Goal: Task Accomplishment & Management: Use online tool/utility

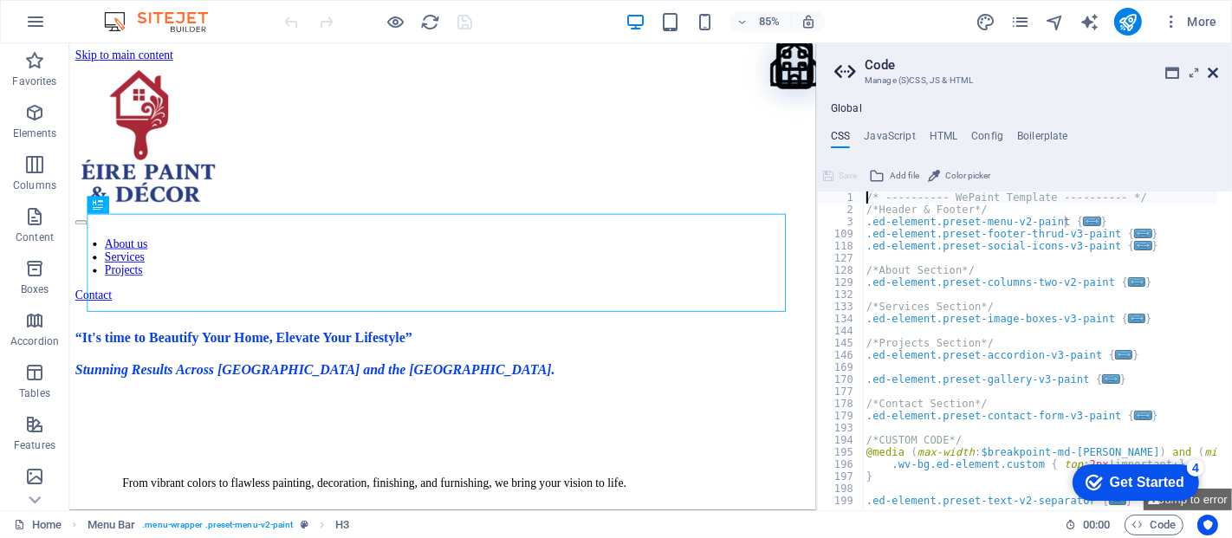
click at [1208, 67] on icon at bounding box center [1213, 73] width 10 height 14
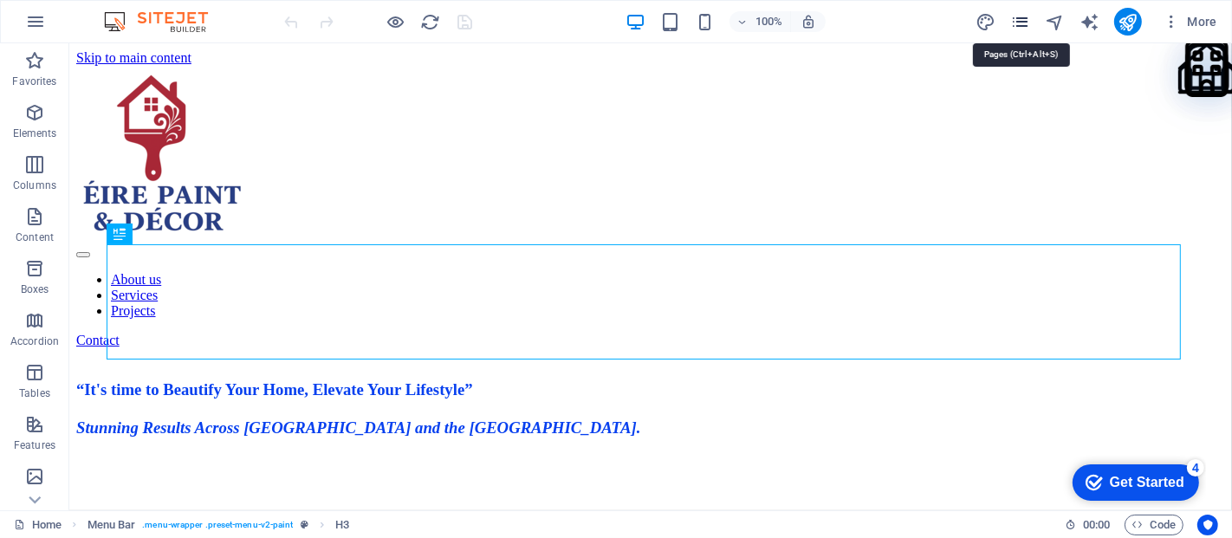
click at [0, 0] on icon "pages" at bounding box center [0, 0] width 0 height 0
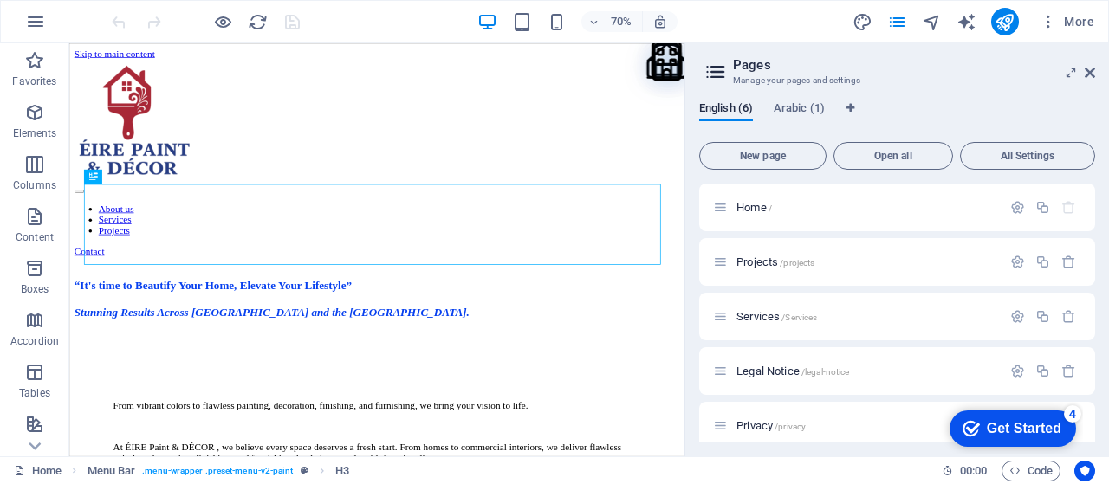
drag, startPoint x: 1120, startPoint y: 3, endPoint x: 790, endPoint y: 57, distance: 334.6
click at [790, 57] on h2 "Pages" at bounding box center [914, 65] width 362 height 16
click at [761, 265] on span "Projects /projects" at bounding box center [776, 262] width 78 height 13
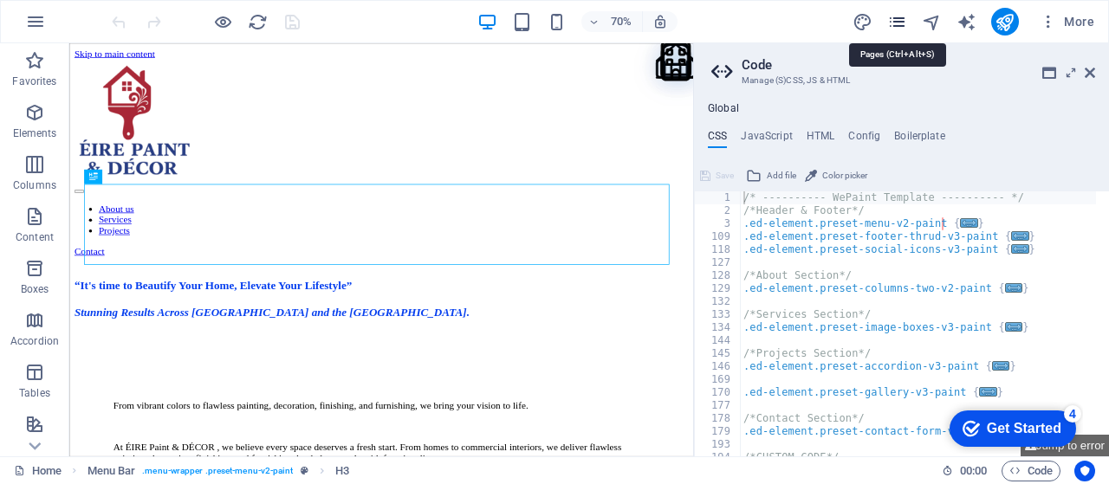
type textarea "/* ---------- WePaint Template ---------- */"
click at [899, 29] on icon "pages" at bounding box center [866, 25] width 85 height 85
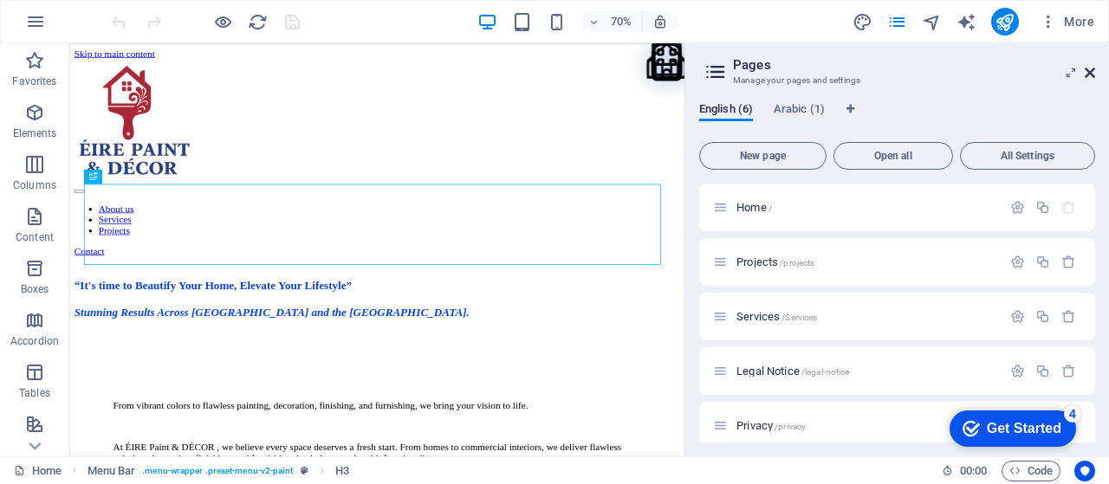
click at [1091, 74] on icon at bounding box center [1090, 73] width 10 height 14
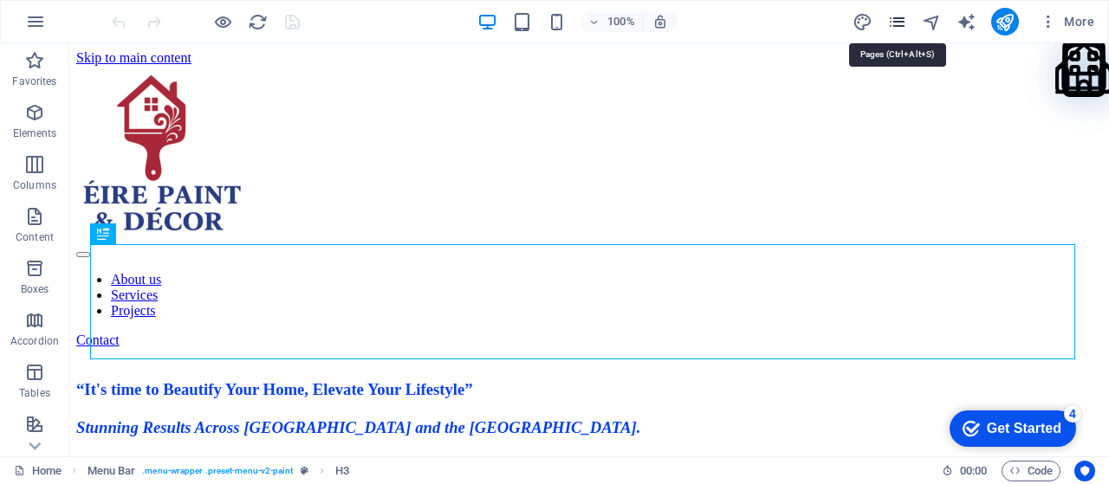
click at [972, 20] on icon "pages" at bounding box center [1014, 25] width 85 height 85
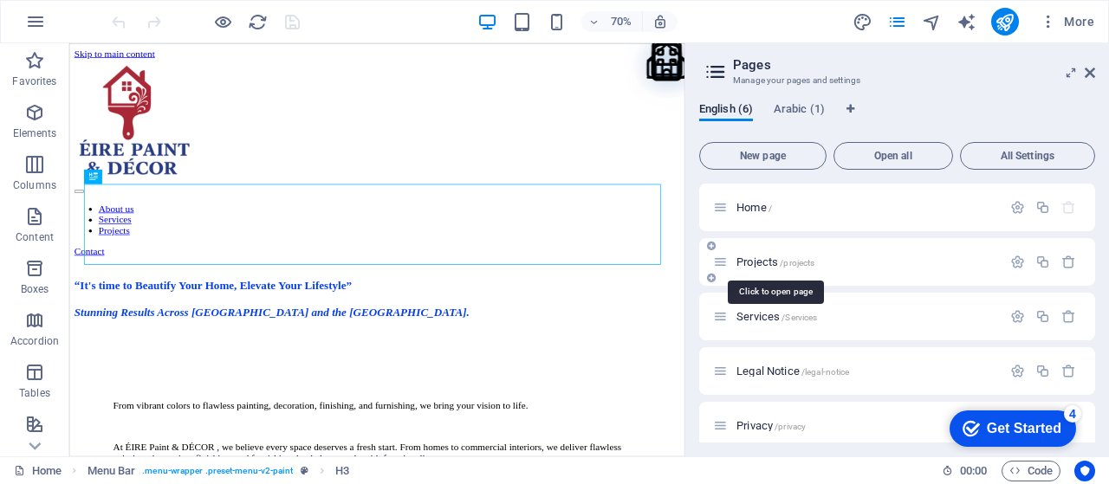
click at [752, 263] on span "Projects /projects" at bounding box center [776, 262] width 78 height 13
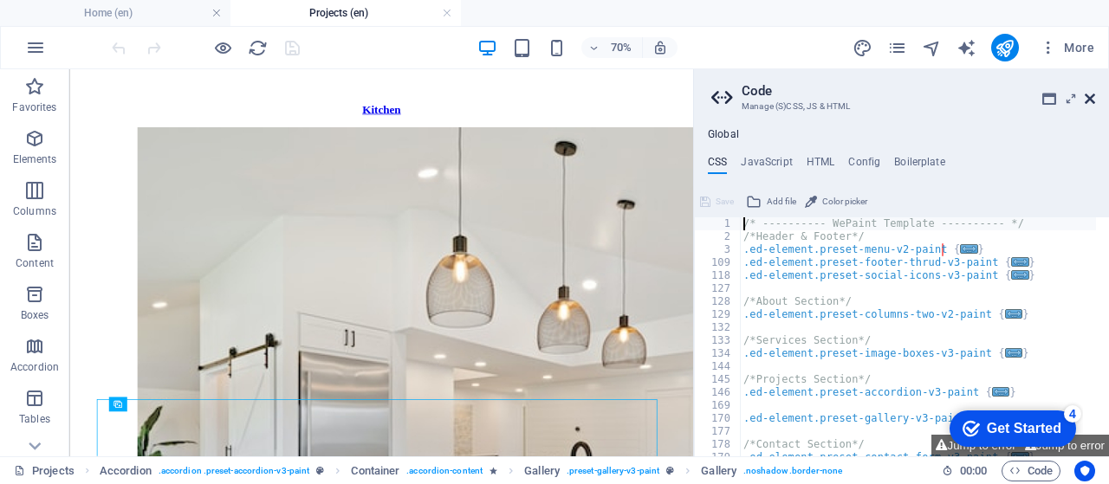
click at [1087, 104] on icon at bounding box center [1090, 99] width 10 height 14
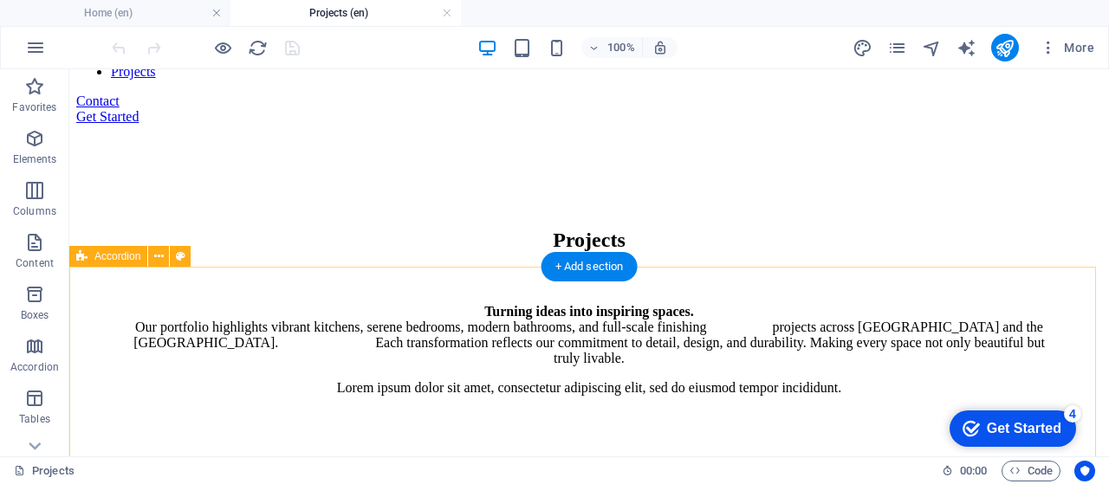
scroll to position [275, 0]
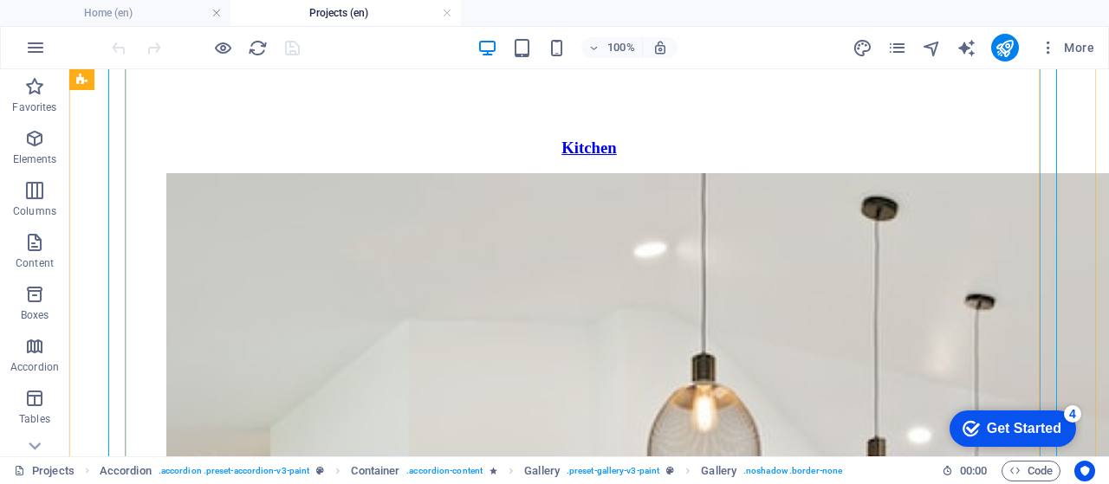
scroll to position [621, 0]
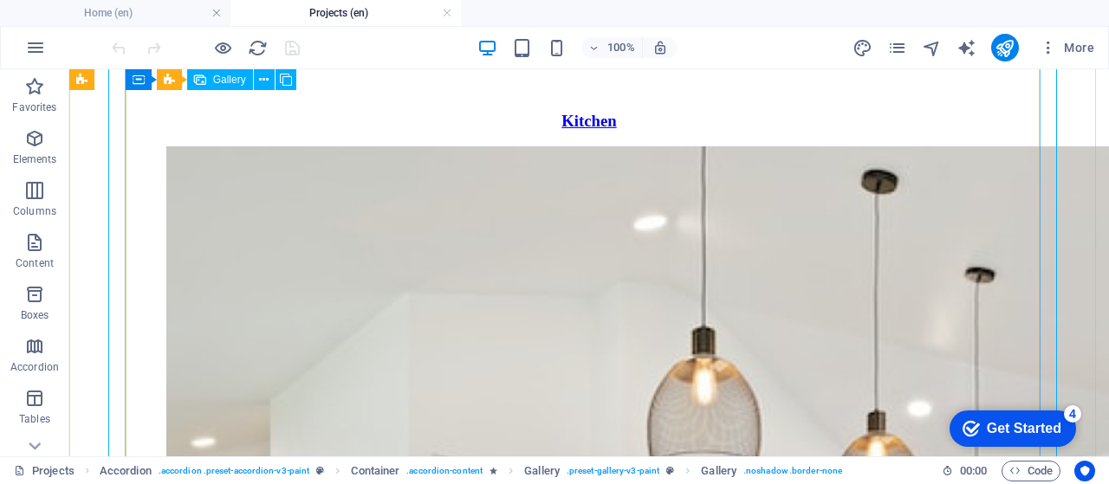
select select "4"
select select "px"
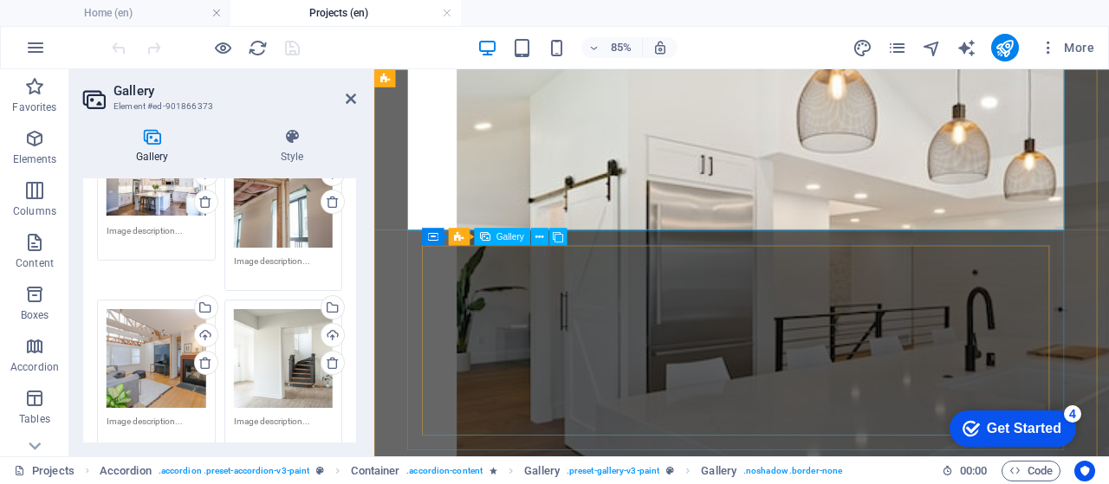
scroll to position [881, 0]
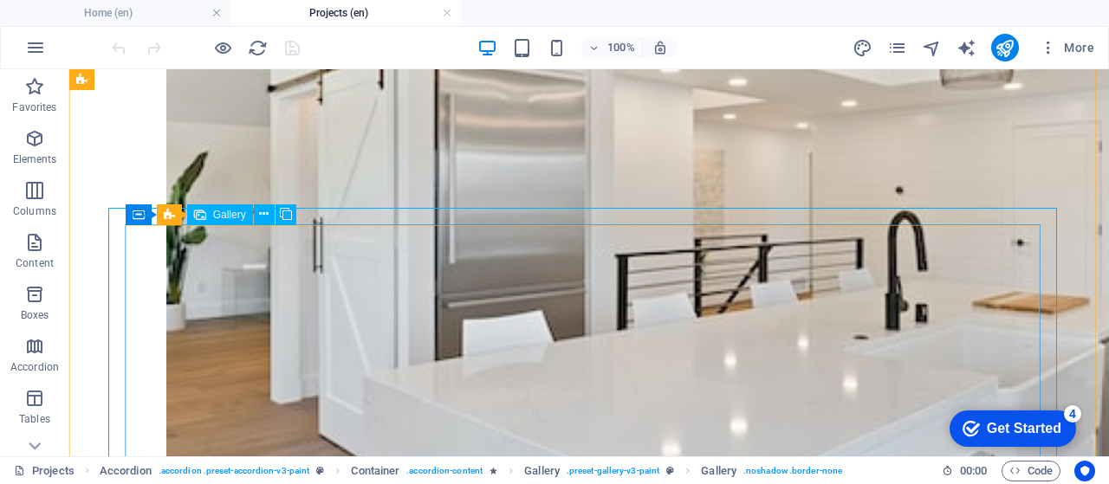
scroll to position [1085, 0]
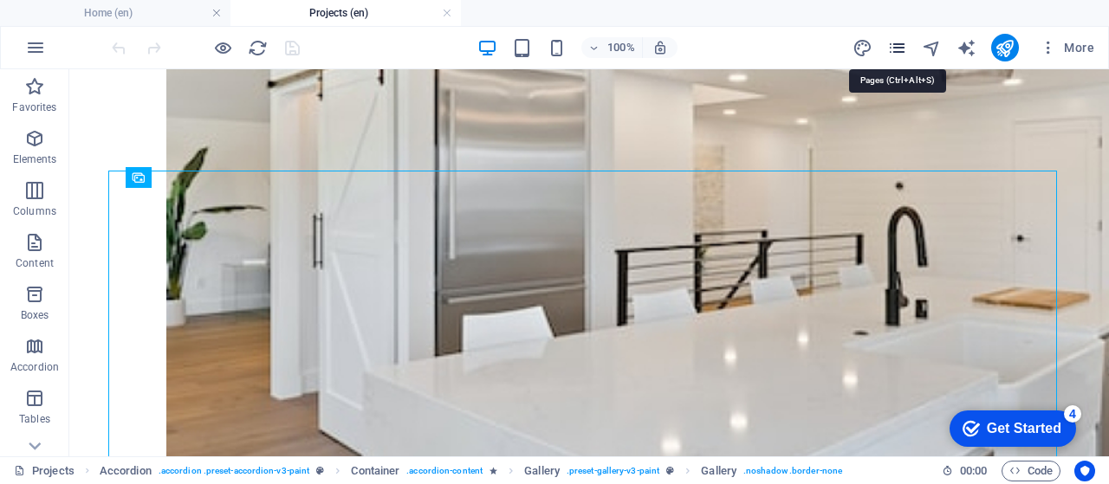
click at [899, 49] on icon "pages" at bounding box center [897, 48] width 20 height 20
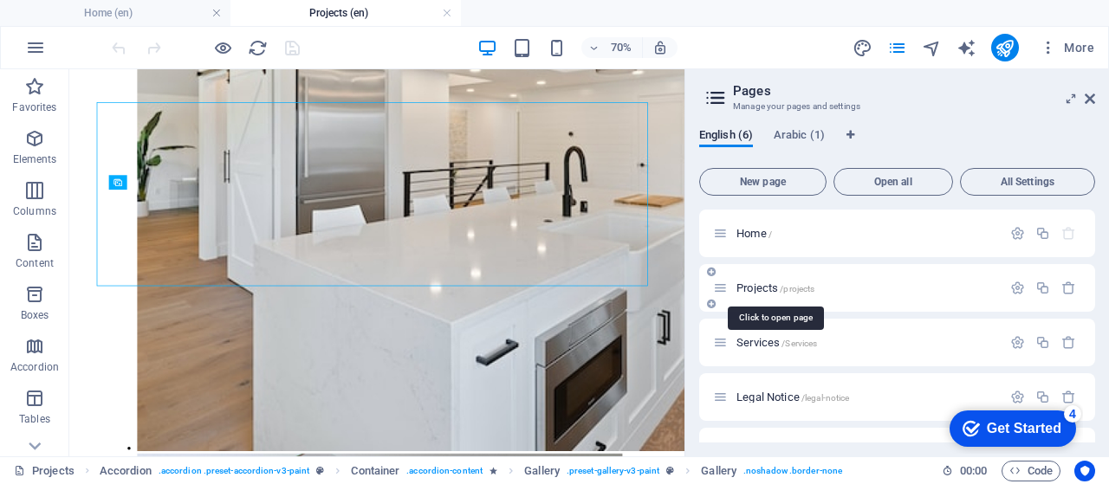
click at [746, 285] on span "Projects /projects" at bounding box center [776, 288] width 78 height 13
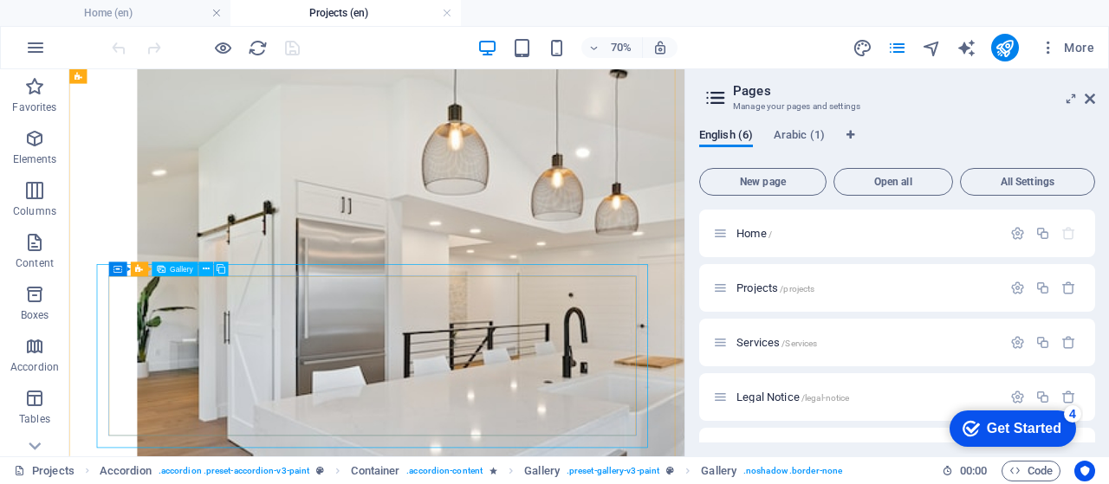
scroll to position [800, 0]
drag, startPoint x: 520, startPoint y: 432, endPoint x: 509, endPoint y: 426, distance: 12.4
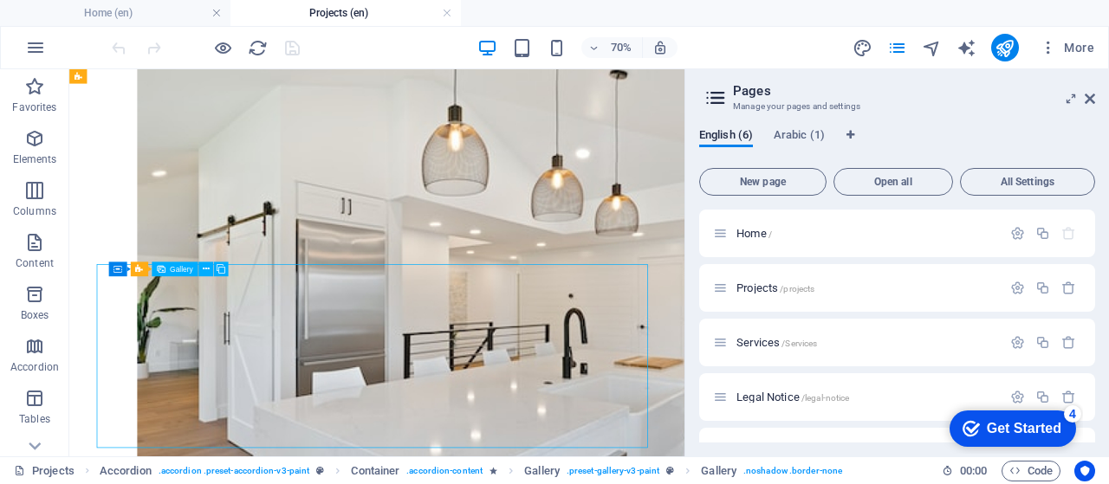
select select "4"
select select "px"
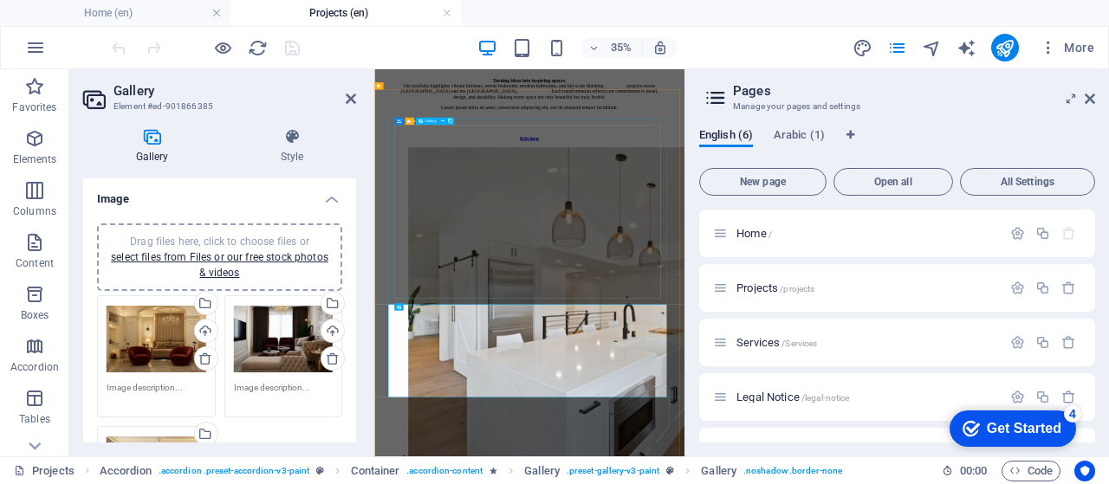
scroll to position [484, 0]
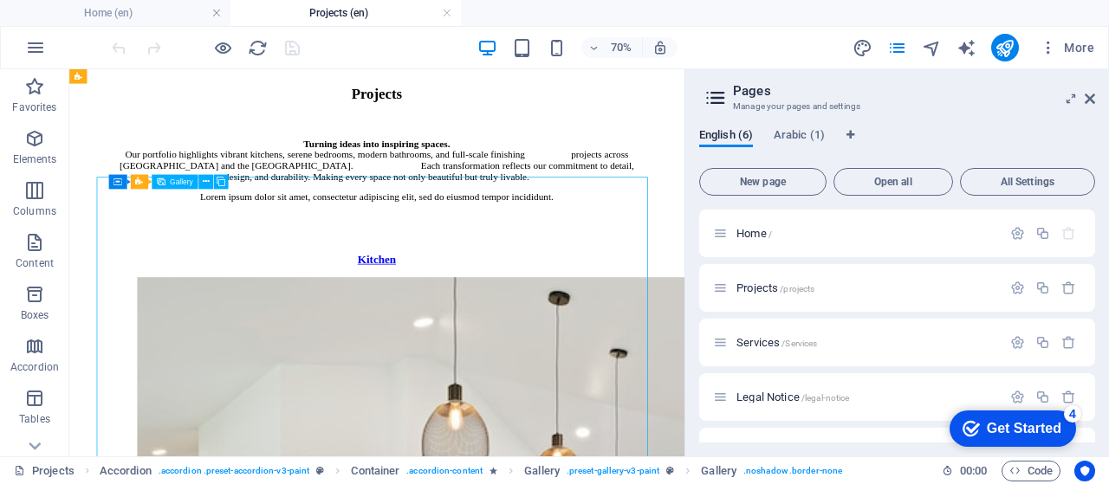
scroll to position [398, 0]
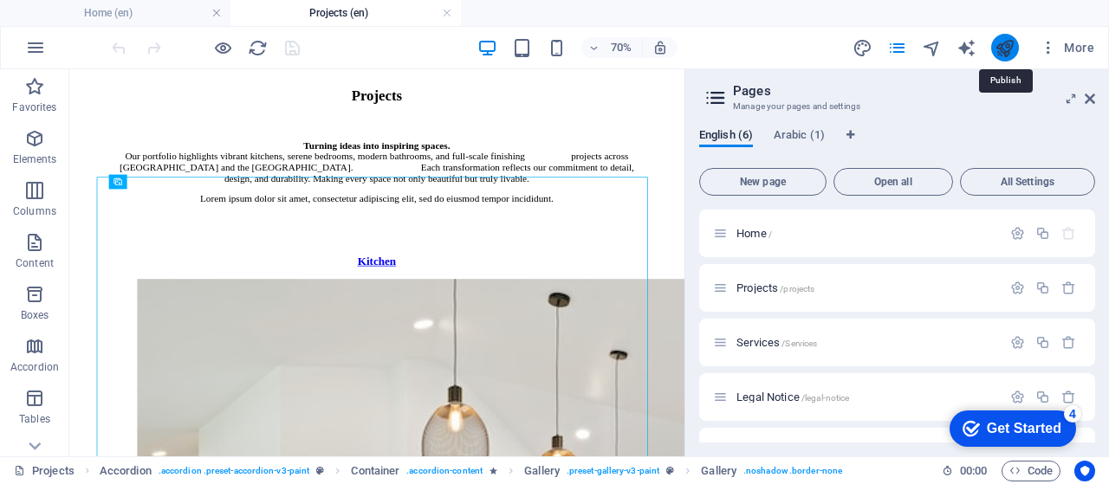
click at [995, 45] on icon "publish" at bounding box center [1005, 48] width 20 height 20
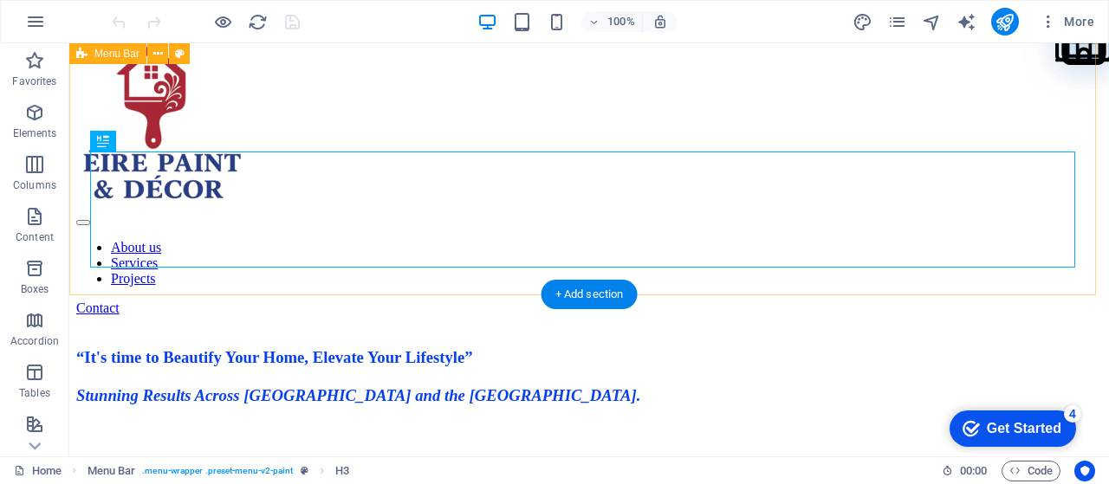
scroll to position [29, 0]
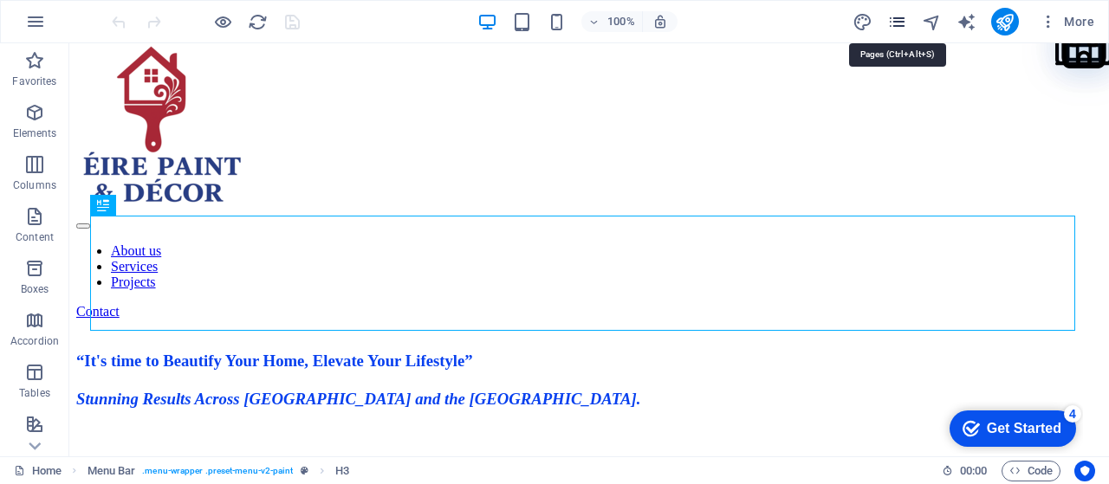
click at [905, 20] on icon "pages" at bounding box center [897, 22] width 20 height 20
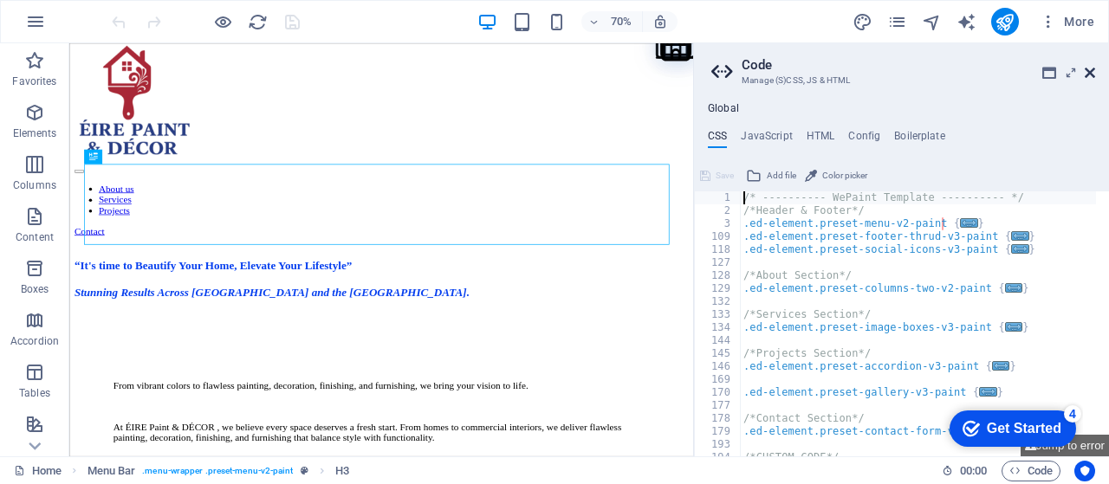
click at [1088, 75] on icon at bounding box center [1090, 73] width 10 height 14
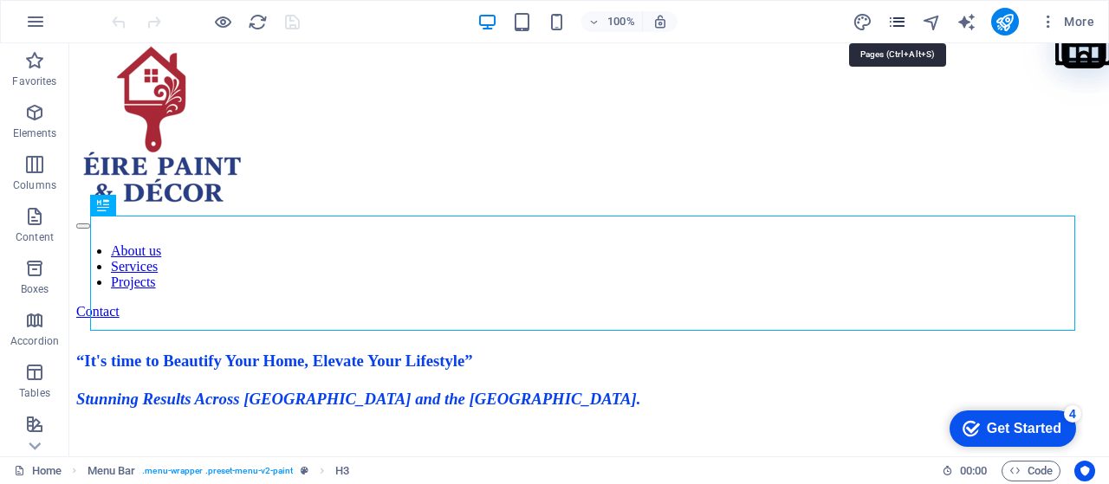
click at [904, 29] on icon "pages" at bounding box center [897, 22] width 20 height 20
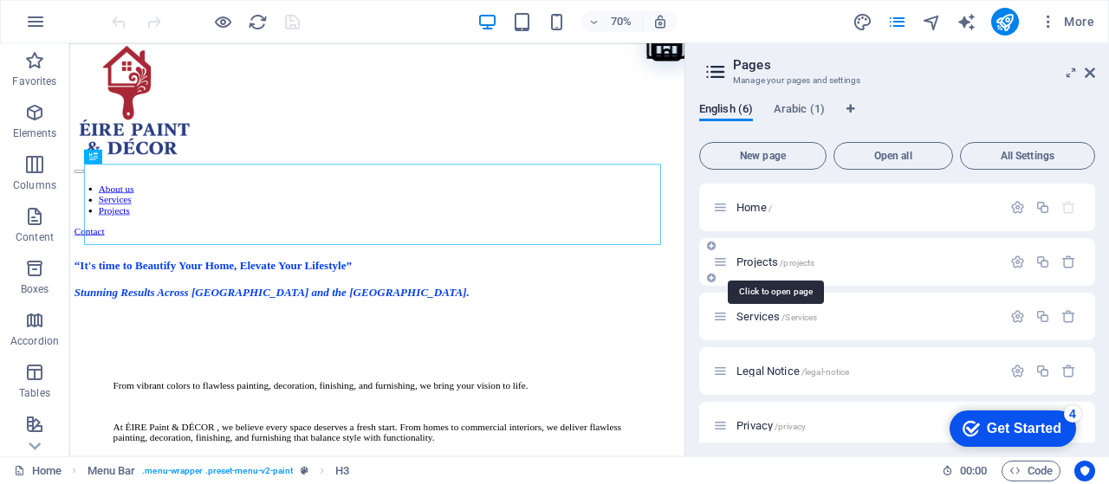
click at [743, 267] on span "Projects /projects" at bounding box center [776, 262] width 78 height 13
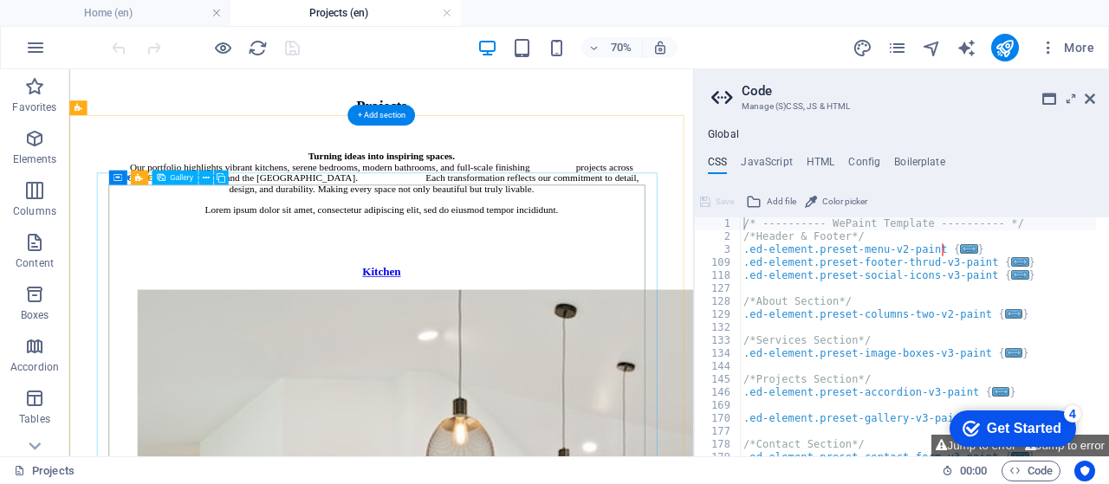
scroll to position [375, 0]
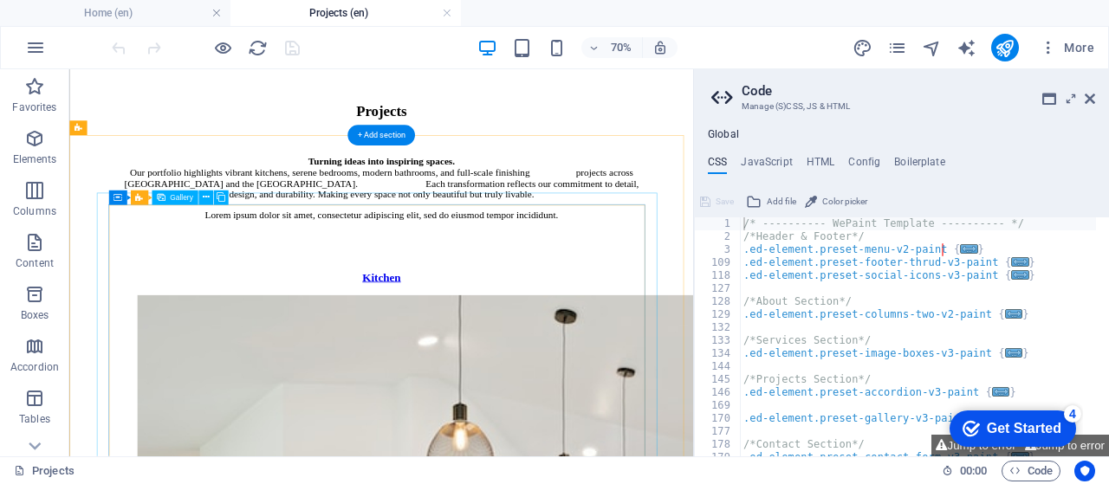
select select "4"
select select "px"
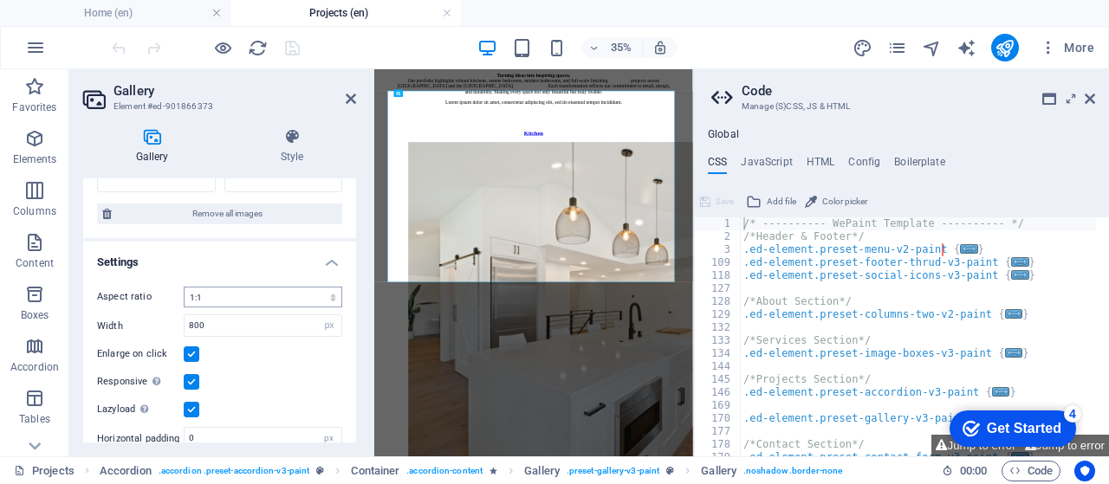
scroll to position [533, 0]
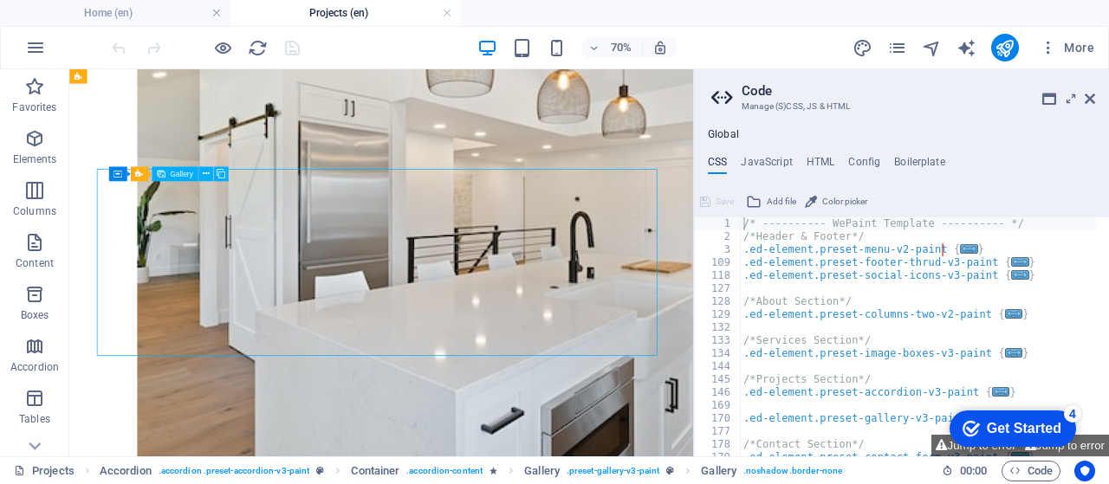
select select "4"
select select "px"
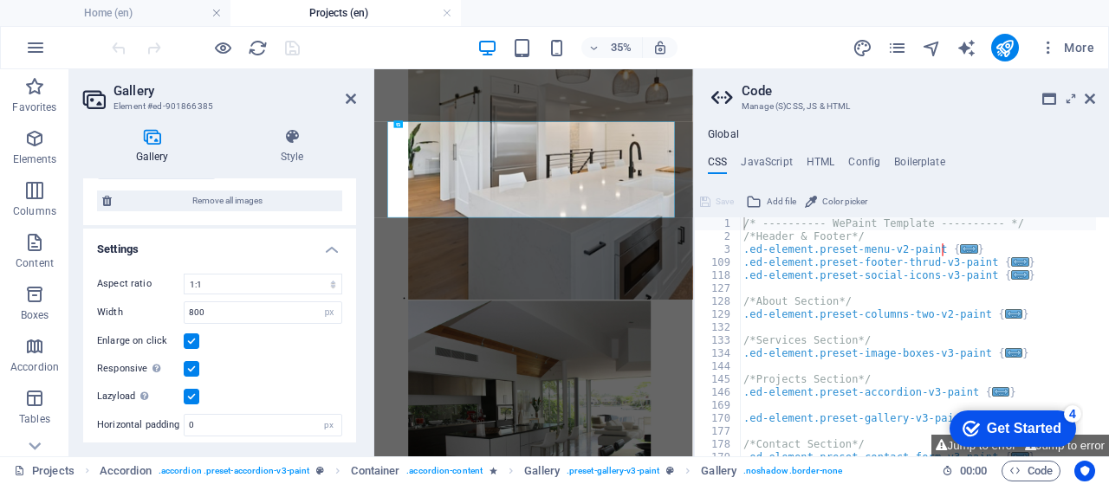
scroll to position [404, 0]
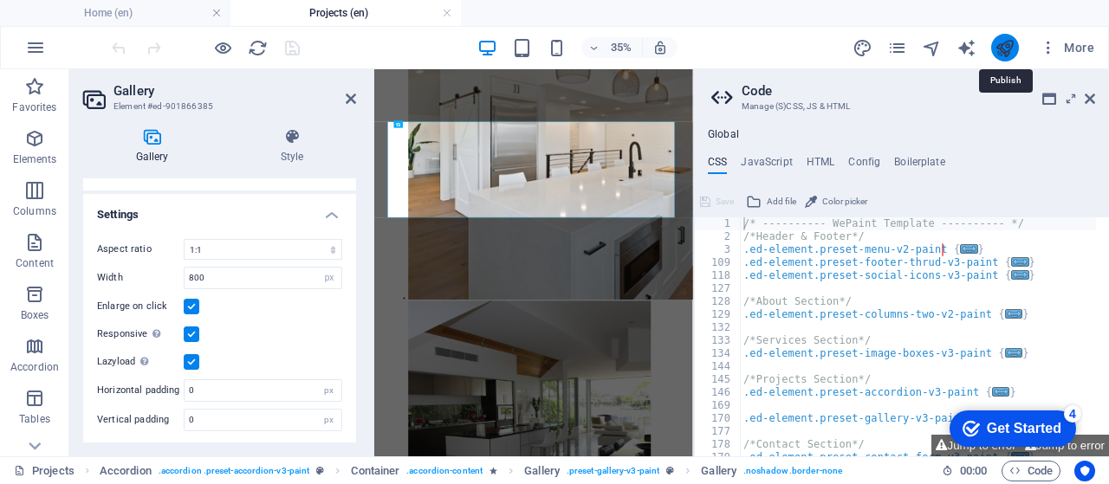
click at [1010, 51] on icon "publish" at bounding box center [1005, 48] width 20 height 20
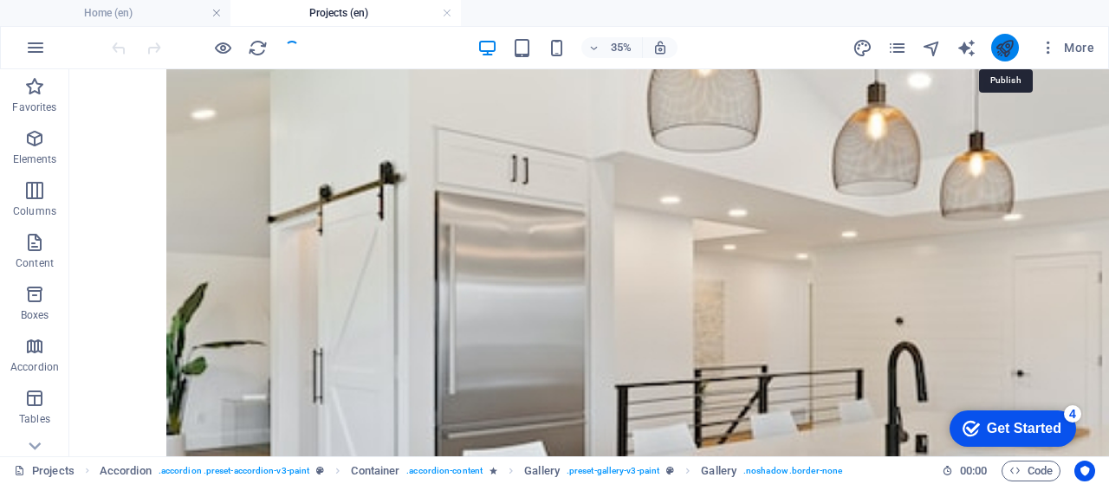
scroll to position [993, 0]
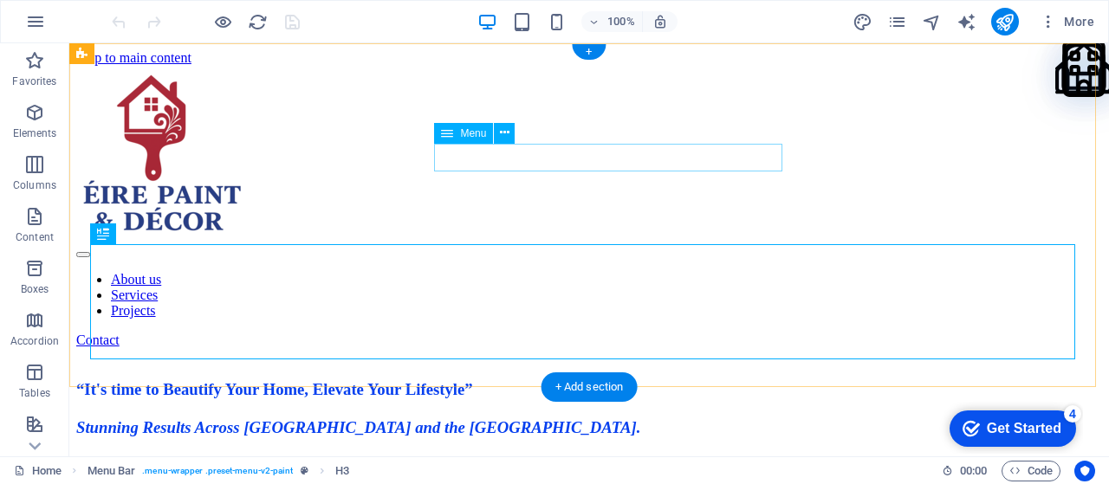
click at [736, 272] on nav "About us Services Projects" at bounding box center [589, 295] width 1026 height 47
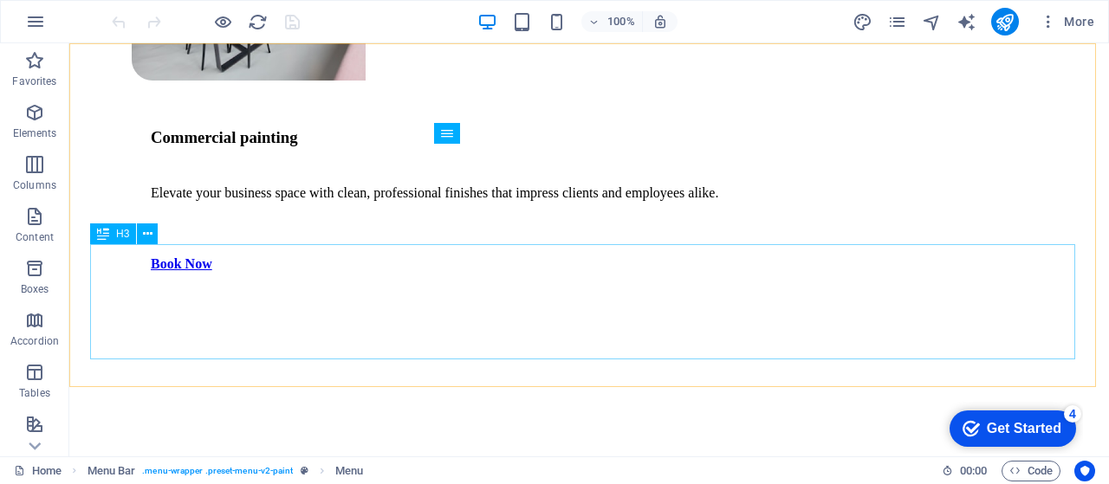
scroll to position [4216, 0]
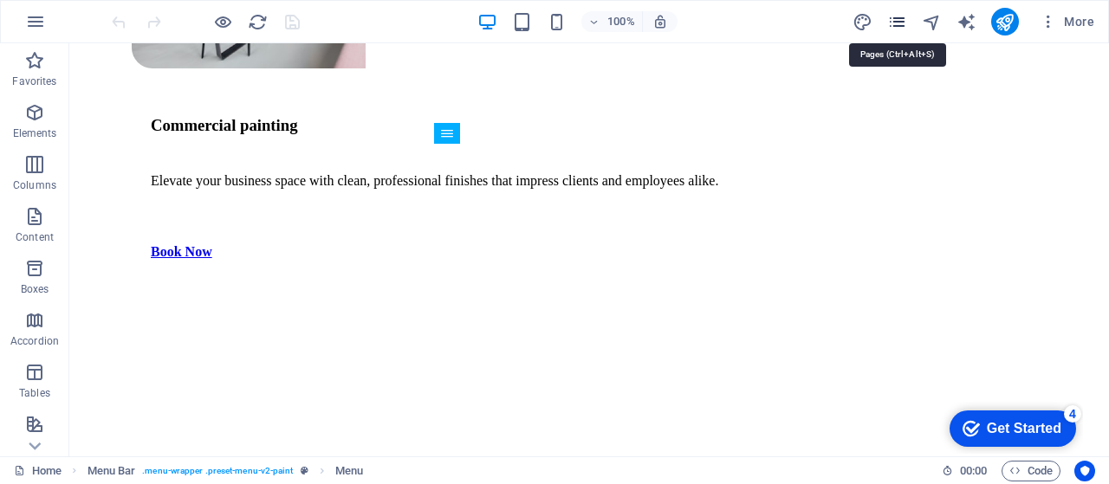
click at [899, 22] on icon "pages" at bounding box center [897, 22] width 20 height 20
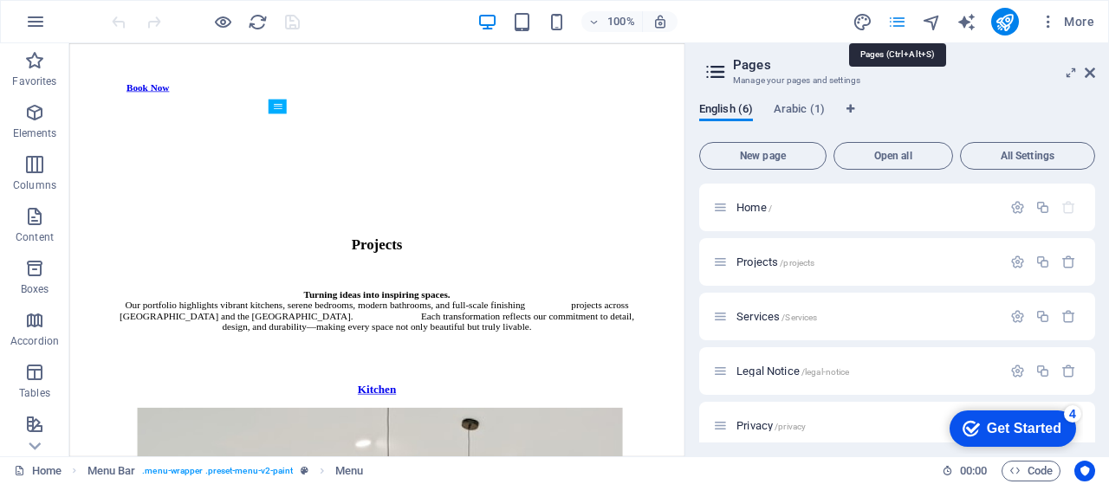
scroll to position [4034, 0]
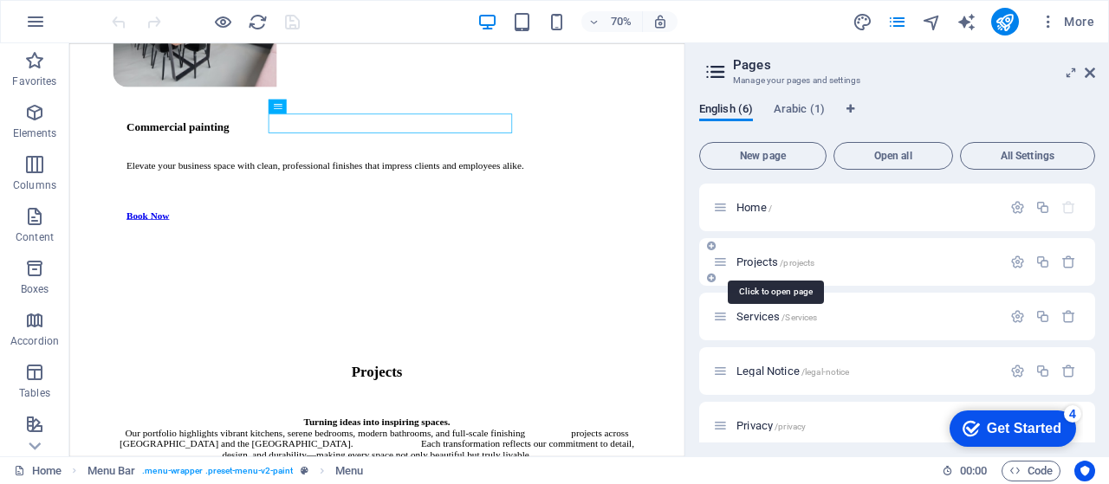
click at [757, 263] on span "Projects /projects" at bounding box center [776, 262] width 78 height 13
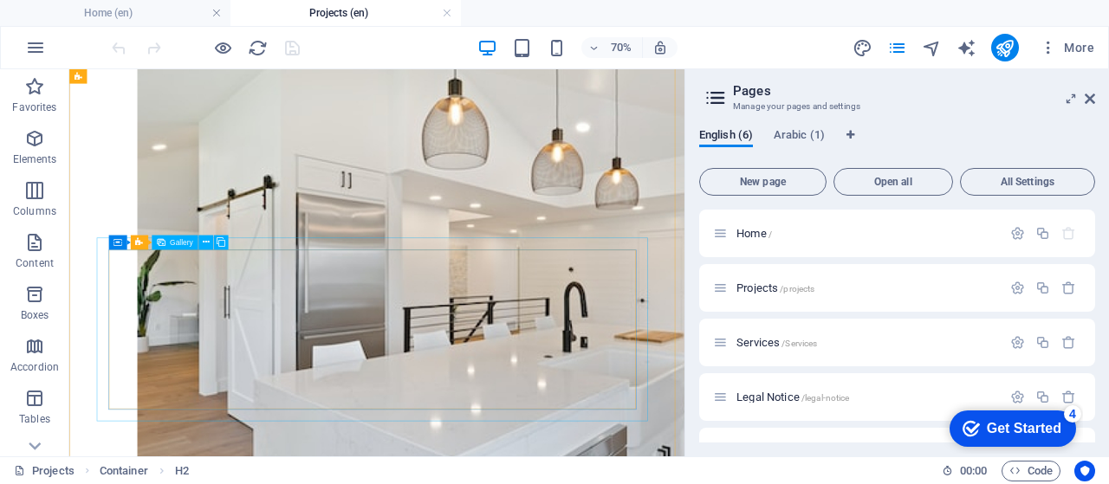
scroll to position [837, 0]
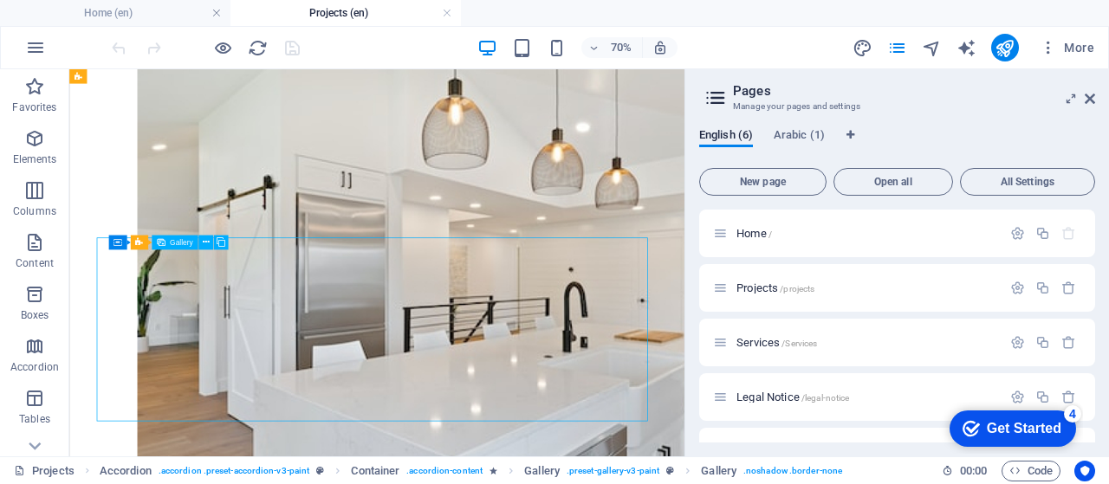
select select "4"
select select "px"
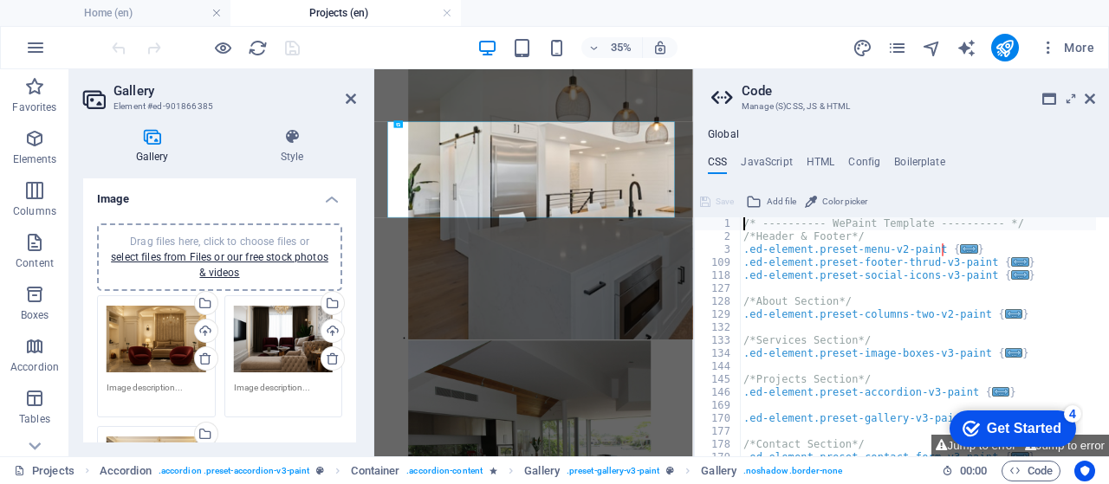
scroll to position [950, 0]
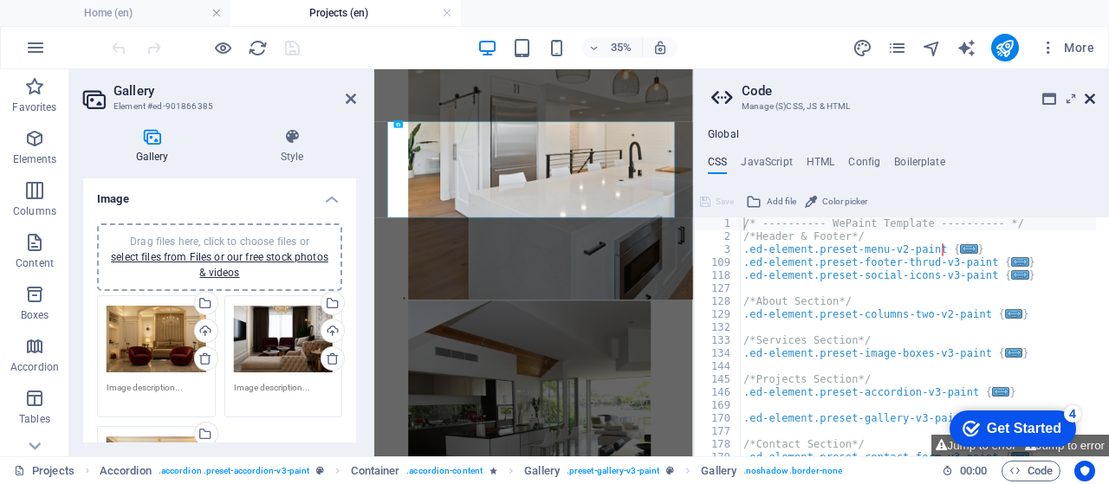
click at [1091, 94] on icon at bounding box center [1090, 99] width 10 height 14
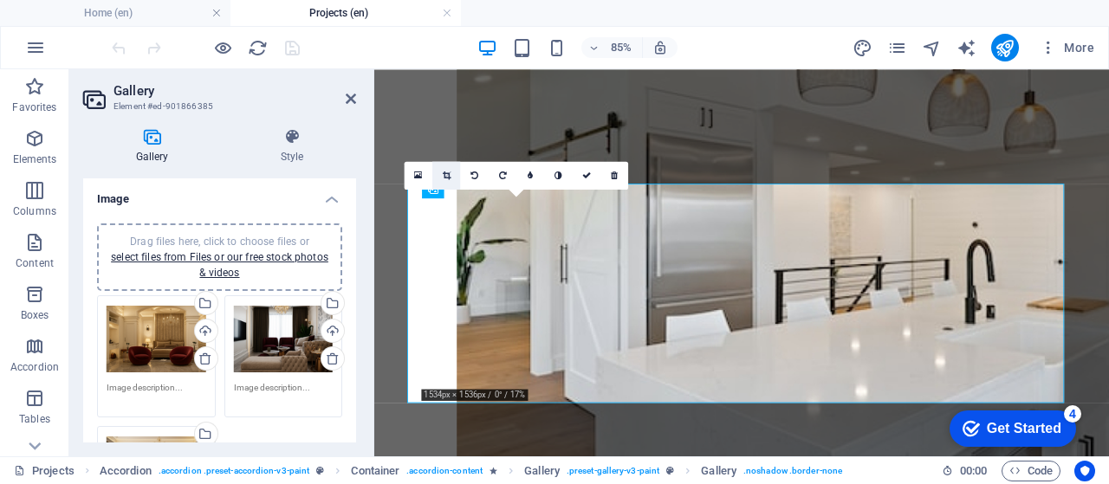
click at [445, 180] on link at bounding box center [447, 175] width 28 height 28
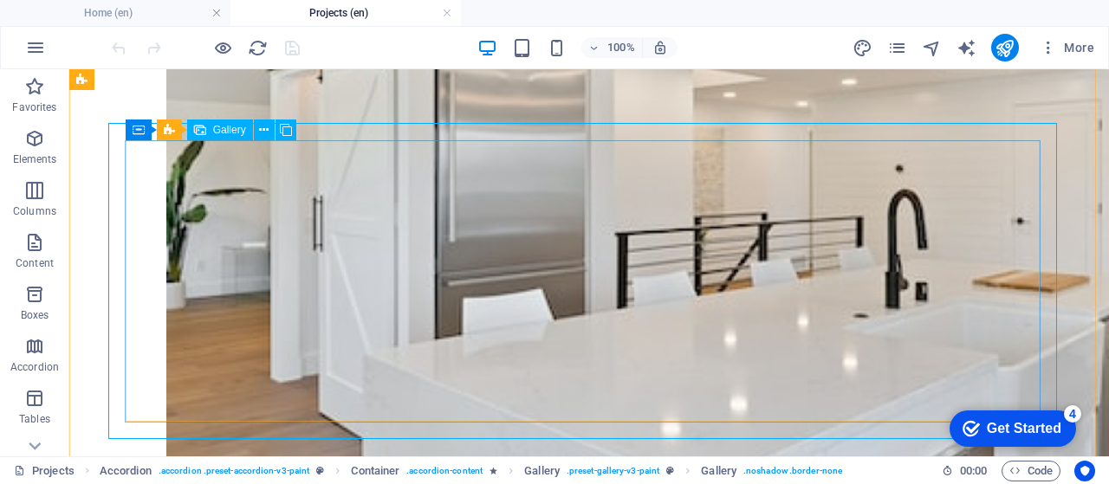
scroll to position [1138, 0]
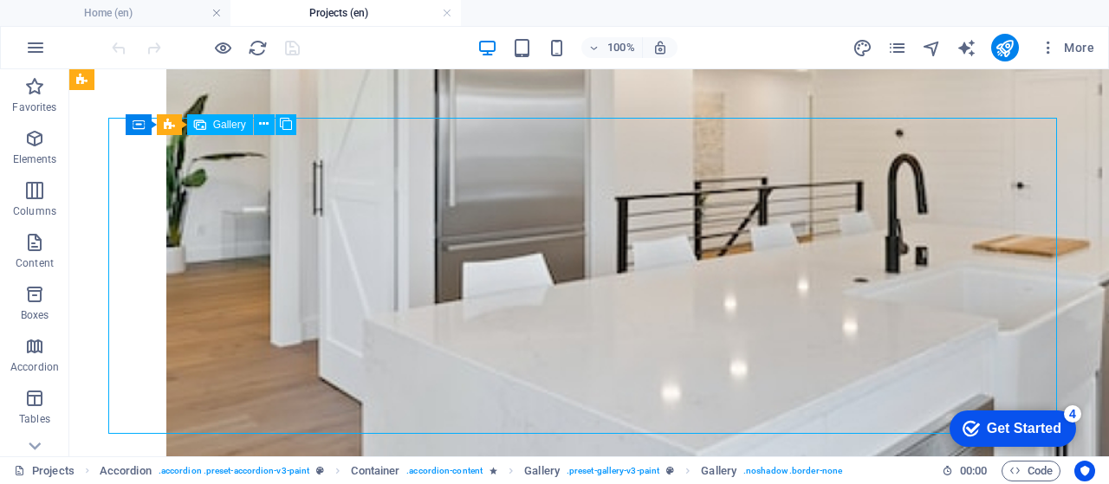
select select "4"
select select "px"
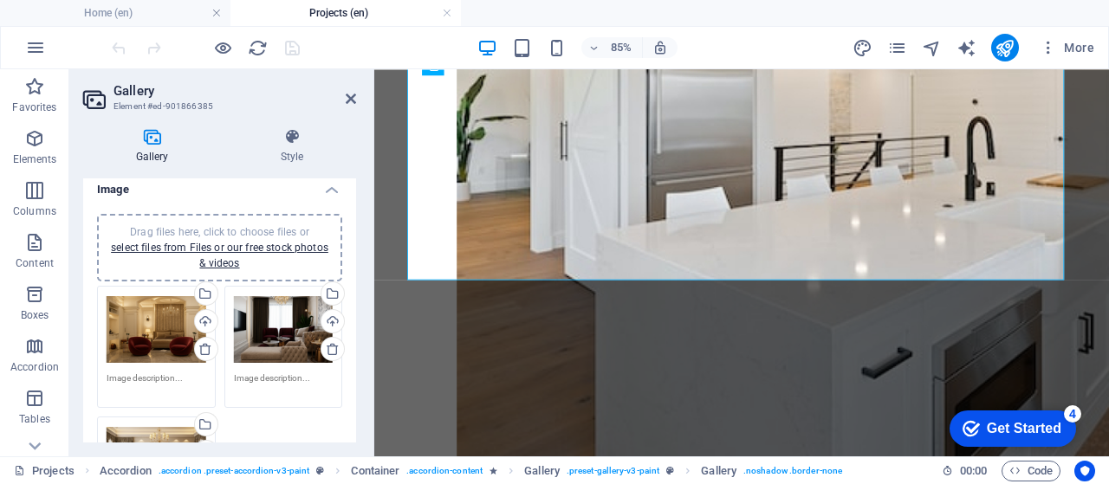
scroll to position [0, 0]
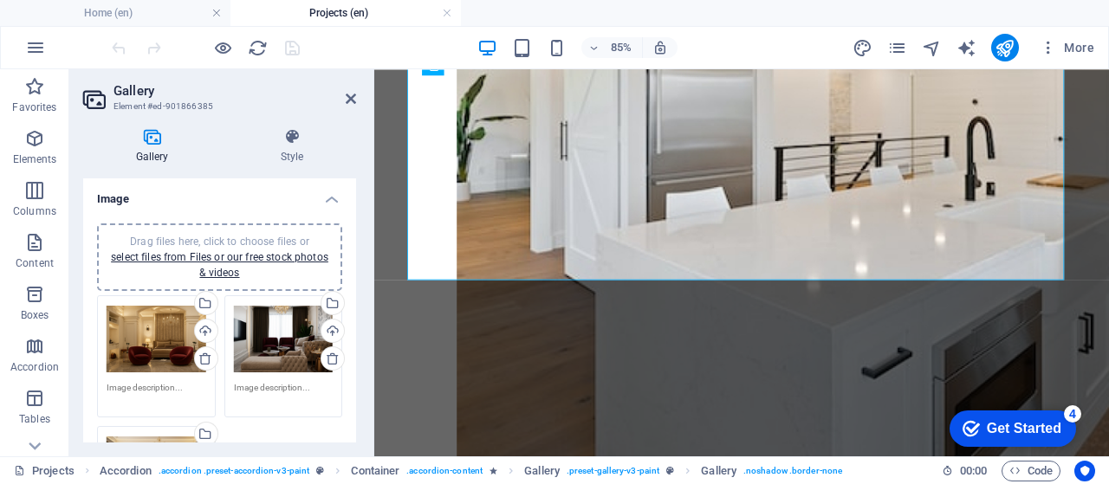
click at [159, 347] on div "Drag files here, click to choose files or select files from Files or our free s…" at bounding box center [157, 339] width 100 height 69
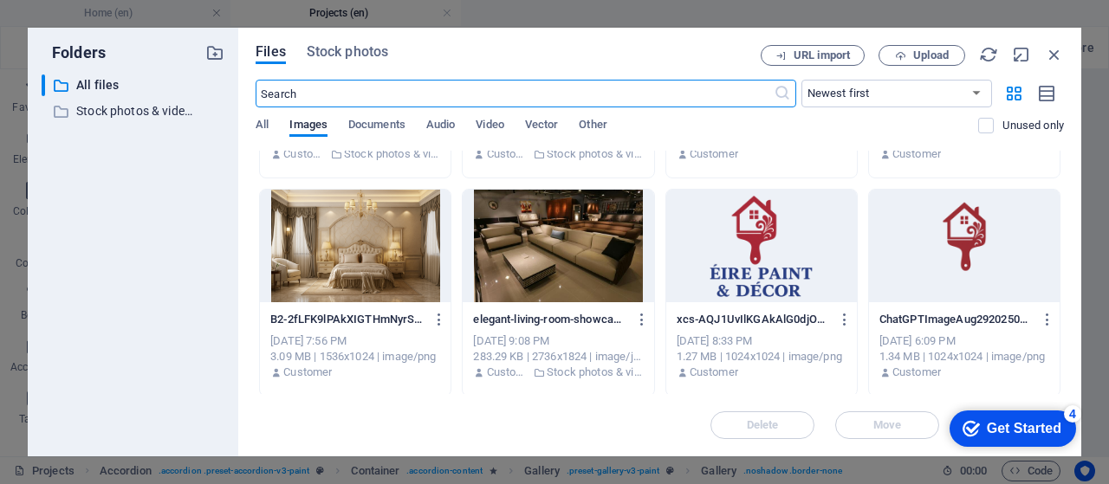
scroll to position [182, 0]
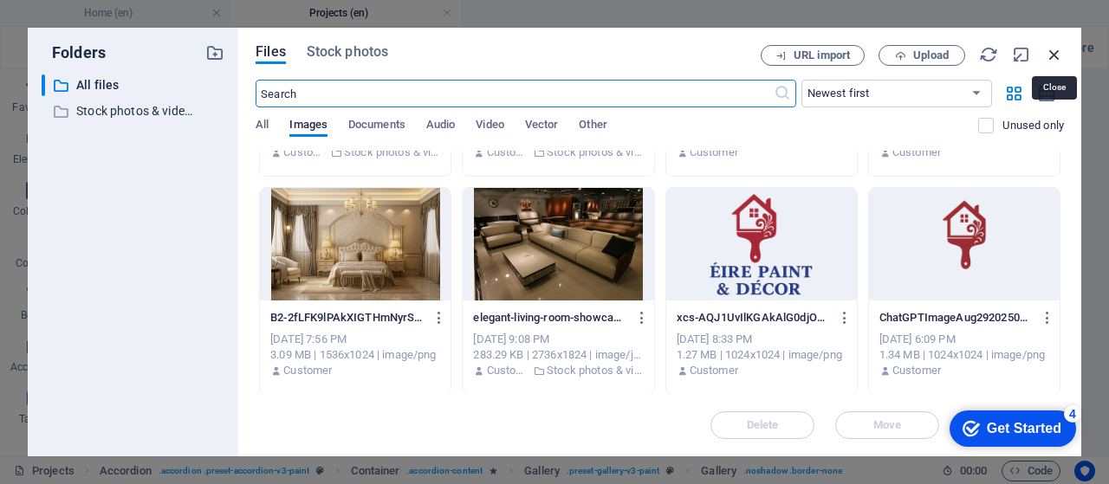
click at [1054, 51] on icon "button" at bounding box center [1054, 54] width 19 height 19
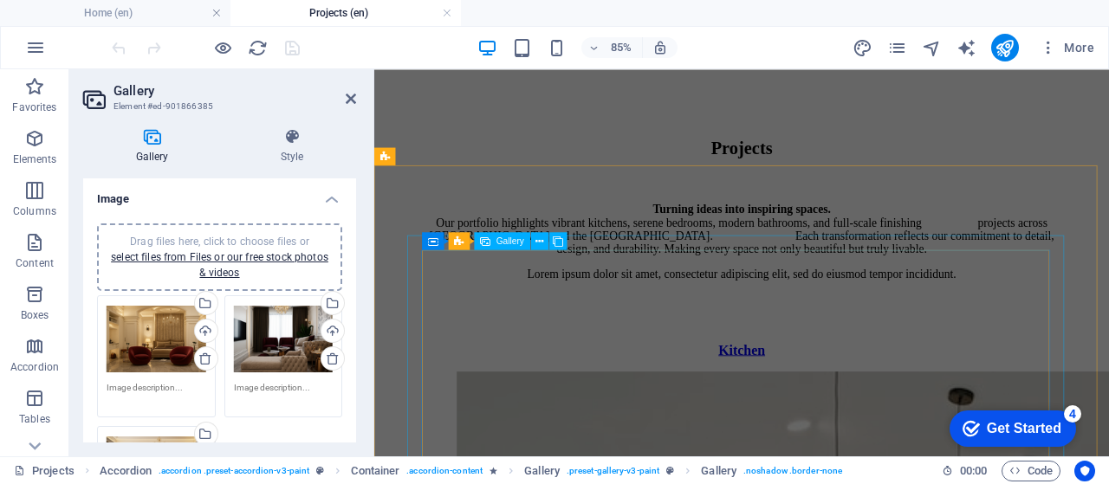
scroll to position [357, 0]
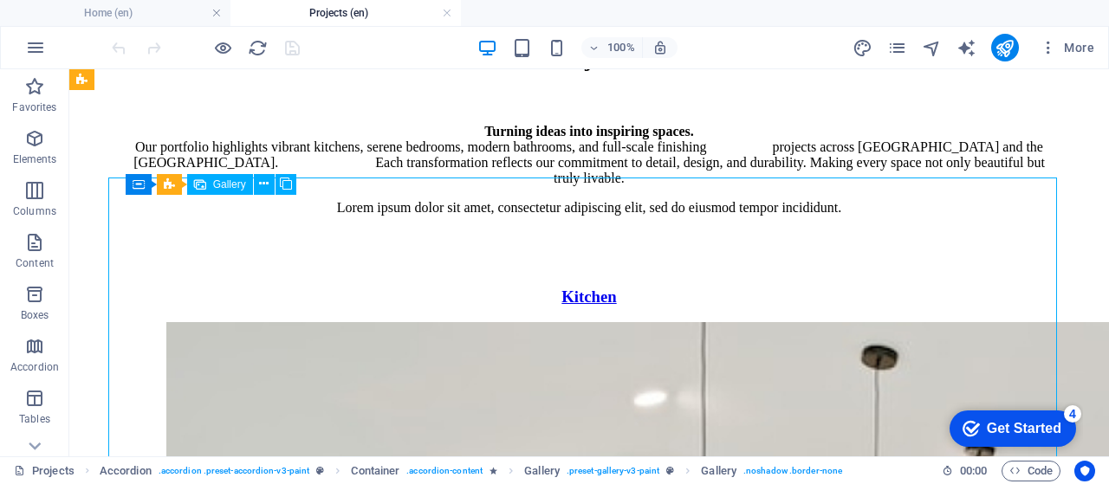
scroll to position [444, 0]
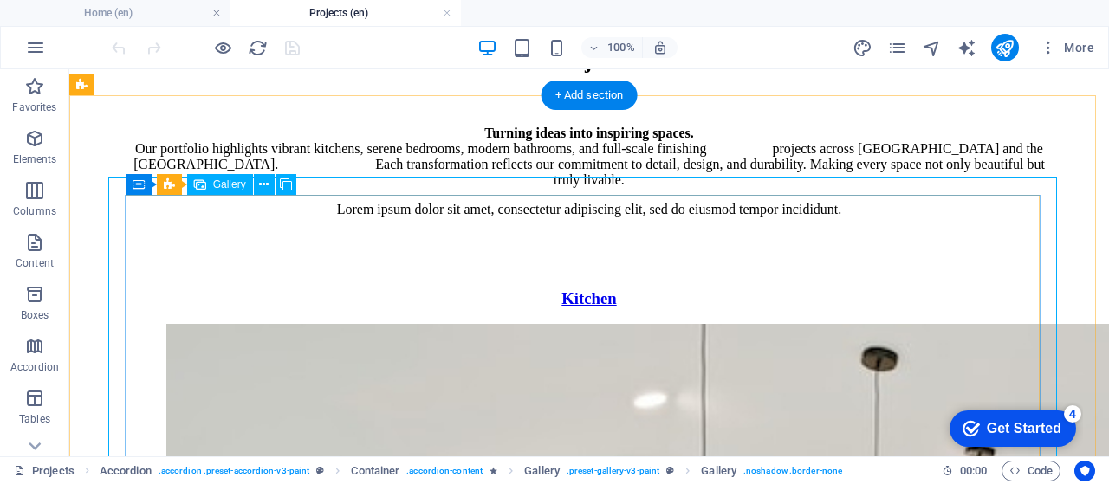
select select "4"
select select "px"
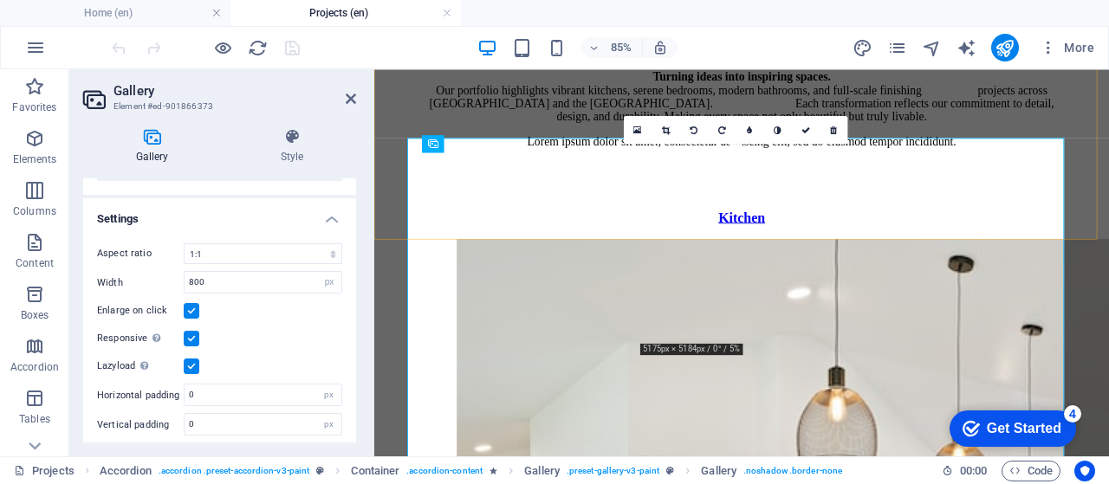
scroll to position [501, 0]
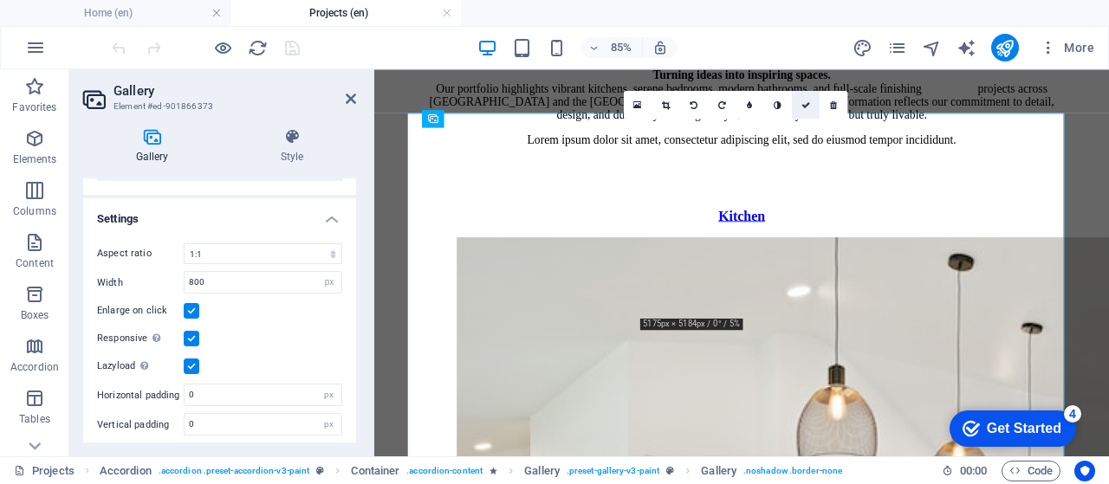
click at [806, 110] on link at bounding box center [806, 104] width 28 height 28
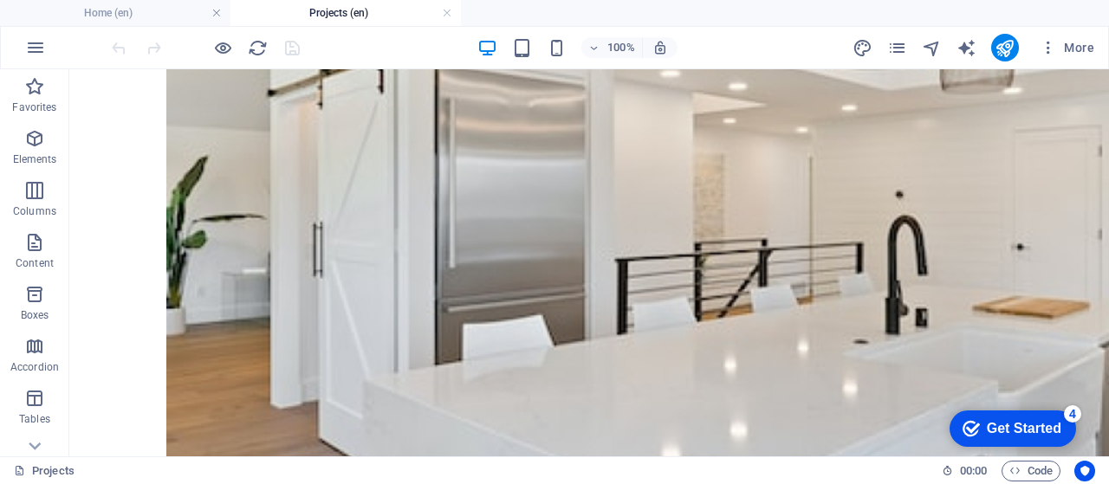
scroll to position [1137, 0]
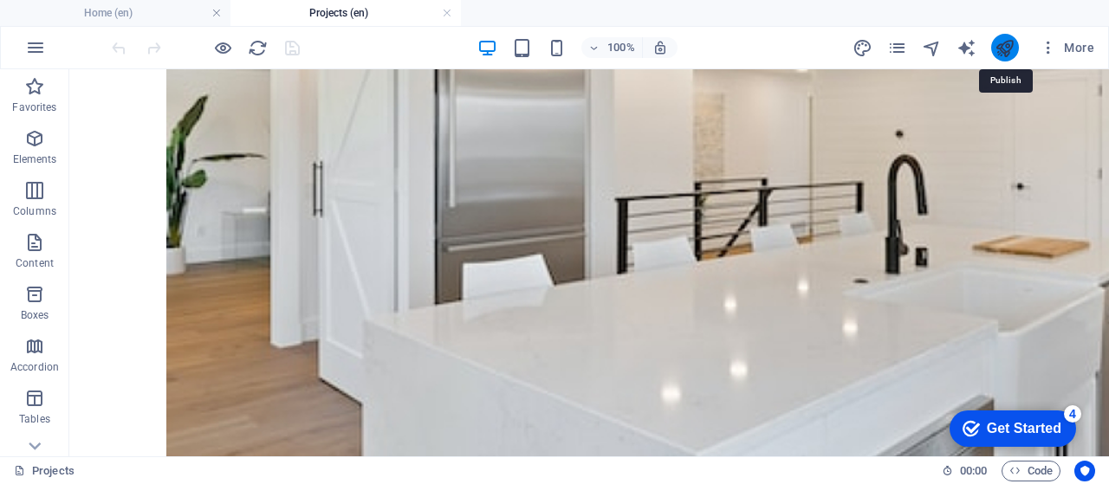
click at [997, 42] on icon "publish" at bounding box center [1005, 48] width 20 height 20
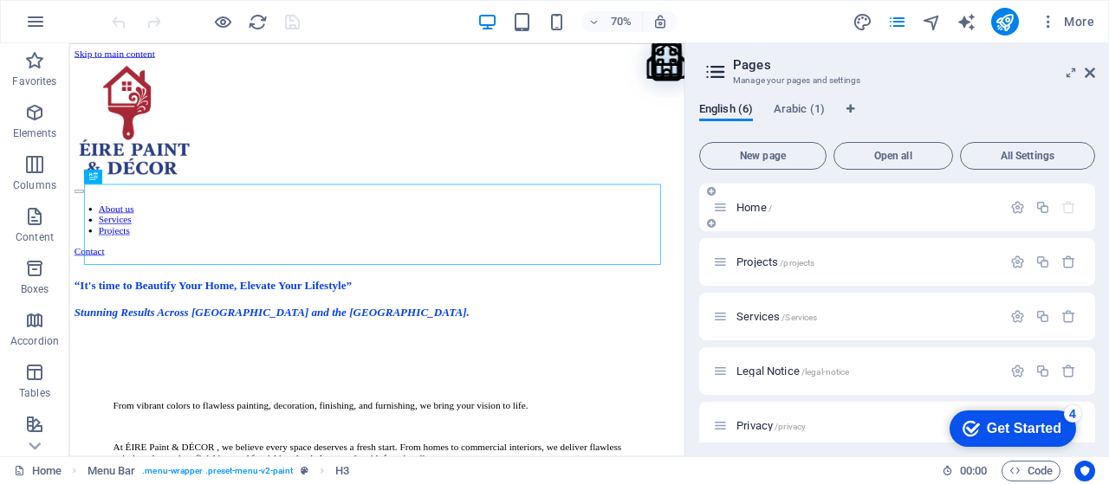
click at [757, 211] on span "Home /" at bounding box center [755, 207] width 36 height 13
click at [737, 211] on span "Home /" at bounding box center [755, 207] width 36 height 13
click at [760, 204] on span "Home /" at bounding box center [755, 207] width 36 height 13
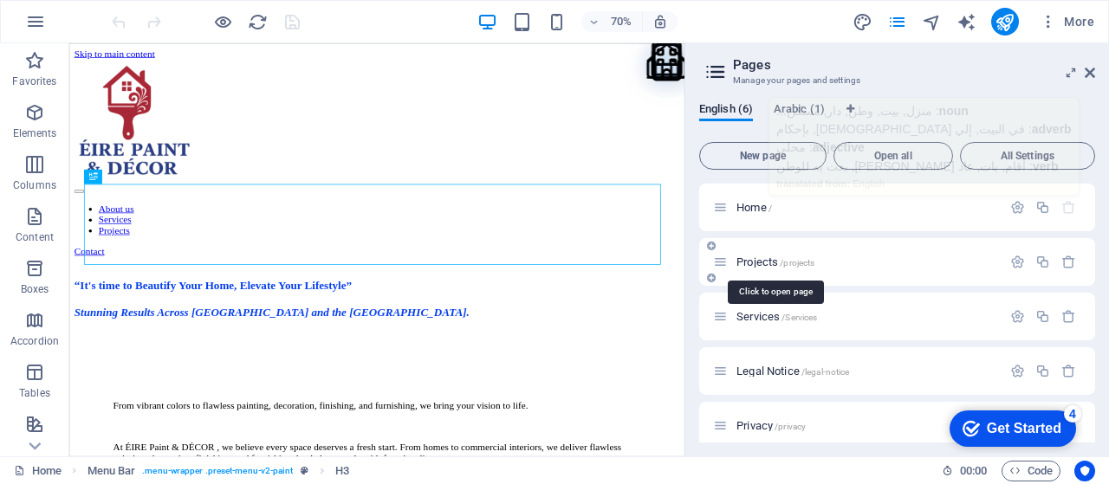
click at [768, 259] on span "Projects /projects" at bounding box center [776, 262] width 78 height 13
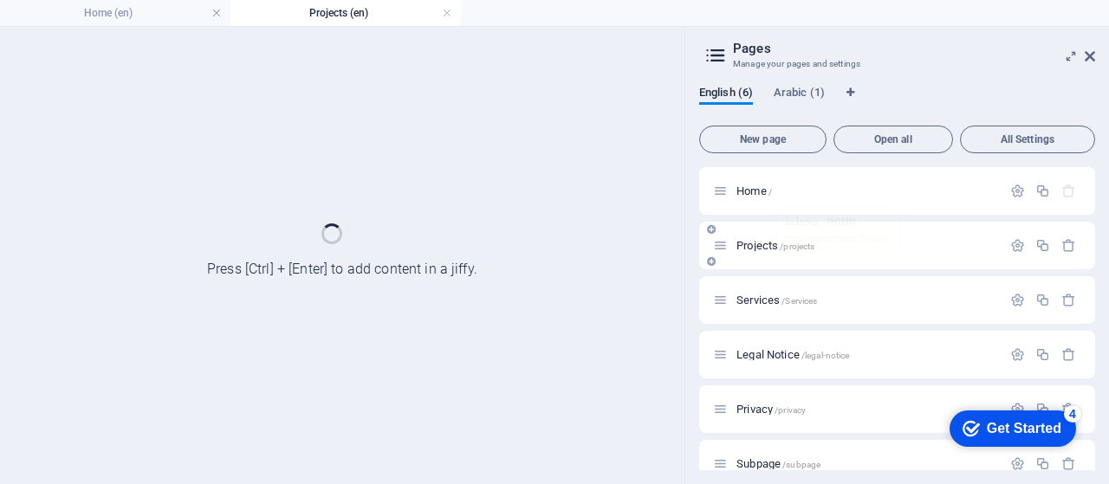
click at [768, 259] on div "Projects /projects" at bounding box center [897, 246] width 396 height 48
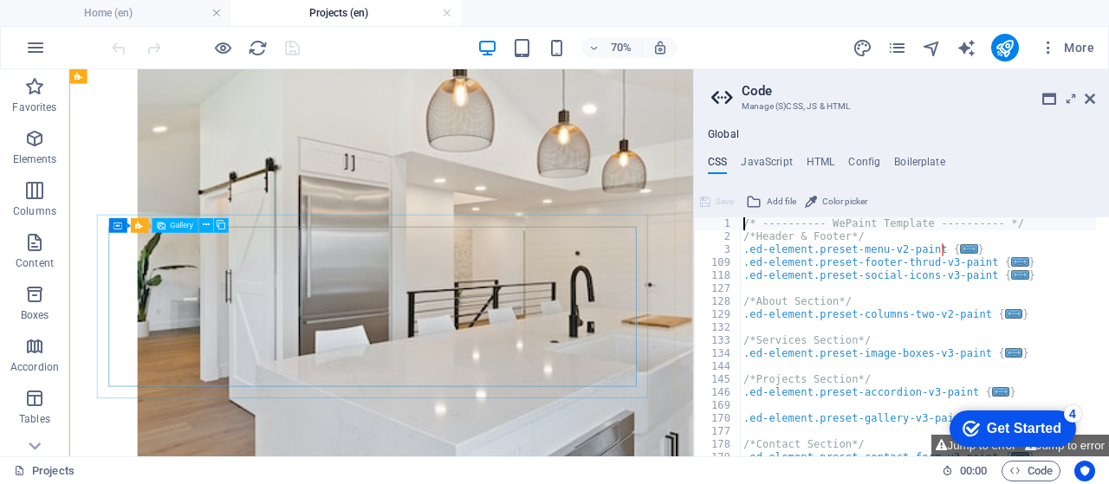
scroll to position [870, 0]
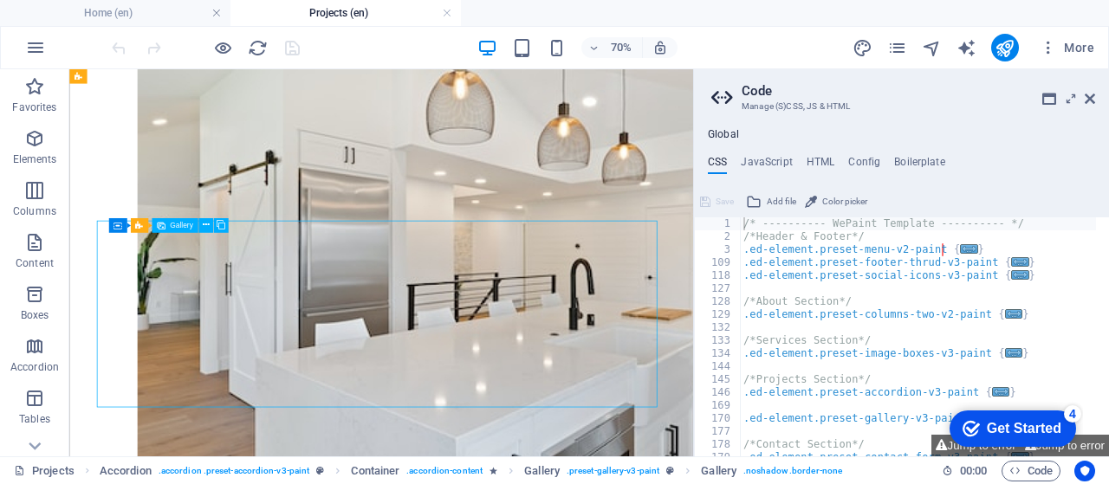
select select "4"
select select "px"
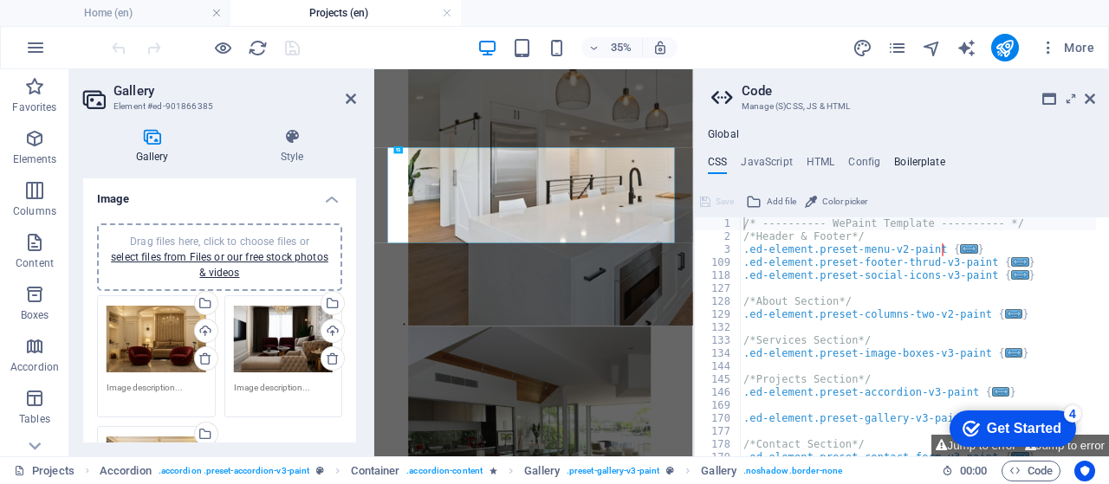
click at [908, 160] on h4 "Boilerplate" at bounding box center [919, 165] width 51 height 19
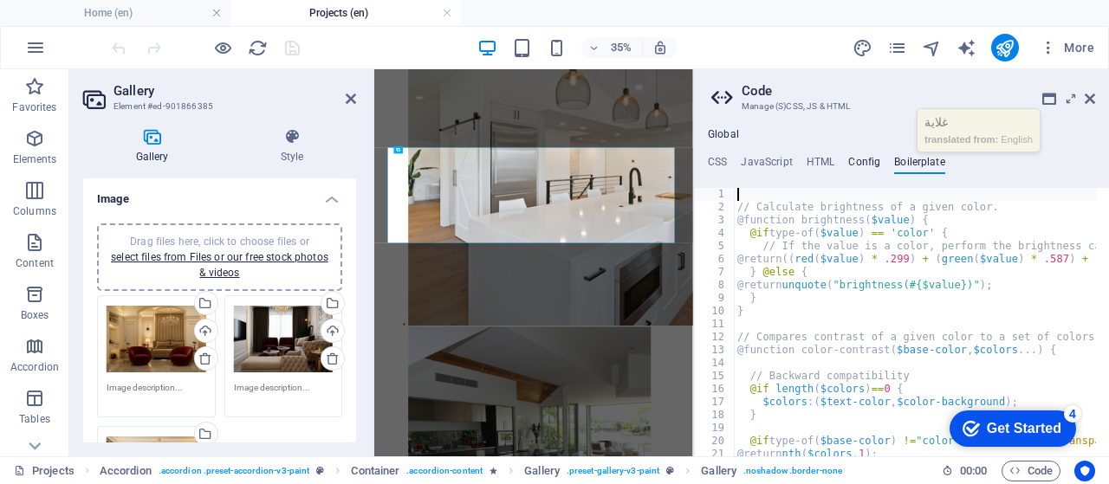
click at [855, 164] on h4 "Config" at bounding box center [864, 165] width 32 height 19
type textarea "$color-background: #ffffff;"
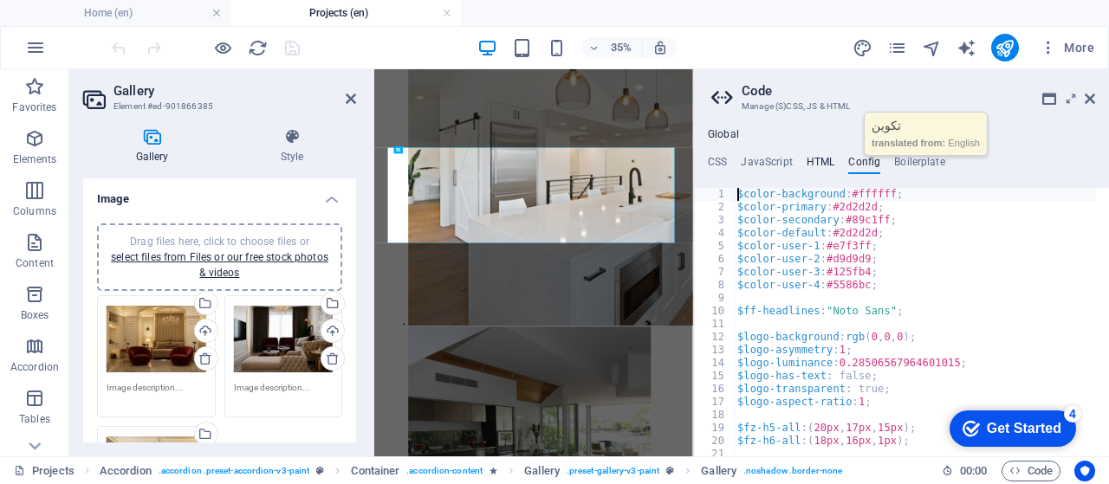
click at [817, 164] on h4 "HTML" at bounding box center [821, 165] width 29 height 19
type textarea "<a href="#main-content" class="wv-link-content button">Skip to main content</a>"
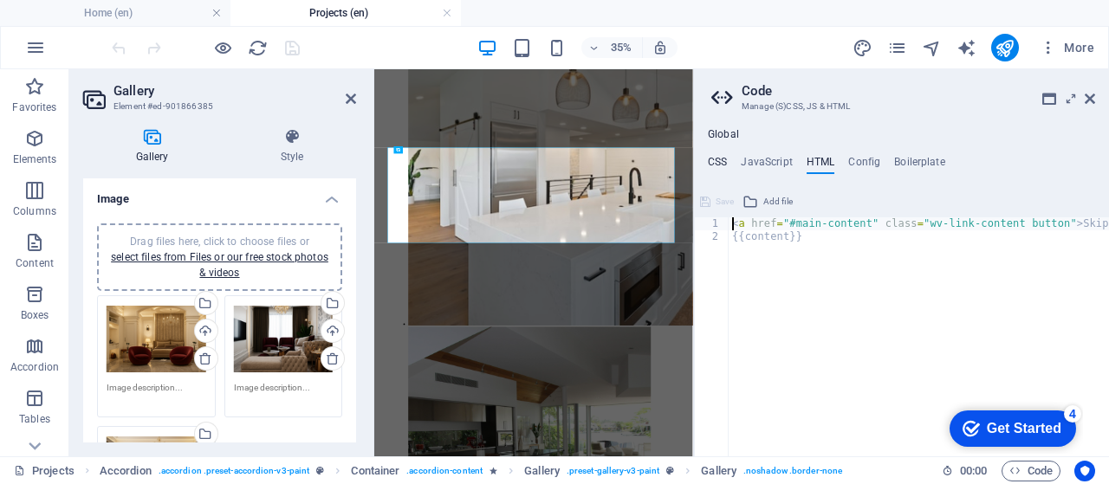
click at [714, 162] on h4 "CSS" at bounding box center [717, 165] width 19 height 19
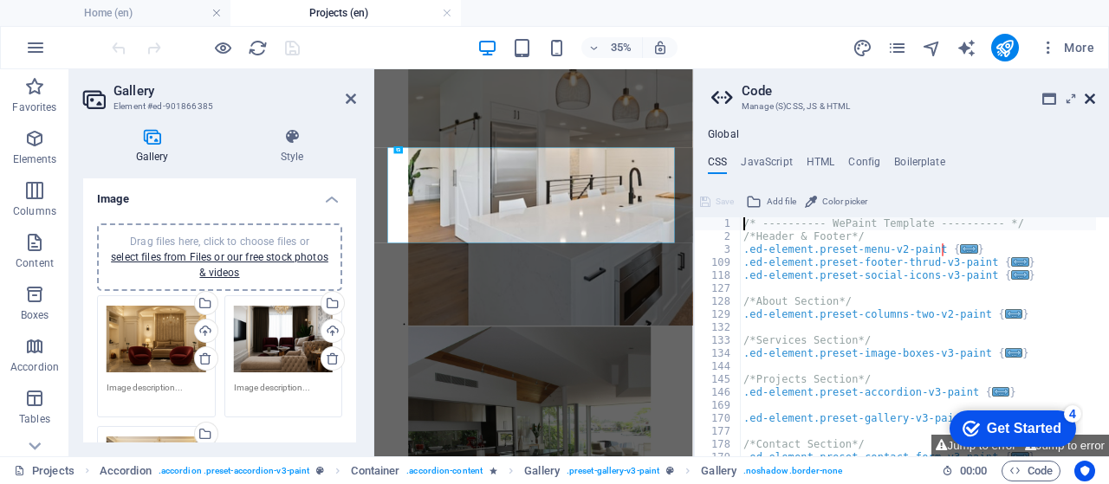
click at [1085, 98] on icon at bounding box center [1090, 99] width 10 height 14
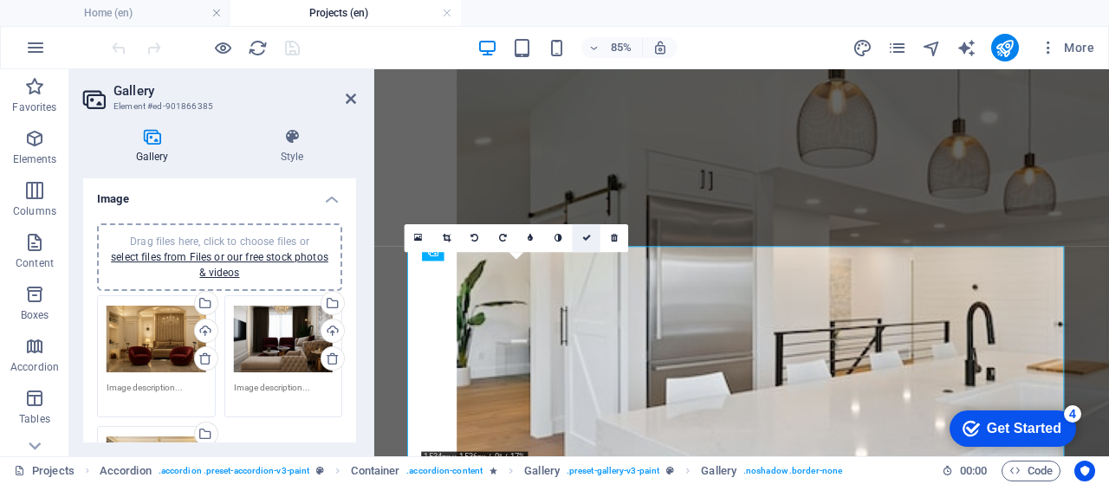
click at [592, 241] on link at bounding box center [587, 238] width 28 height 28
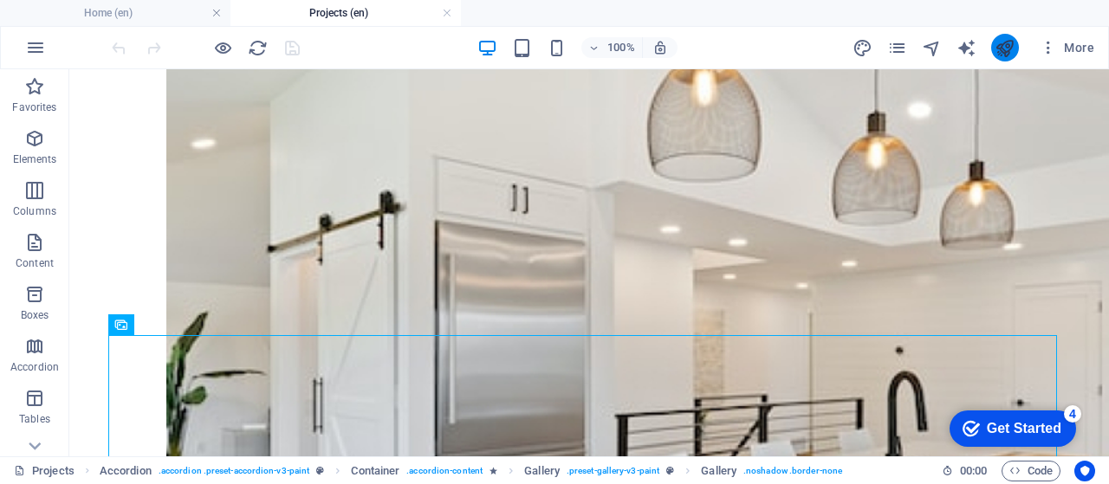
click at [1009, 51] on icon "publish" at bounding box center [1005, 48] width 20 height 20
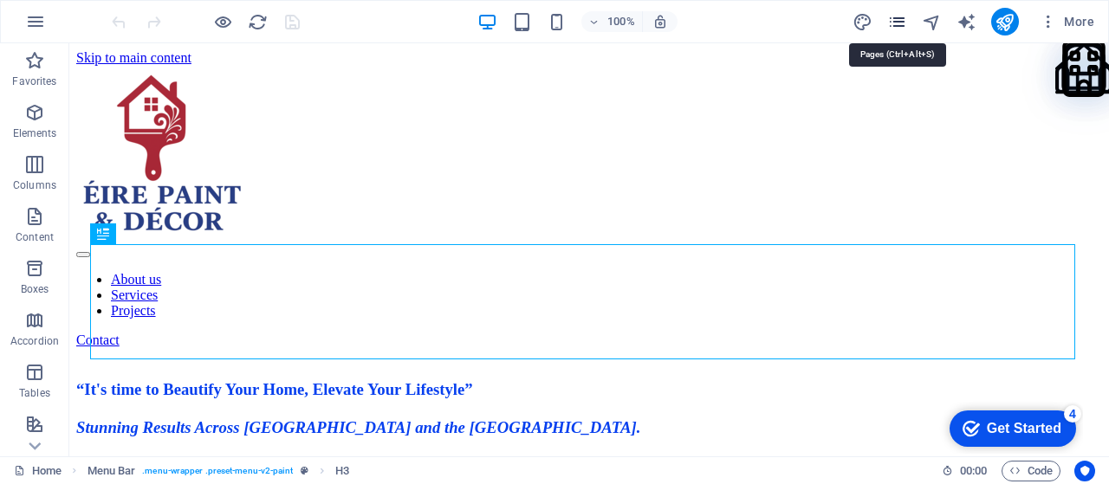
click at [901, 22] on icon "pages" at bounding box center [897, 22] width 20 height 20
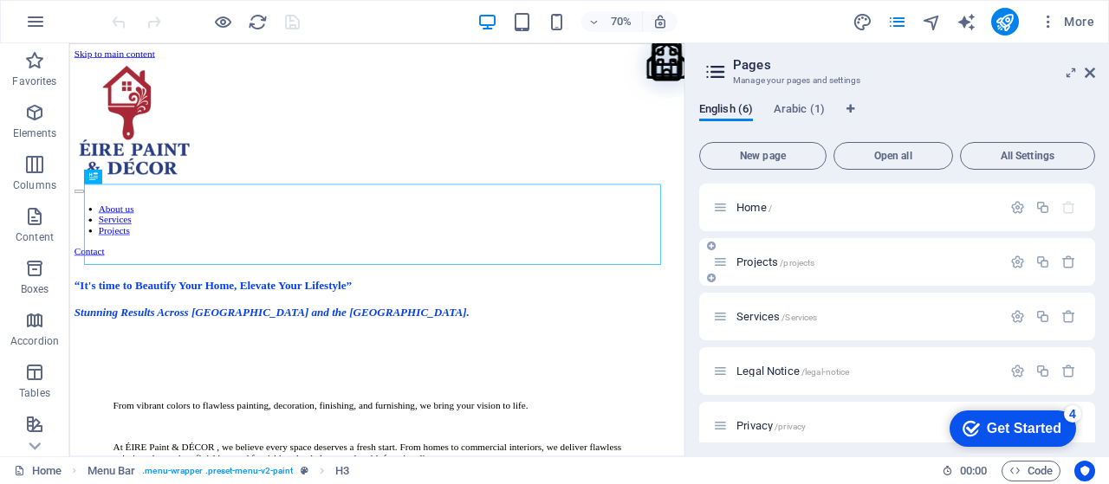
drag, startPoint x: 757, startPoint y: 263, endPoint x: 756, endPoint y: 278, distance: 15.7
click at [756, 278] on div "Projects /projects" at bounding box center [897, 262] width 396 height 48
click at [756, 263] on span "Projects /projects" at bounding box center [776, 262] width 78 height 13
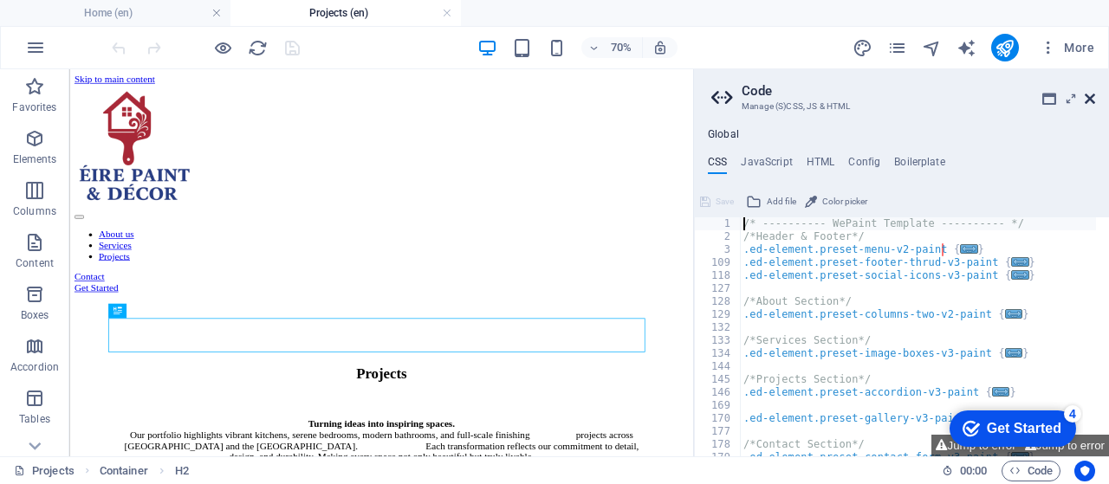
click at [1087, 100] on icon at bounding box center [1090, 99] width 10 height 14
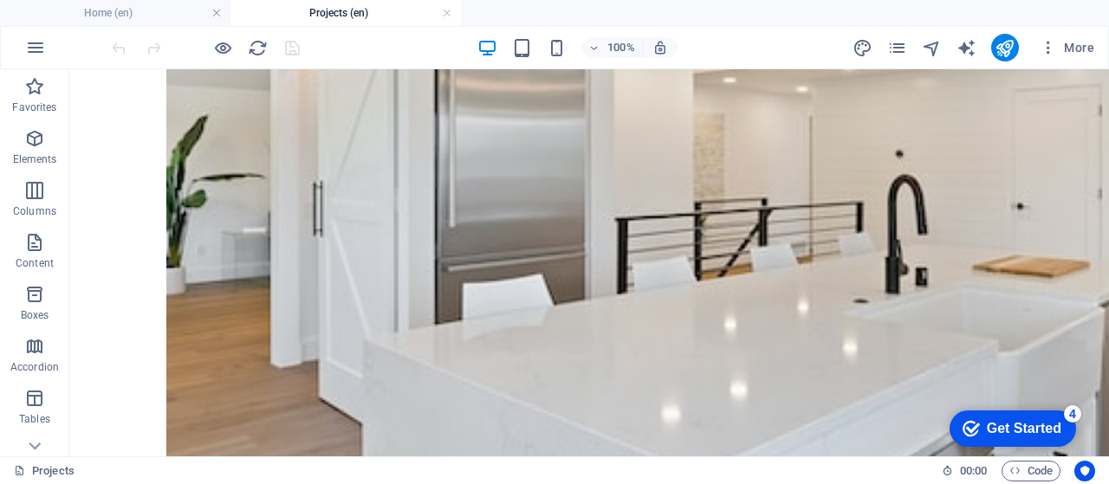
scroll to position [1126, 0]
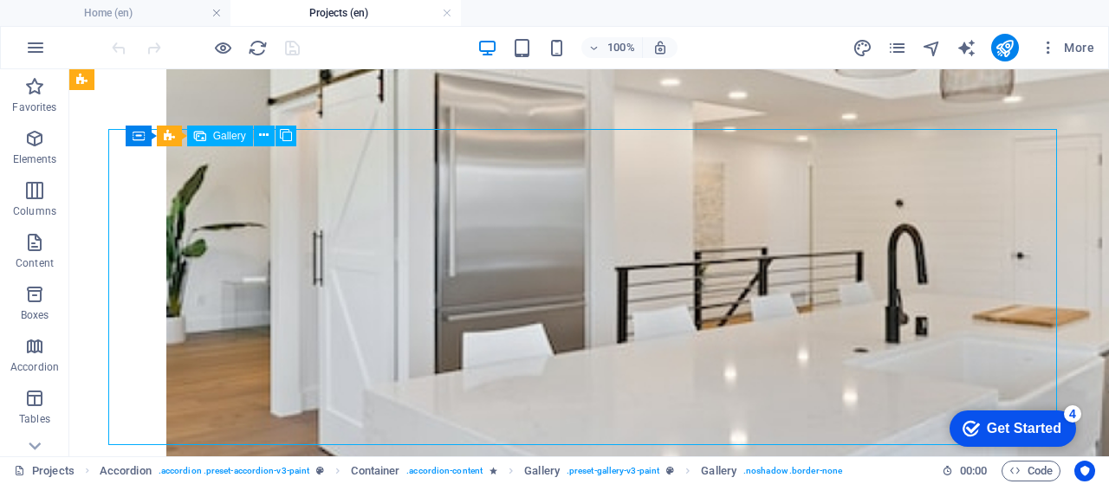
select select "4"
select select "px"
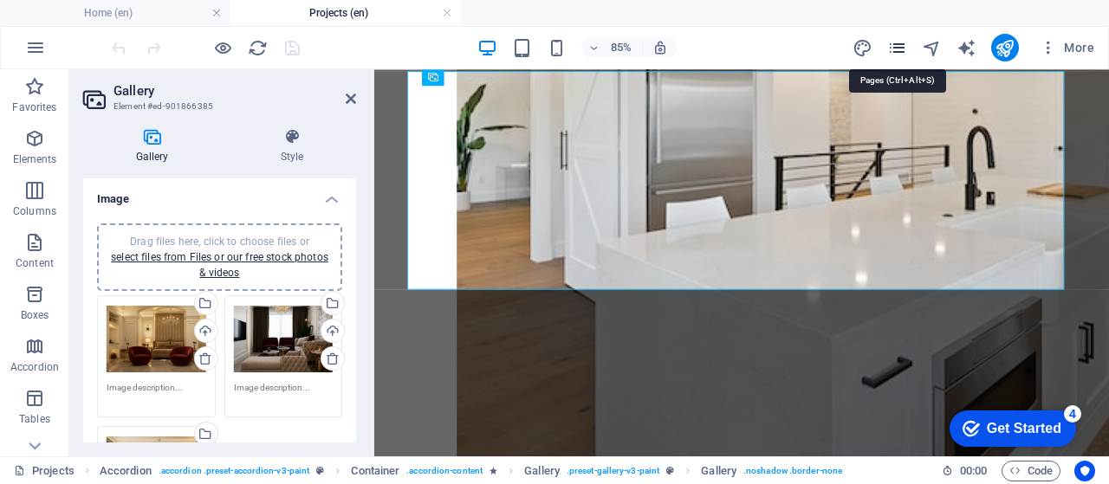
click at [906, 49] on icon "pages" at bounding box center [897, 48] width 20 height 20
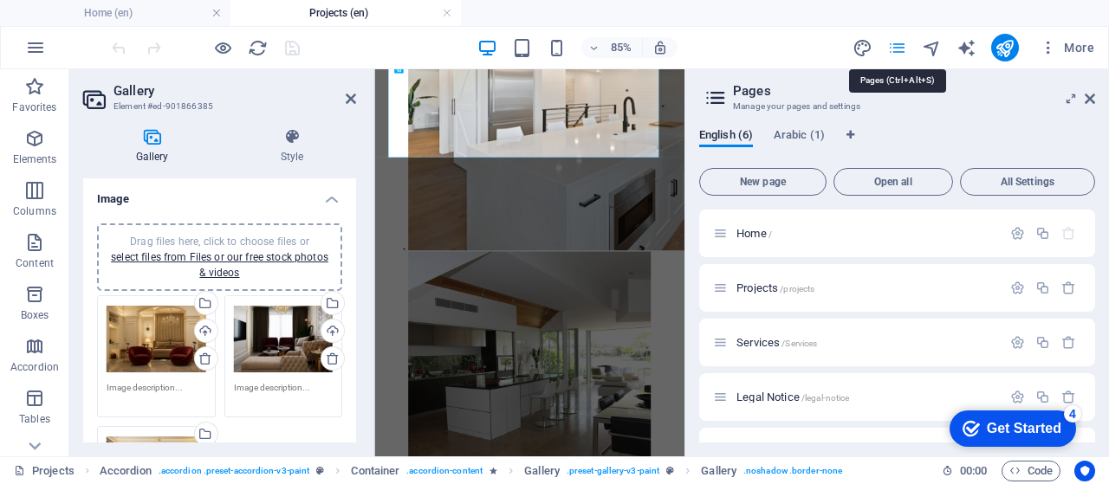
scroll to position [1074, 0]
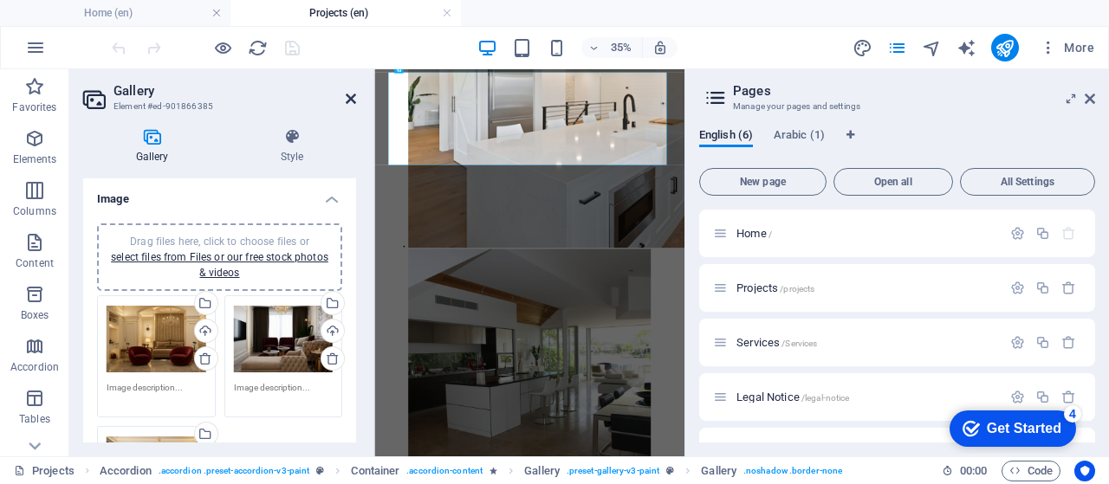
click at [347, 101] on icon at bounding box center [351, 99] width 10 height 14
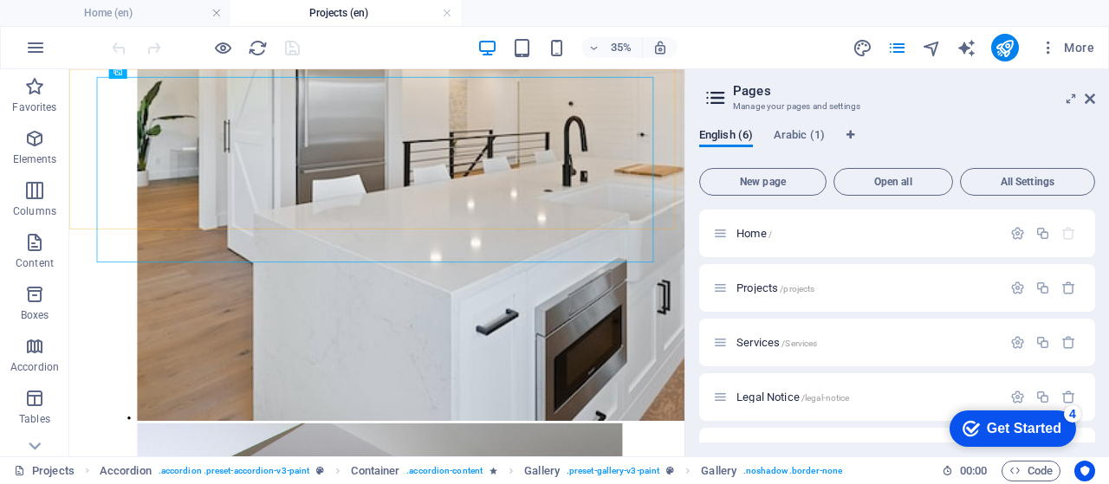
scroll to position [1073, 0]
click at [931, 53] on icon "navigator" at bounding box center [932, 48] width 20 height 20
select select "16943704-en"
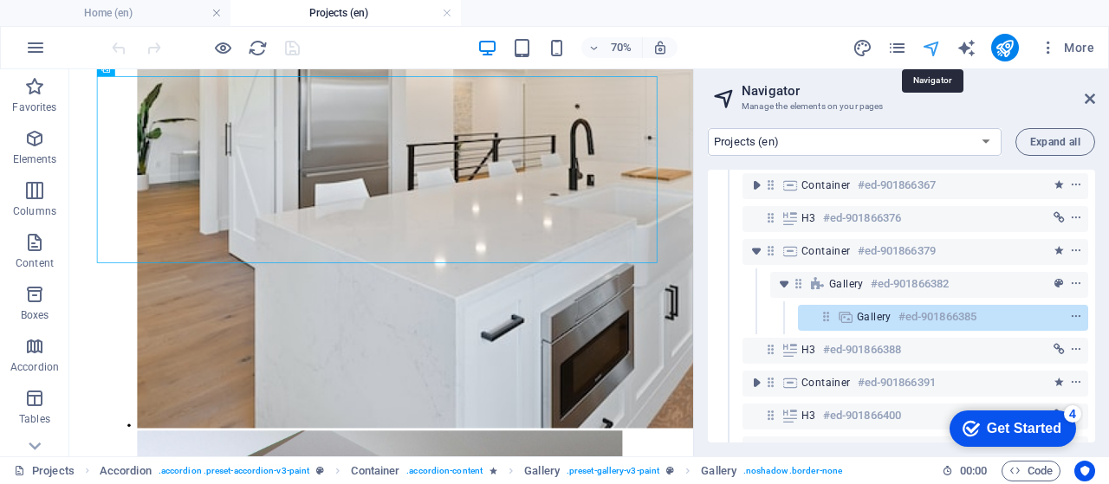
scroll to position [186, 0]
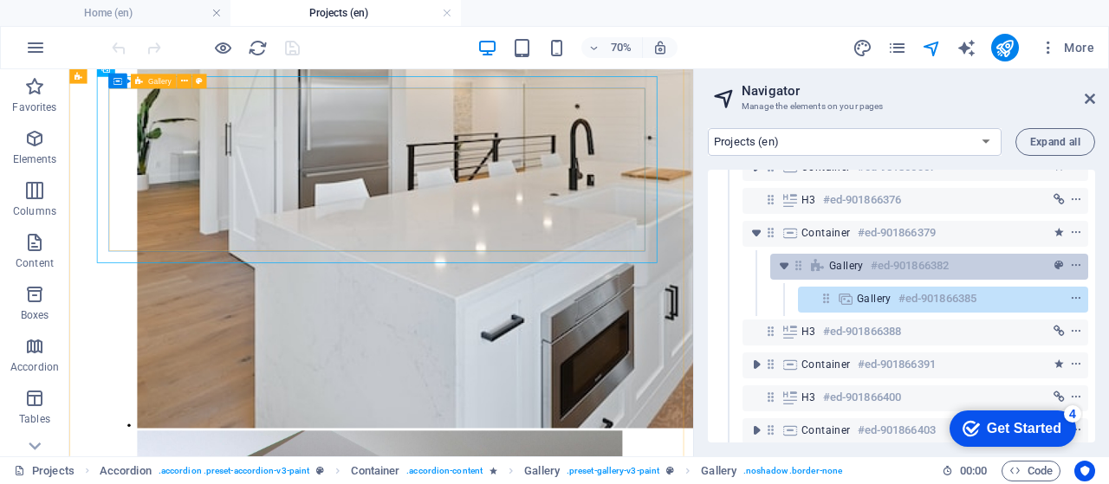
click at [842, 262] on span "Gallery" at bounding box center [846, 266] width 35 height 14
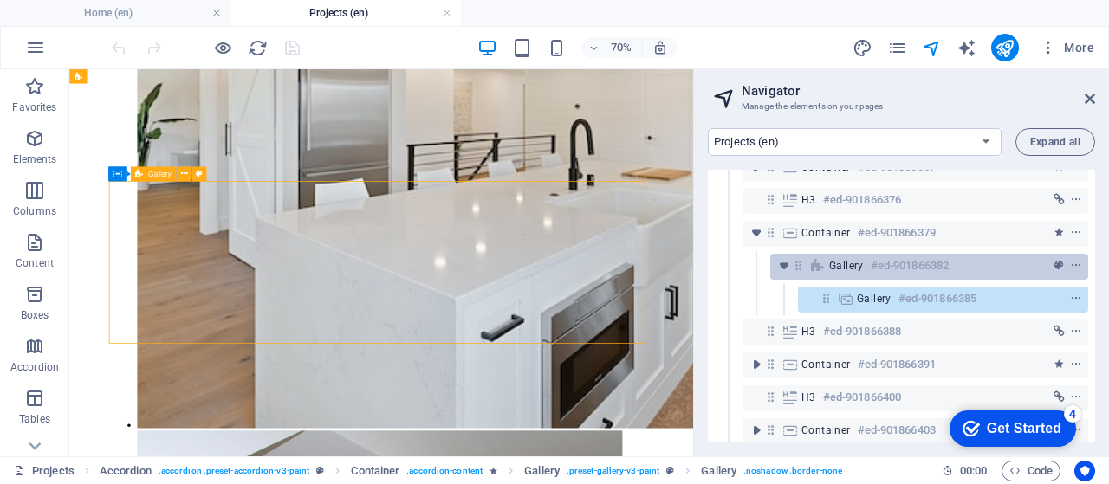
scroll to position [944, 0]
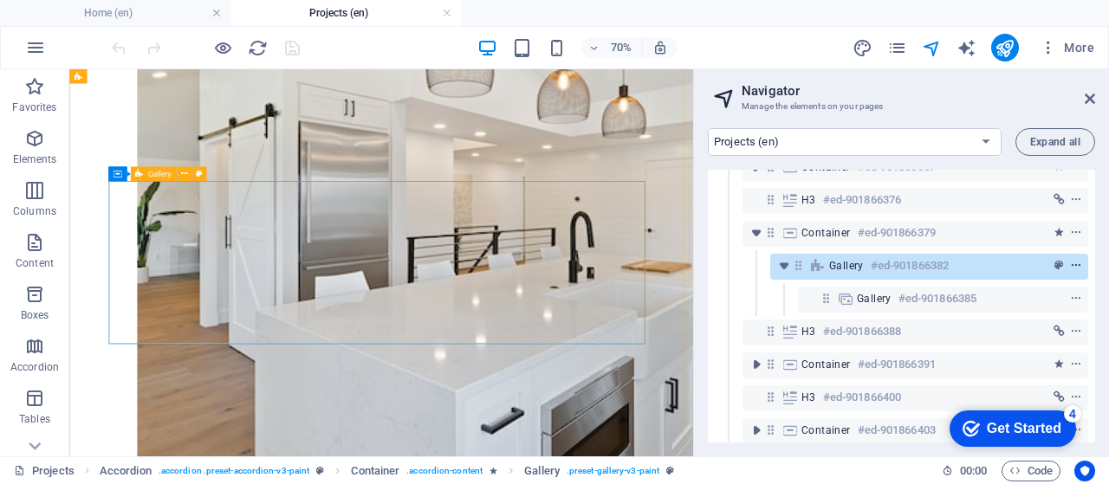
click at [1074, 265] on icon "context-menu" at bounding box center [1076, 266] width 12 height 12
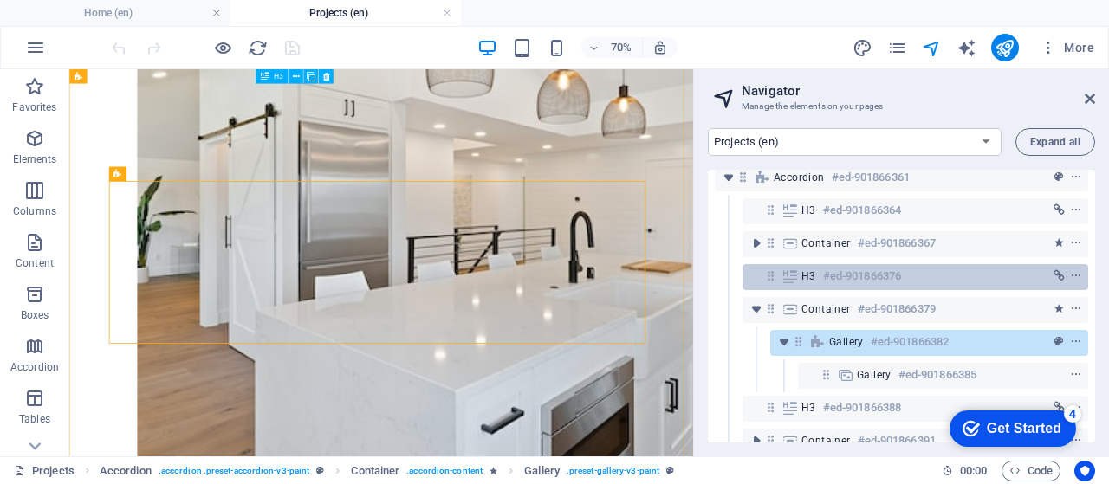
scroll to position [100, 0]
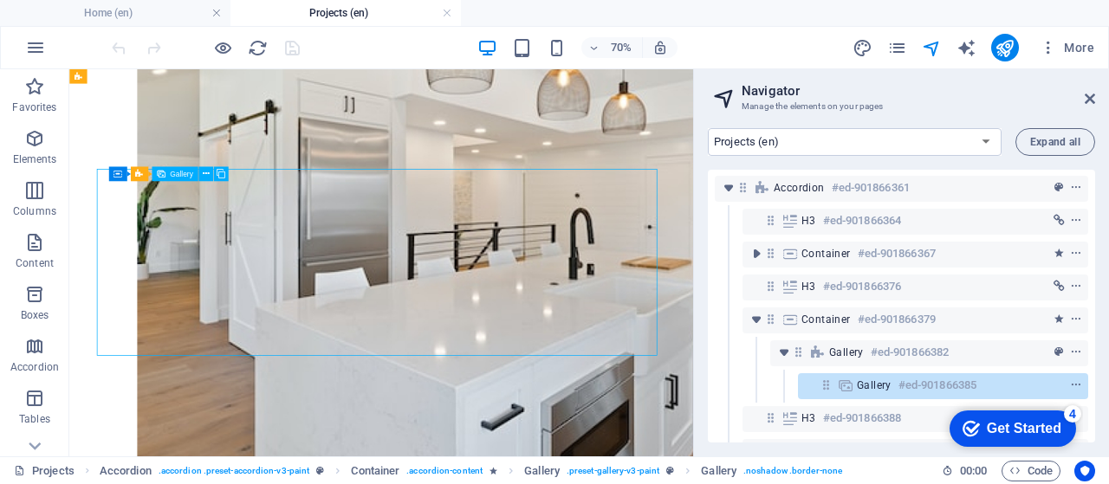
select select "4"
select select "px"
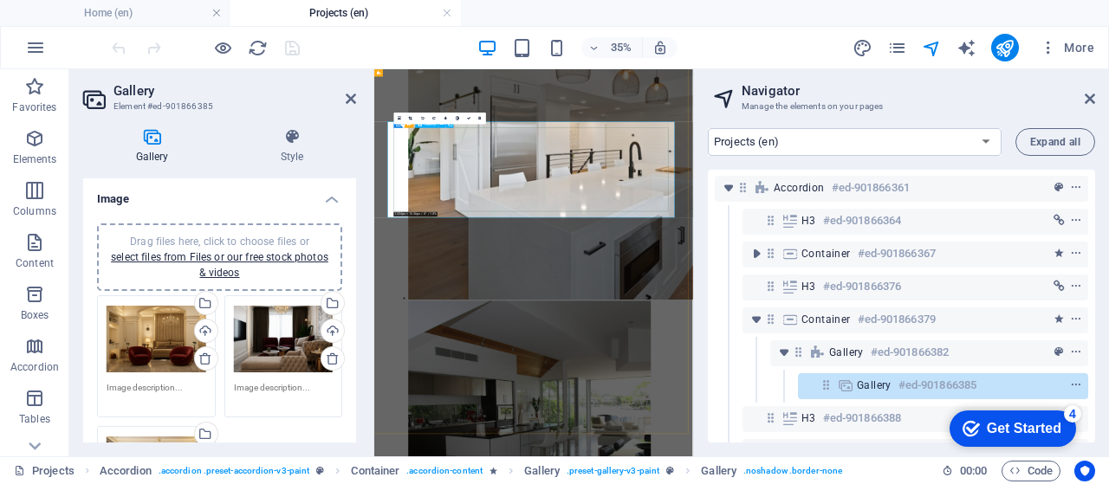
click at [229, 256] on link "select files from Files or our free stock photos & videos" at bounding box center [219, 265] width 217 height 28
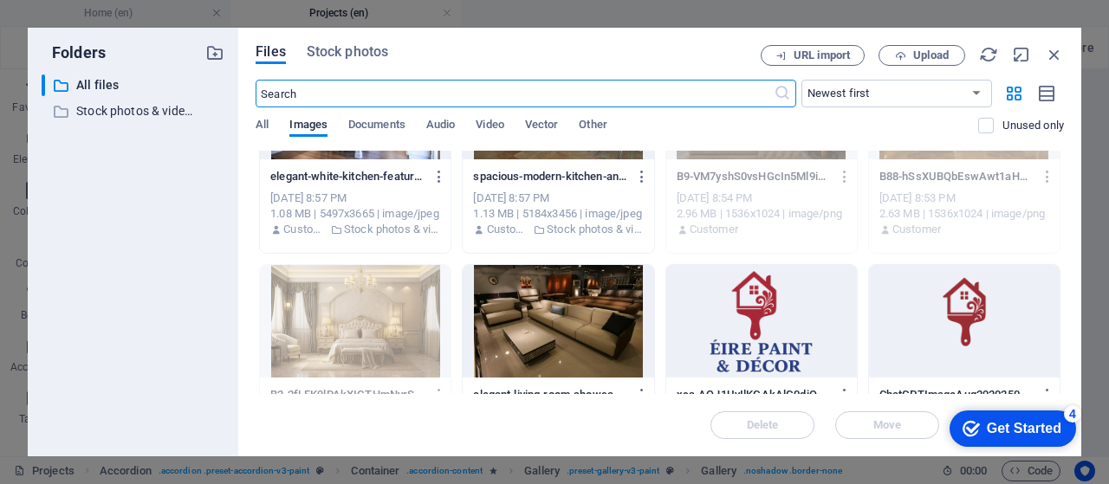
scroll to position [115, 0]
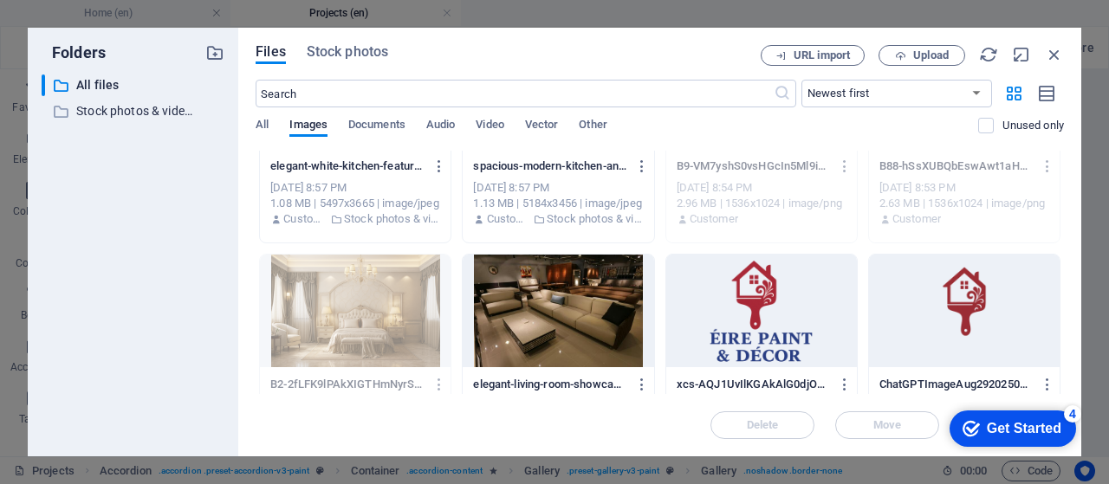
click at [526, 306] on div at bounding box center [558, 311] width 191 height 113
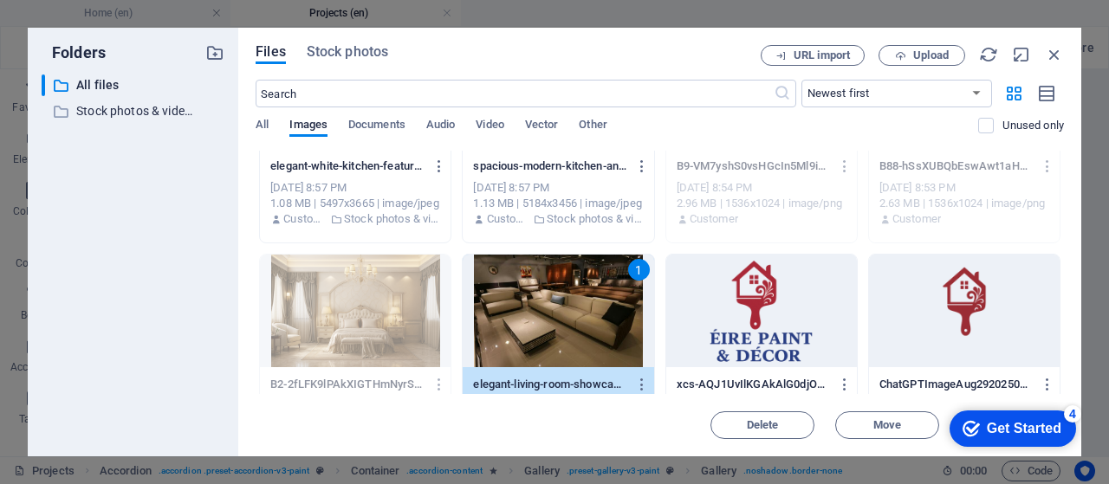
click at [581, 313] on div "1" at bounding box center [558, 311] width 191 height 113
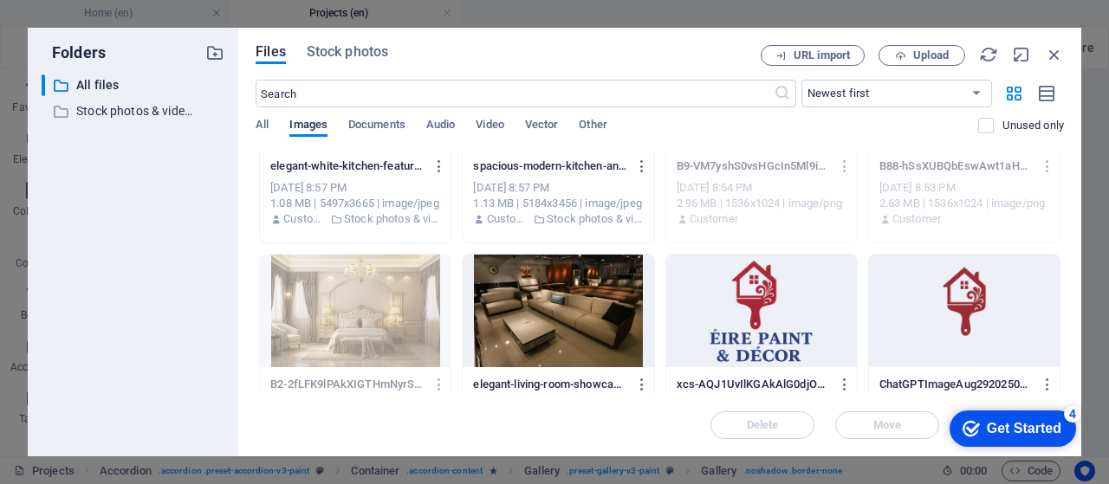
click at [581, 313] on div at bounding box center [558, 311] width 191 height 113
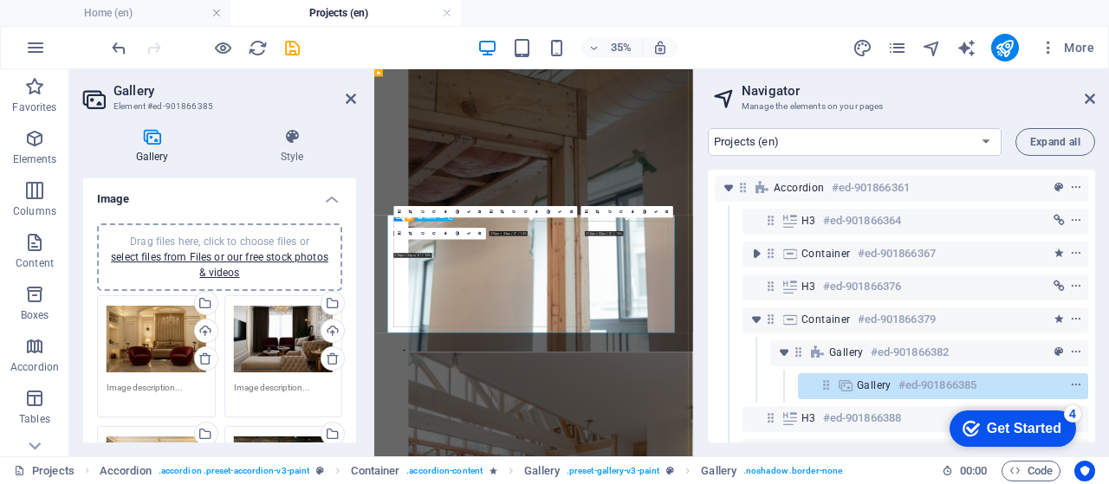
scroll to position [683, 0]
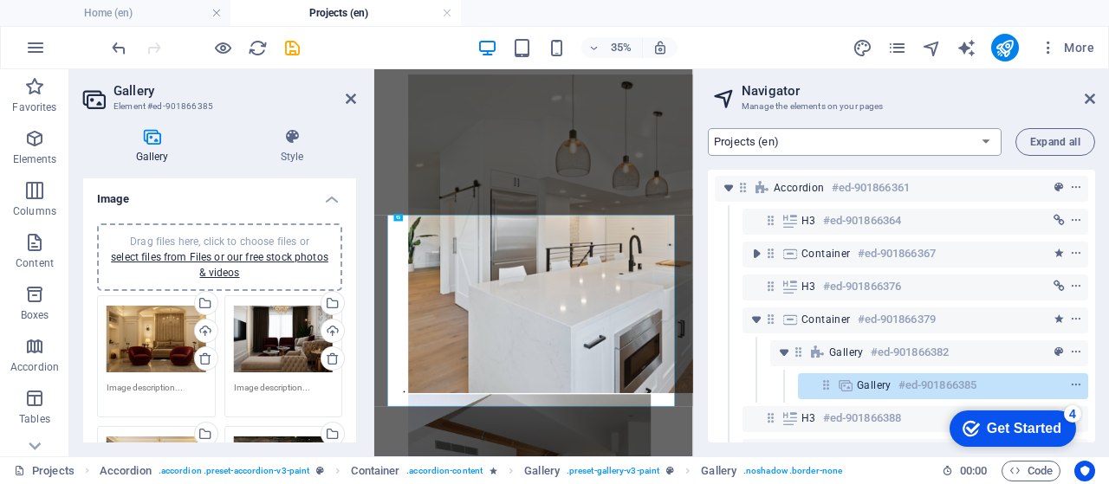
click at [964, 140] on select "Home (en) Projects (en) Services (en) Legal Notice (en) Privacy (en) Subpage (e…" at bounding box center [855, 142] width 294 height 28
click at [914, 143] on select "Home (en) Projects (en) Services (en) Legal Notice (en) Privacy (en) Subpage (e…" at bounding box center [855, 142] width 294 height 28
drag, startPoint x: 993, startPoint y: 238, endPoint x: 1118, endPoint y: 153, distance: 150.9
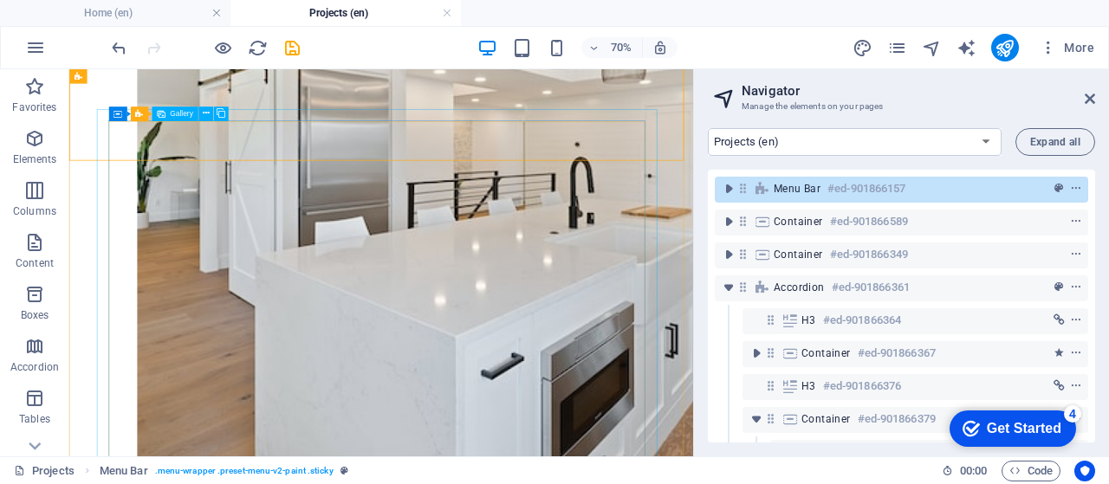
scroll to position [1029, 0]
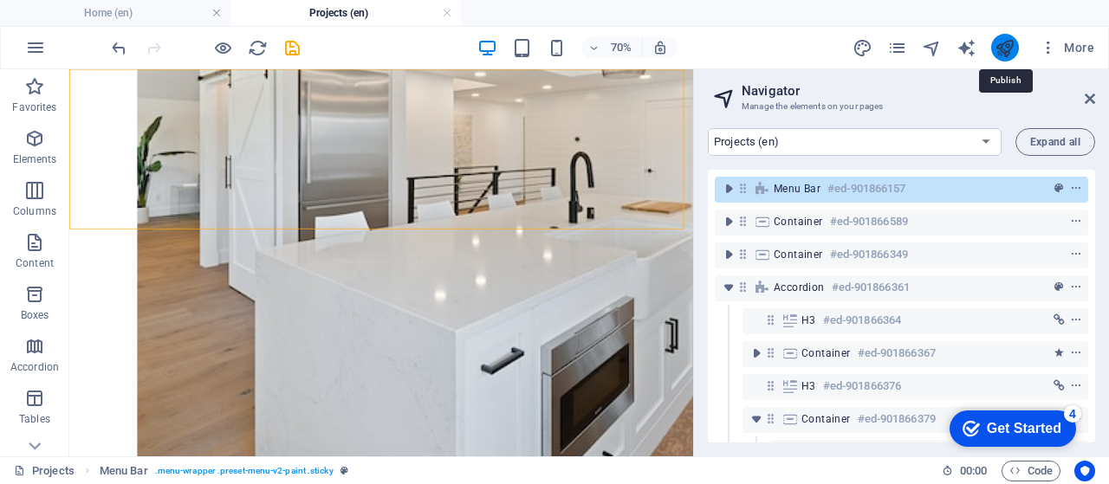
click at [1003, 55] on icon "publish" at bounding box center [1005, 48] width 20 height 20
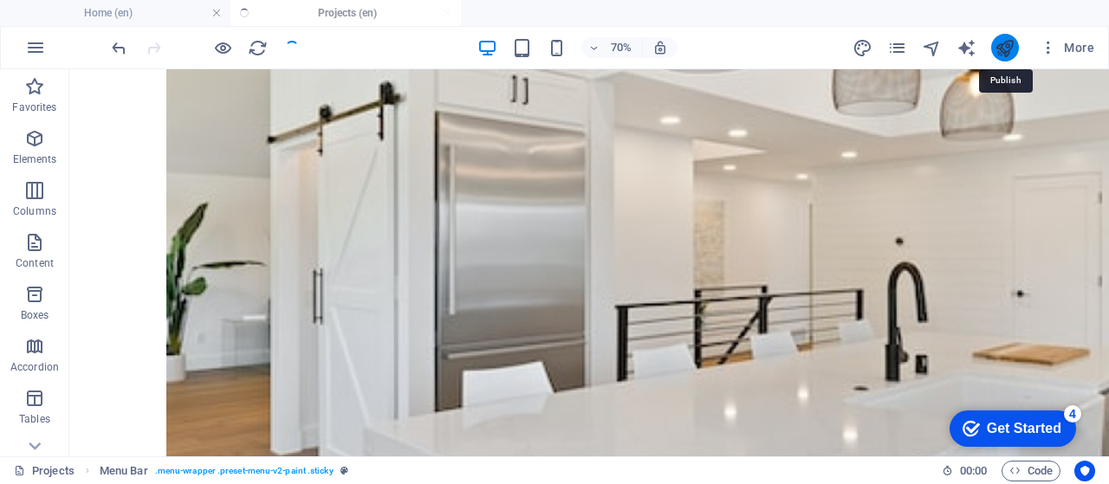
scroll to position [1080, 0]
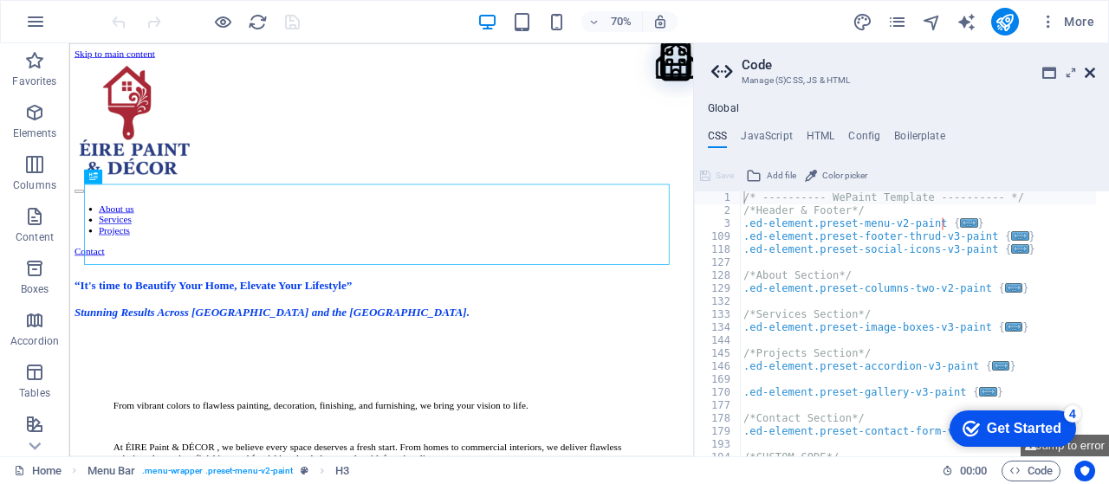
click at [0, 0] on icon at bounding box center [0, 0] width 0 height 0
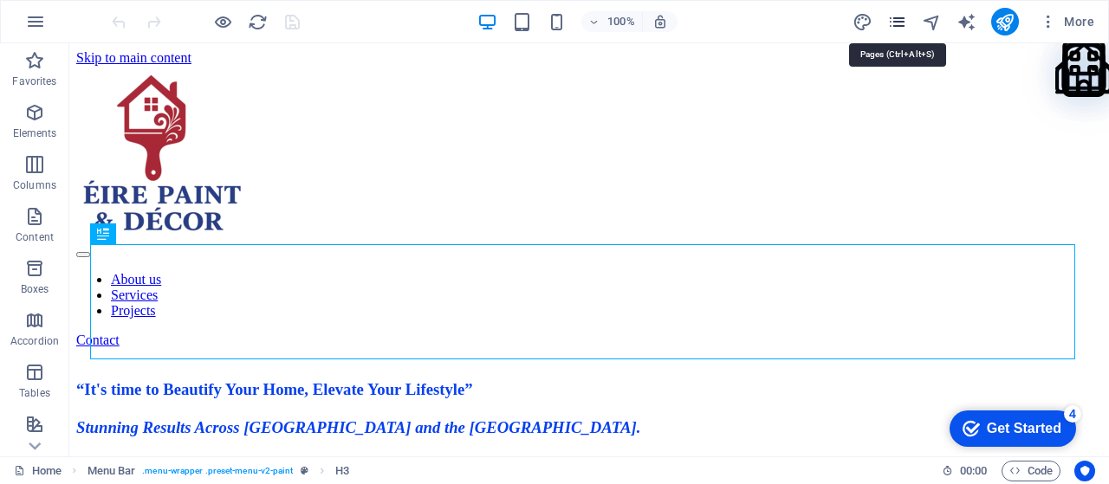
click at [972, 23] on icon "pages" at bounding box center [1014, 25] width 85 height 85
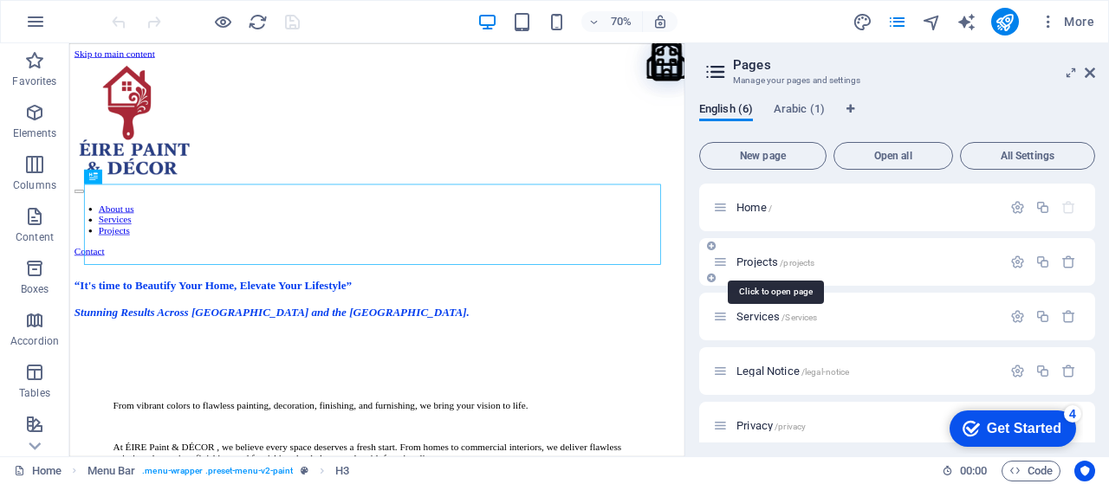
click at [766, 265] on span "Projects /projects" at bounding box center [776, 262] width 78 height 13
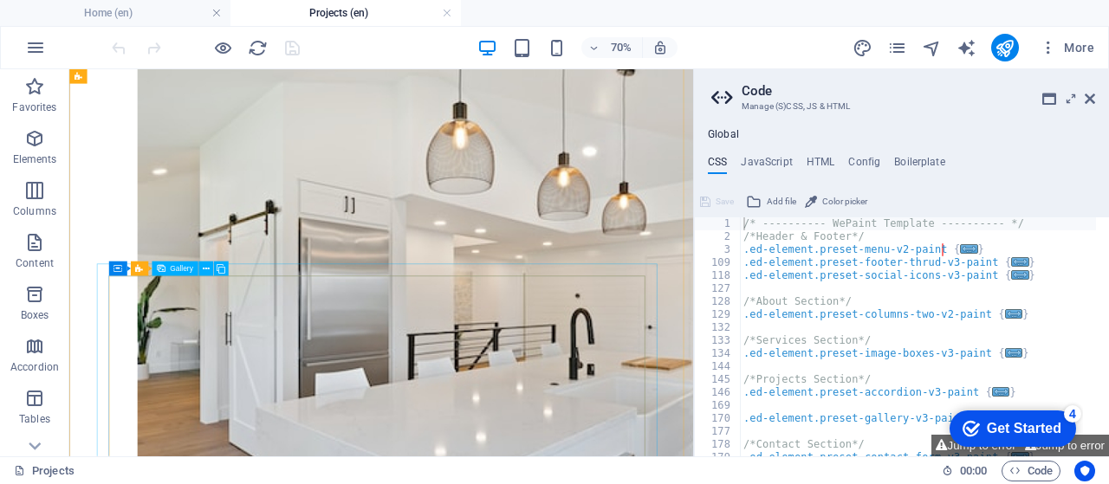
scroll to position [808, 0]
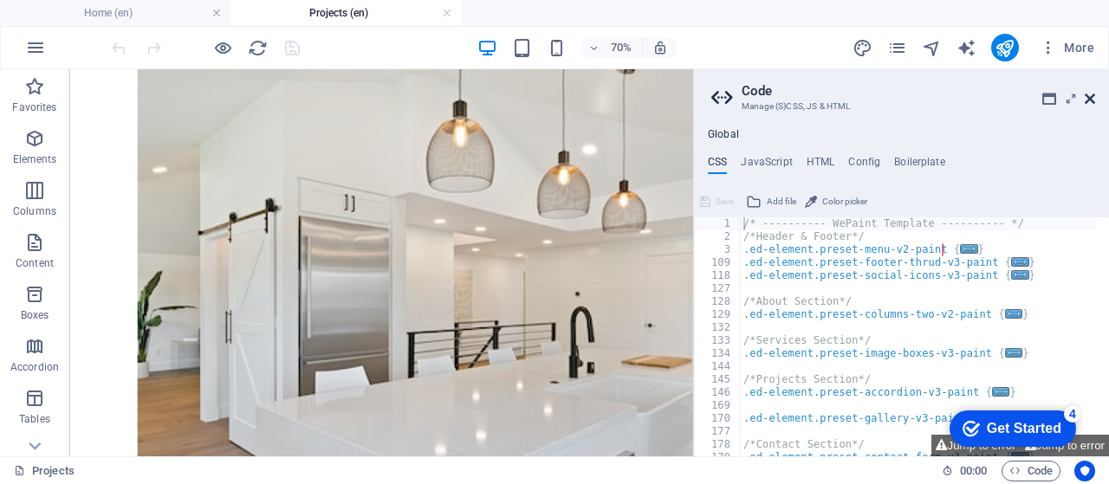
click at [1094, 93] on icon at bounding box center [1090, 99] width 10 height 14
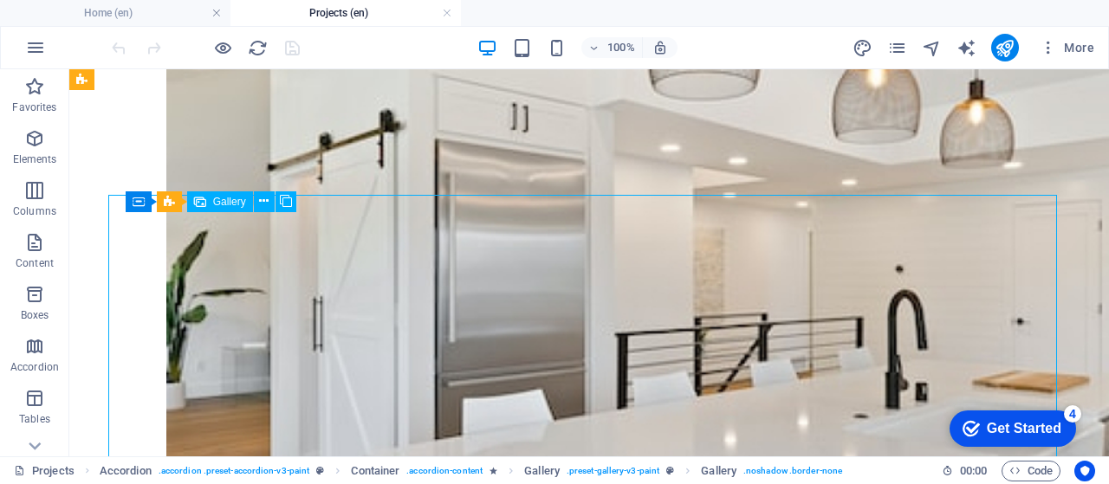
select select "4"
select select "px"
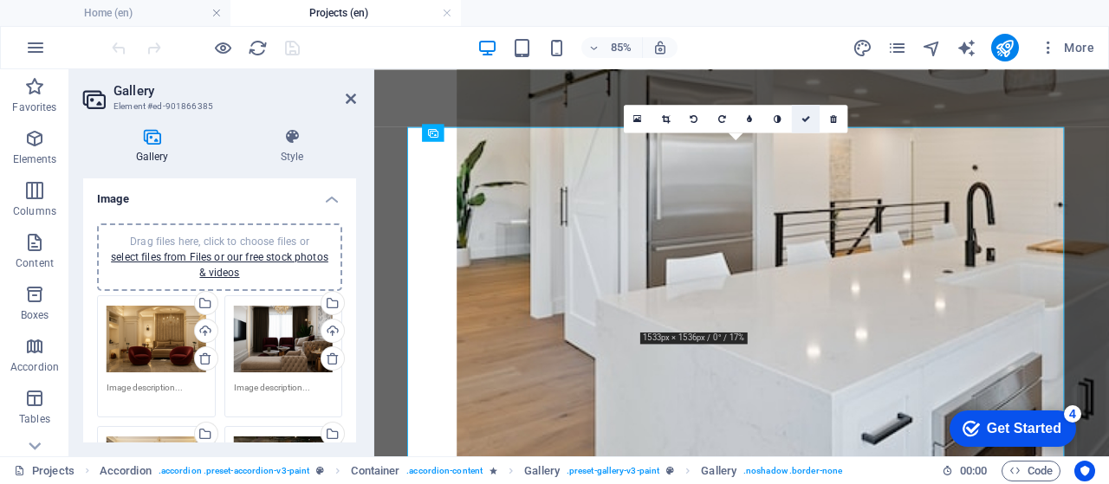
click at [804, 117] on icon at bounding box center [806, 118] width 9 height 9
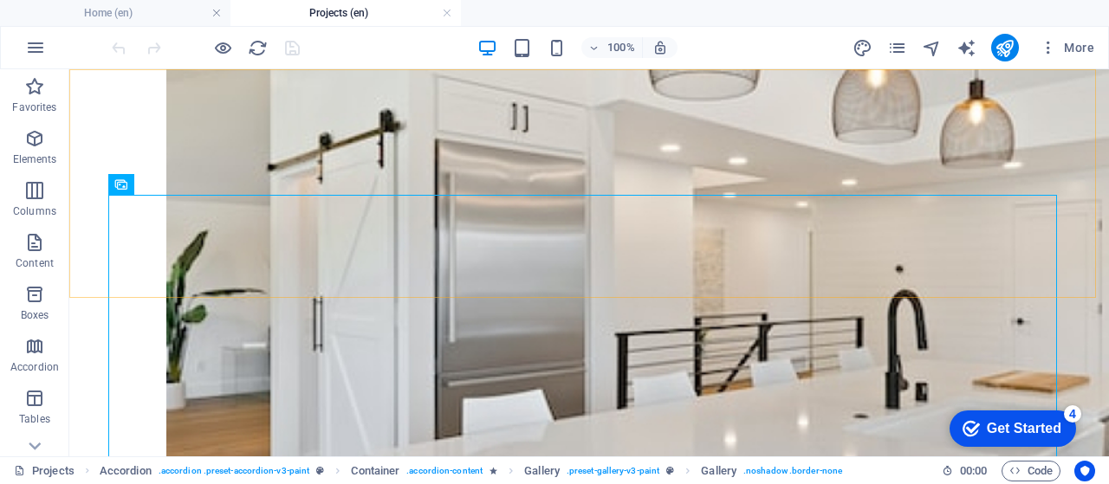
scroll to position [1061, 0]
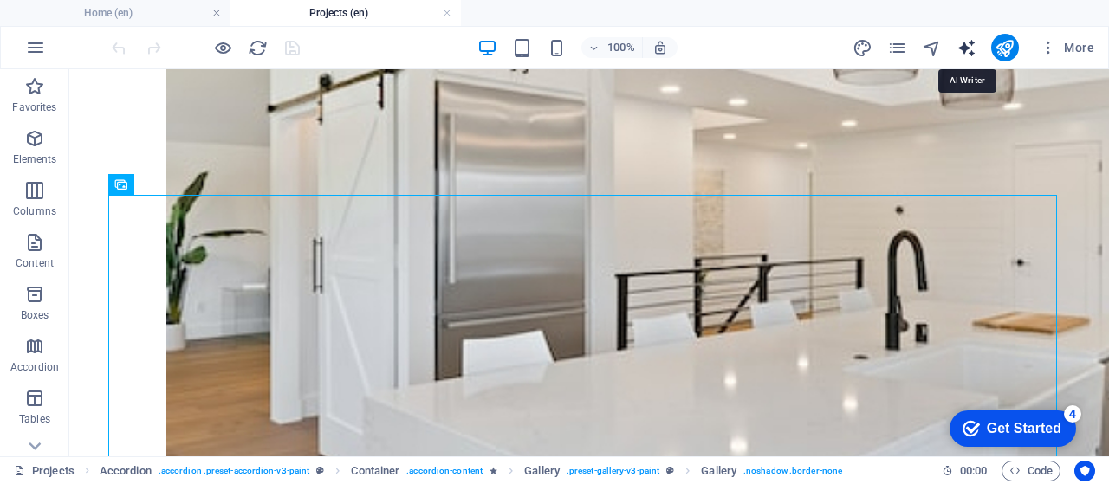
click at [962, 51] on icon "text_generator" at bounding box center [967, 48] width 20 height 20
select select "English"
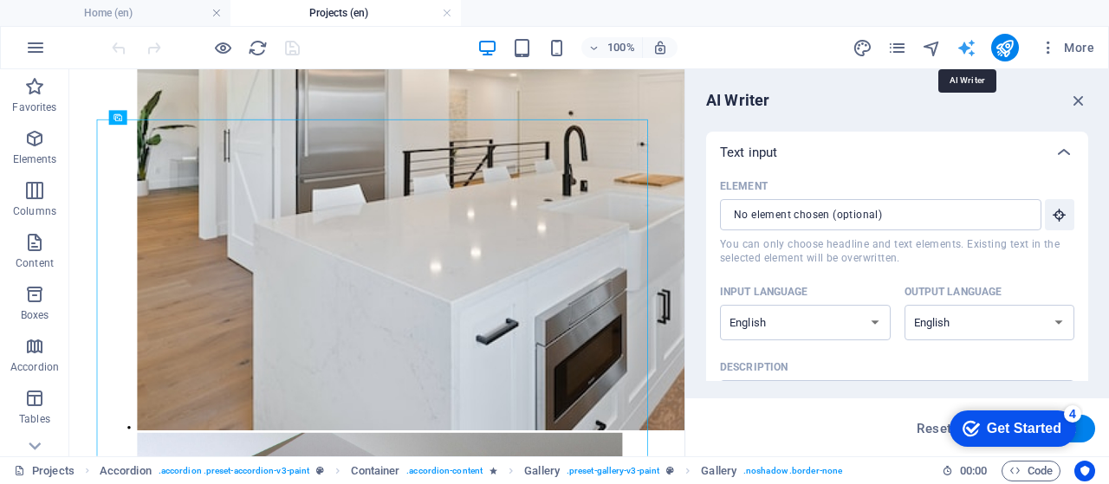
scroll to position [1007, 0]
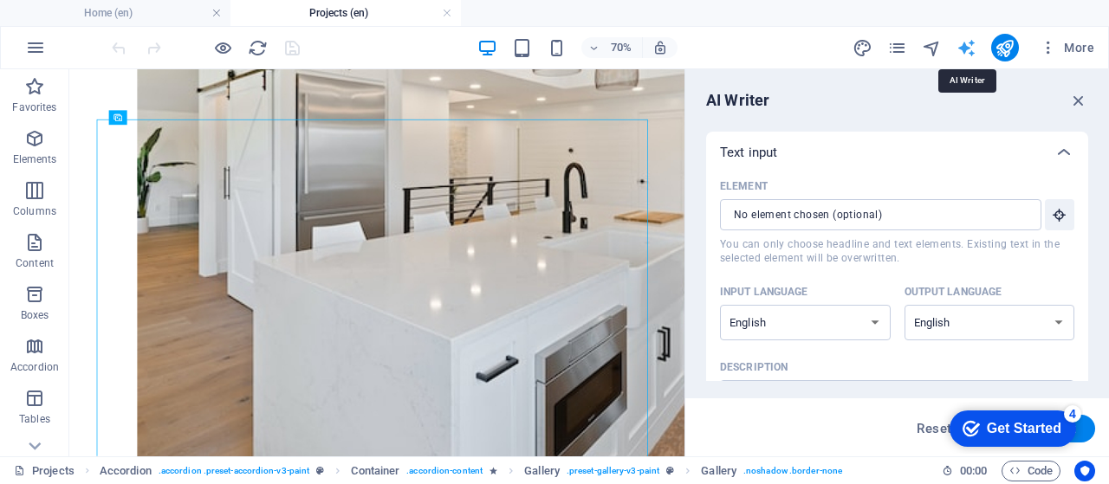
click at [961, 51] on icon "text_generator" at bounding box center [967, 48] width 20 height 20
click at [906, 51] on icon "pages" at bounding box center [897, 48] width 20 height 20
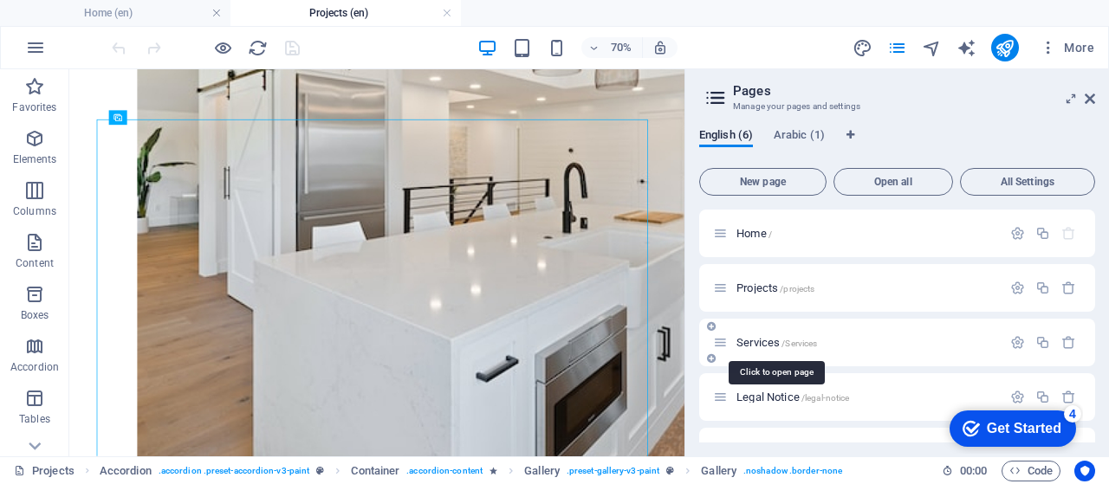
click at [769, 346] on span "Services /Services" at bounding box center [777, 342] width 81 height 13
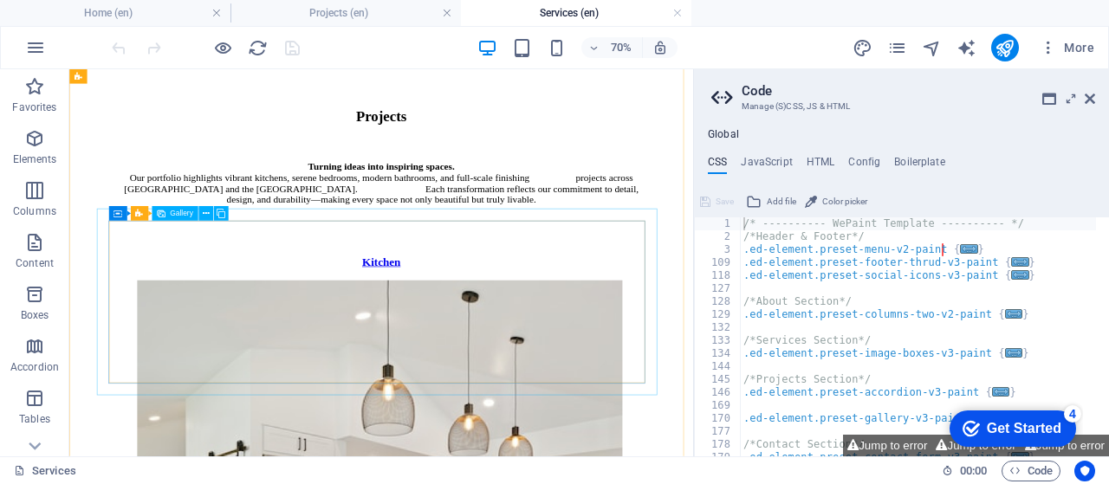
scroll to position [2435, 0]
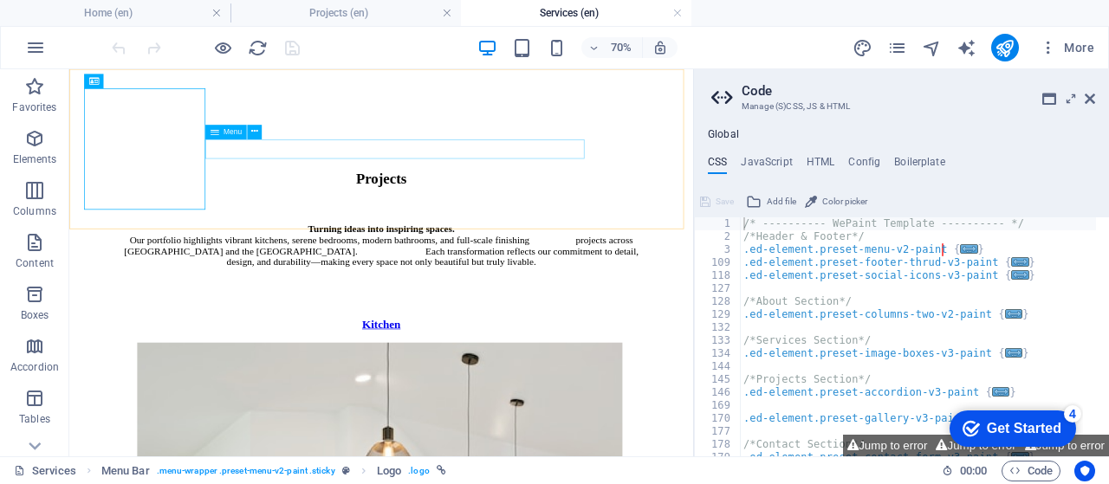
click at [1095, 97] on aside "Code Manage (S)CSS, JS & HTML Global CSS JavaScript HTML Config Boilerplate /* …" at bounding box center [901, 262] width 416 height 387
click at [1093, 94] on icon at bounding box center [1090, 99] width 10 height 14
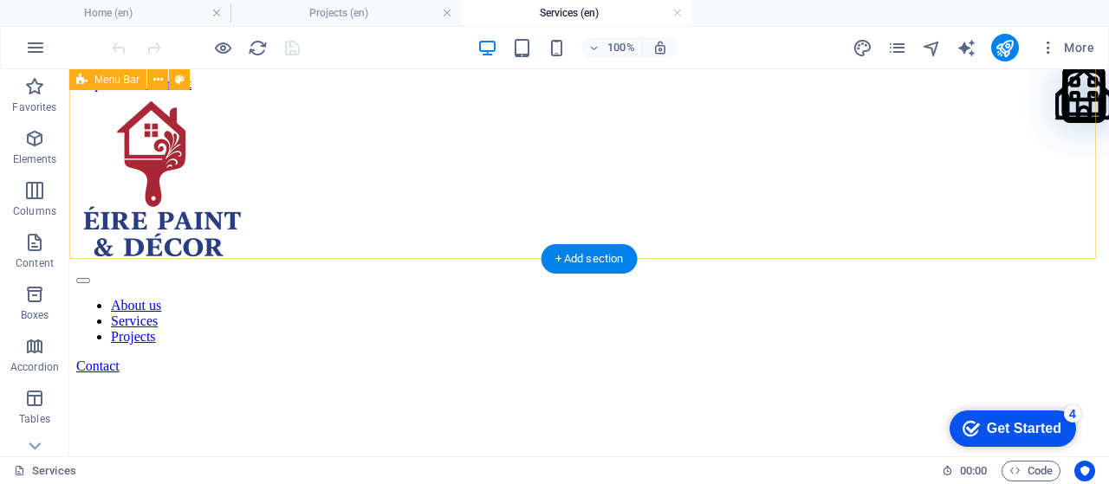
scroll to position [0, 0]
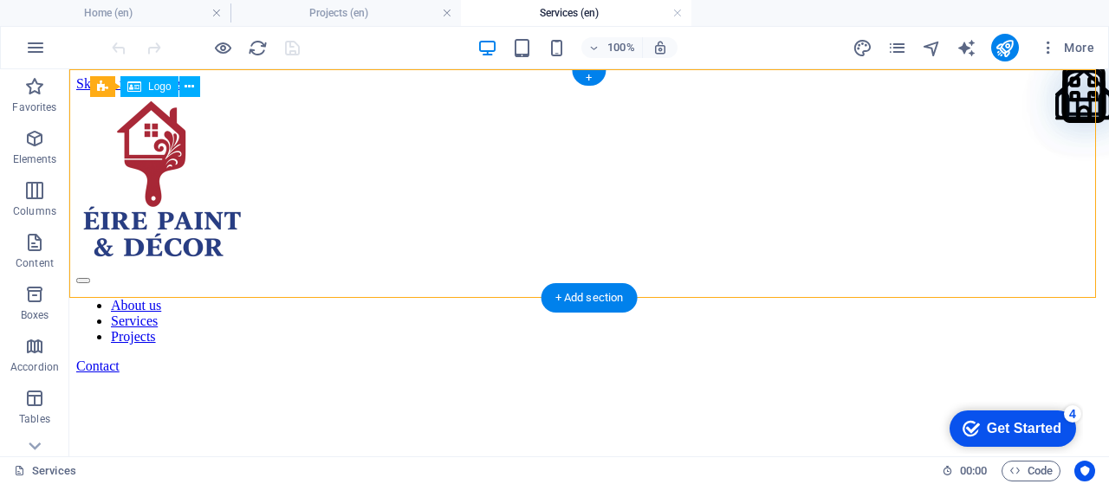
click at [149, 203] on div at bounding box center [589, 180] width 1026 height 177
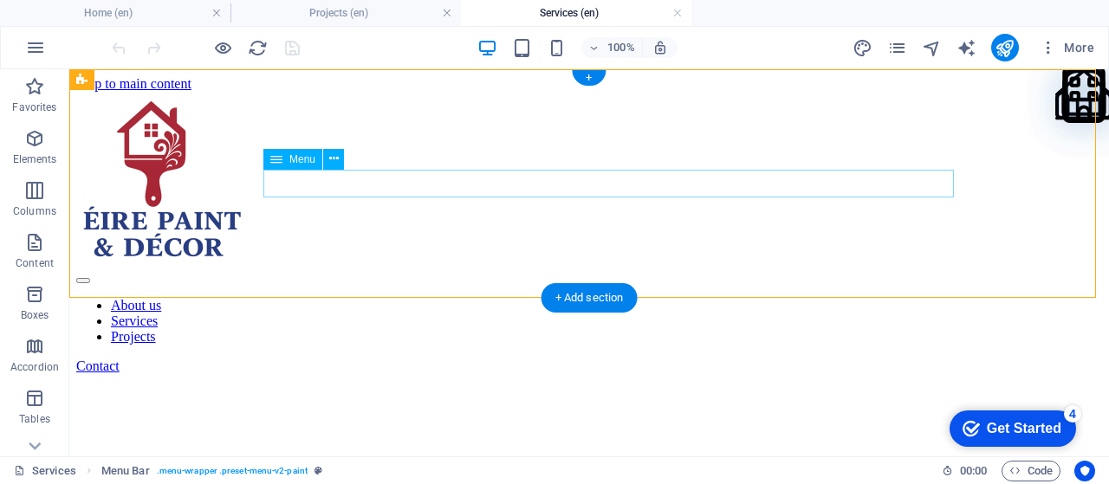
click at [485, 298] on nav "About us Services Projects" at bounding box center [589, 321] width 1026 height 47
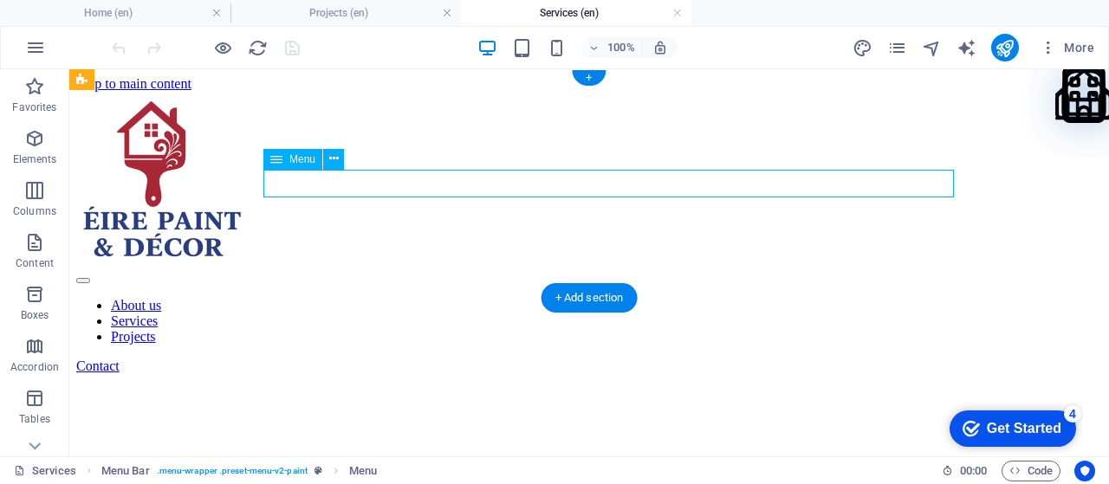
click at [485, 298] on nav "About us Services Projects" at bounding box center [589, 321] width 1026 height 47
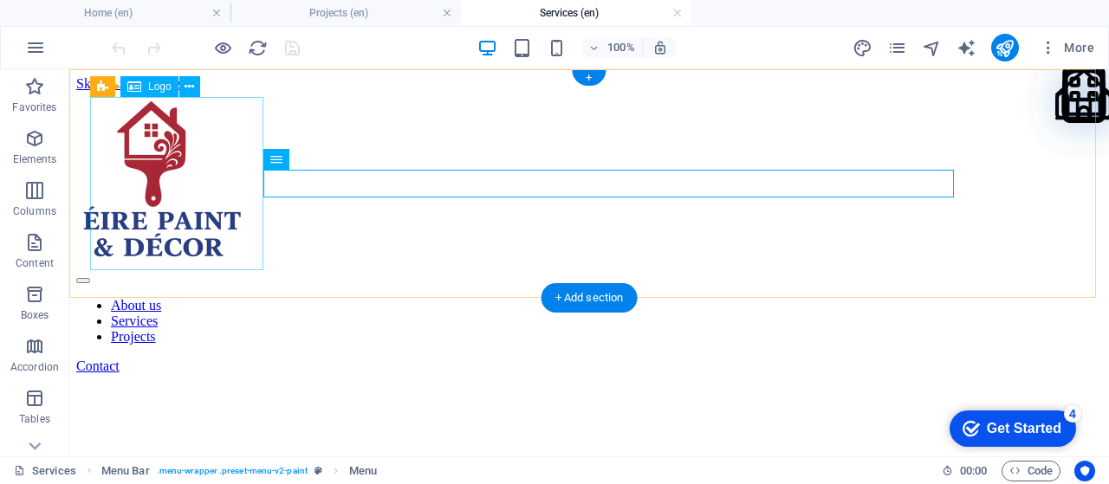
click at [184, 236] on div at bounding box center [589, 180] width 1026 height 177
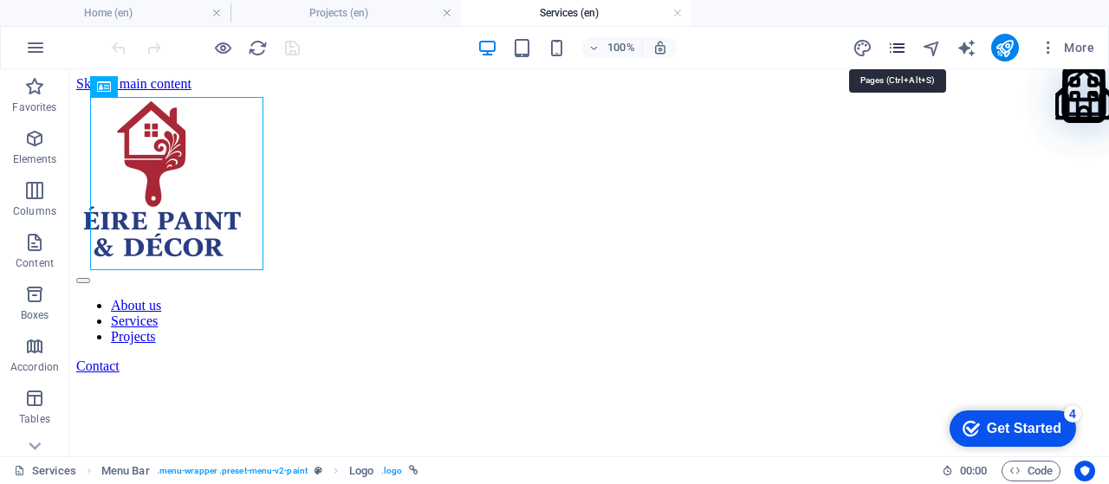
click at [904, 50] on icon "pages" at bounding box center [897, 48] width 20 height 20
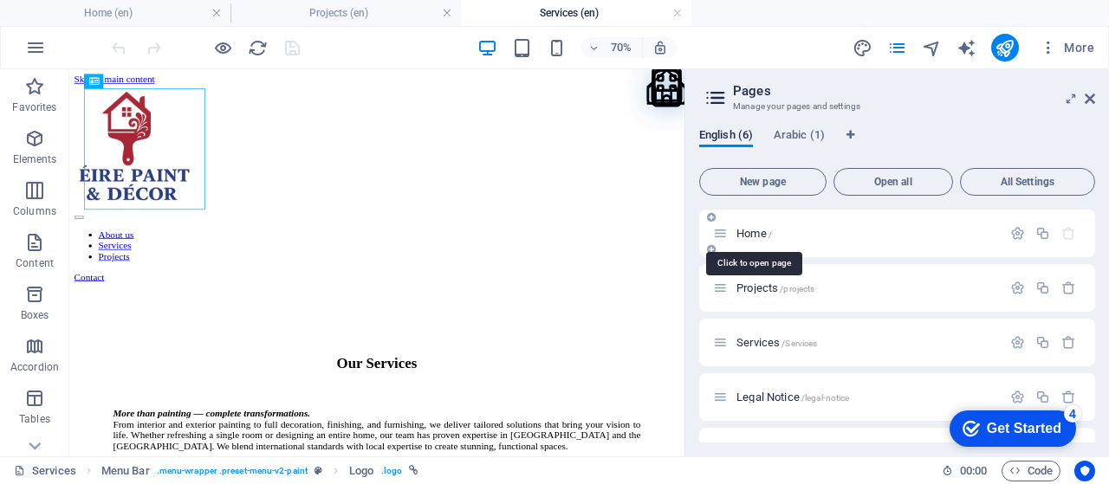
click at [750, 237] on span "Home /" at bounding box center [755, 233] width 36 height 13
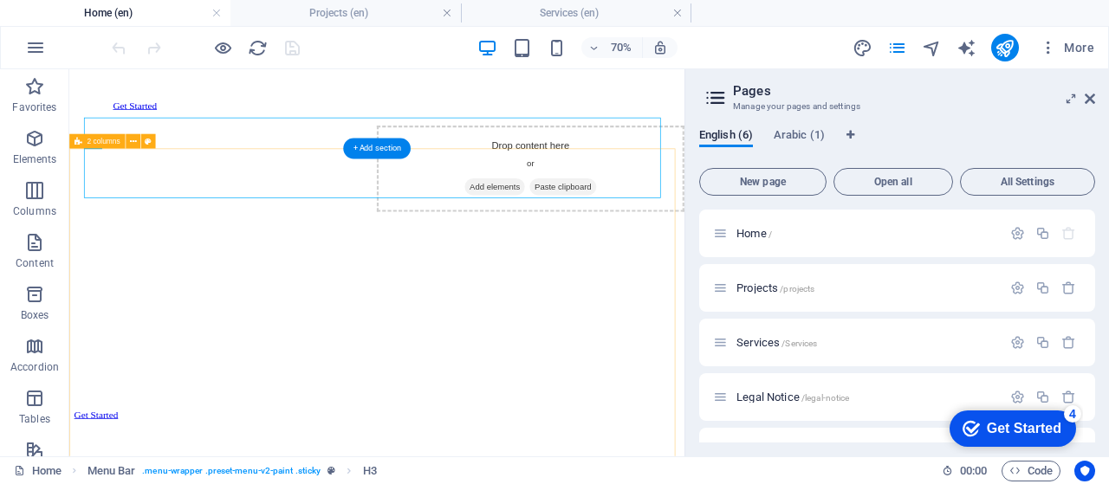
scroll to position [635, 0]
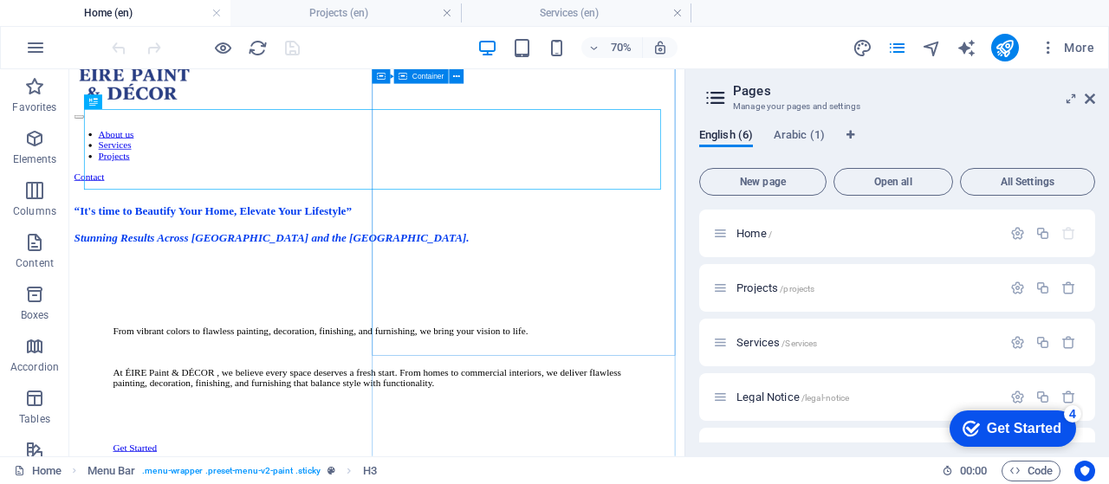
scroll to position [0, 0]
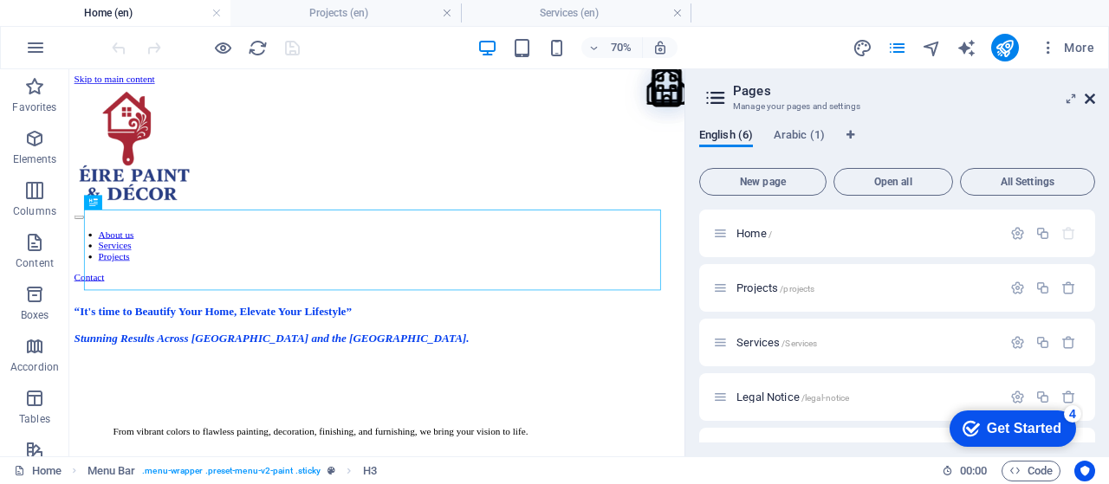
click at [1087, 103] on icon at bounding box center [1090, 99] width 10 height 14
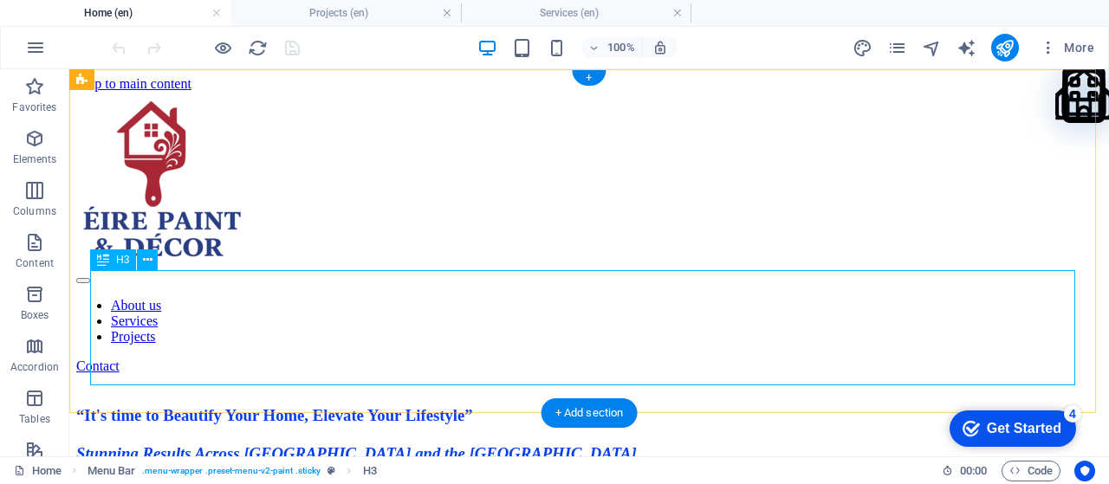
click at [419, 374] on div "​ “It's time to Beautify Your Home, Elevate Your Lifestyle” Stunning Results Ac…" at bounding box center [589, 418] width 1026 height 89
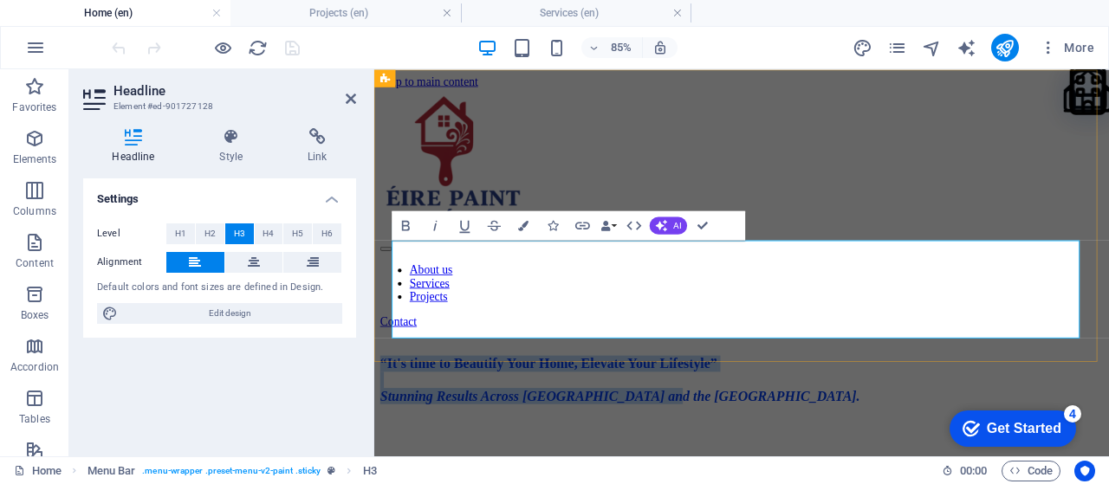
click at [945, 406] on span "“It's time to Beautify Your Home, Elevate Your Lifestyle” Stunning Results Acro…" at bounding box center [663, 434] width 564 height 56
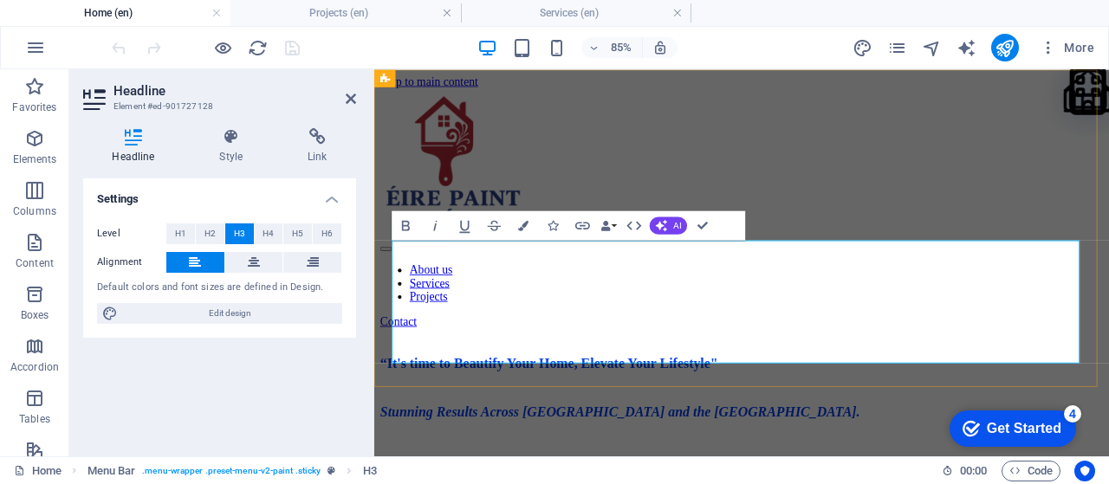
click at [669, 464] on em "Stunning Results Across [GEOGRAPHIC_DATA] and the [GEOGRAPHIC_DATA]." at bounding box center [663, 473] width 564 height 18
click at [581, 406] on h3 "“It's time to Beautify Your Home, Elevate Your Lifestyle" ​ Stunning Results Ac…" at bounding box center [806, 444] width 851 height 76
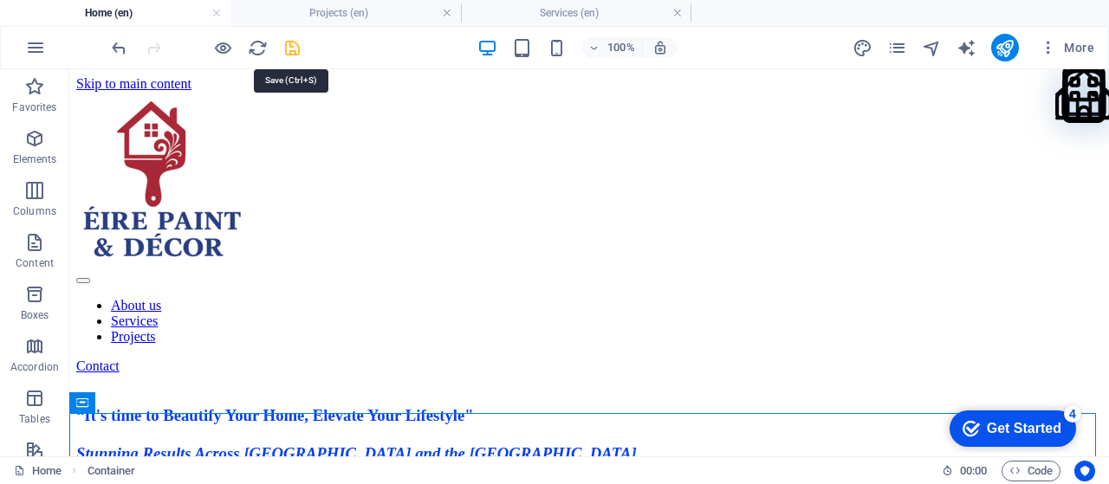
click at [0, 0] on icon "save" at bounding box center [0, 0] width 0 height 0
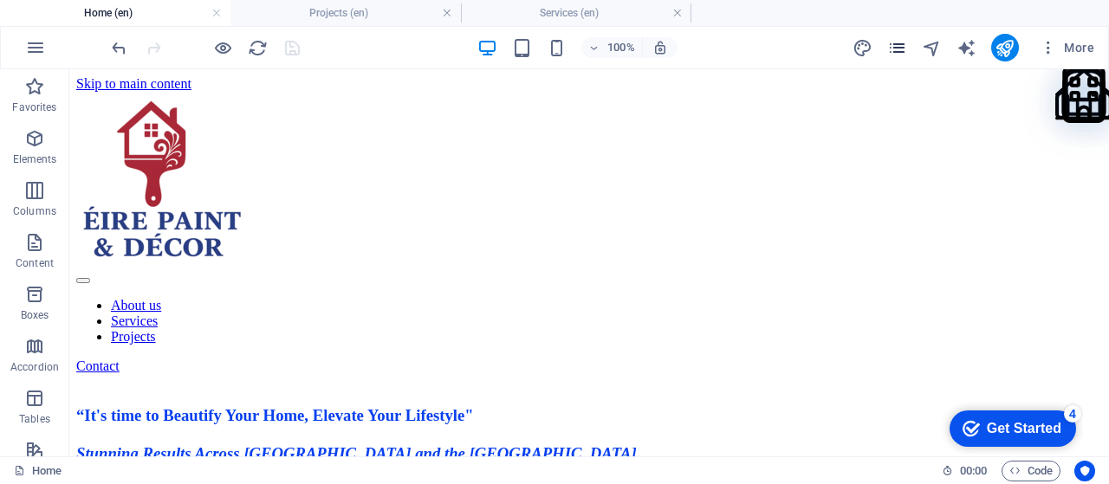
click at [972, 51] on span "pages" at bounding box center [1014, 27] width 85 height 88
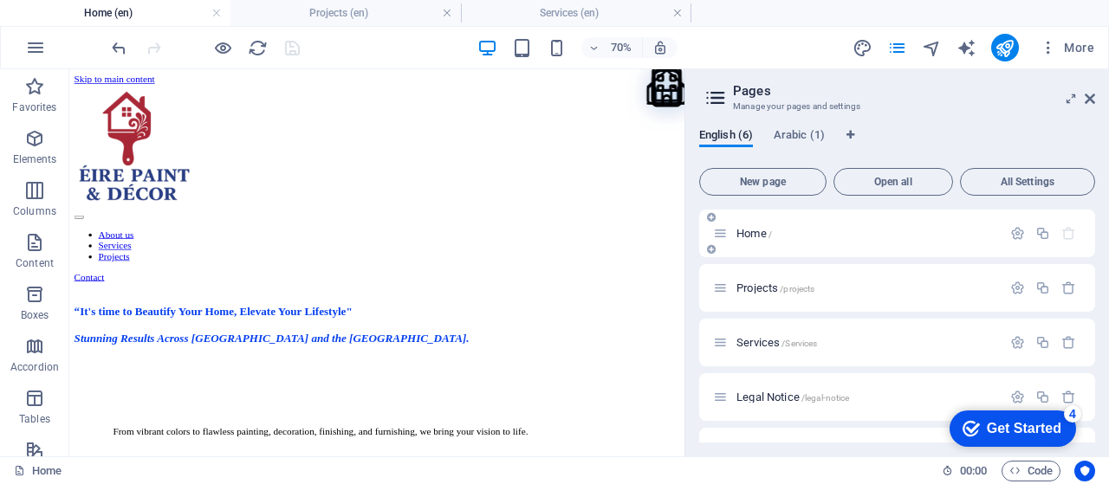
click at [749, 235] on span "Home /" at bounding box center [755, 233] width 36 height 13
click at [771, 285] on span "Projects /projects" at bounding box center [776, 288] width 78 height 13
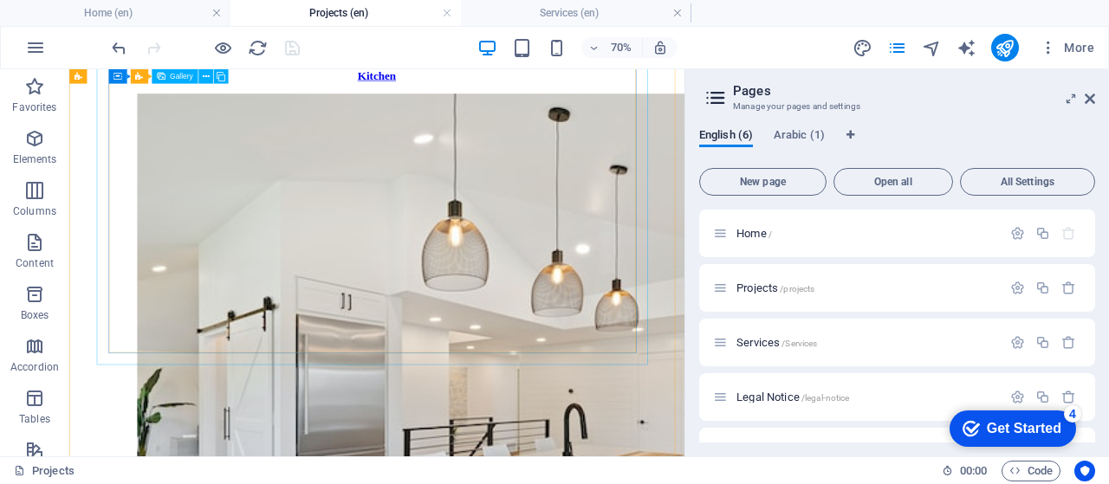
scroll to position [689, 0]
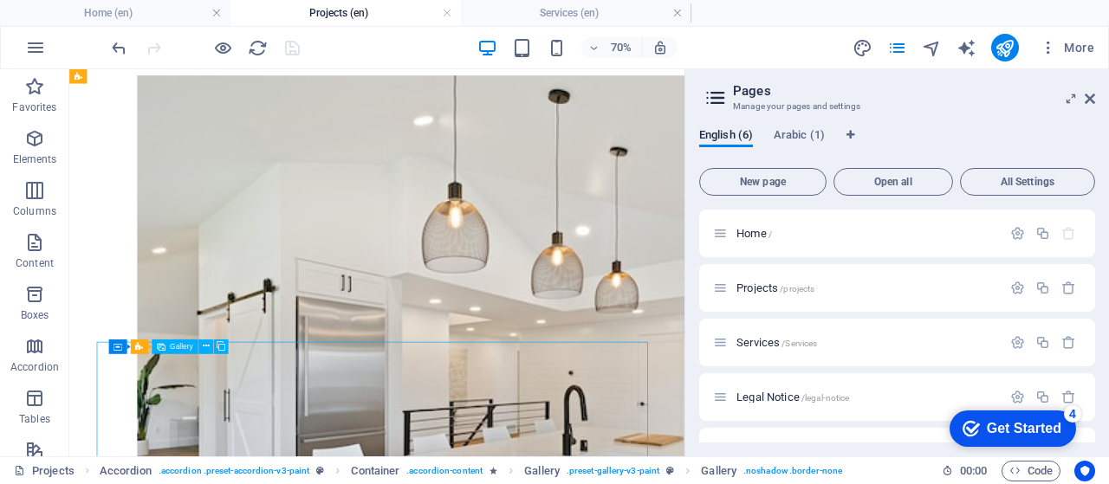
select select "4"
select select "px"
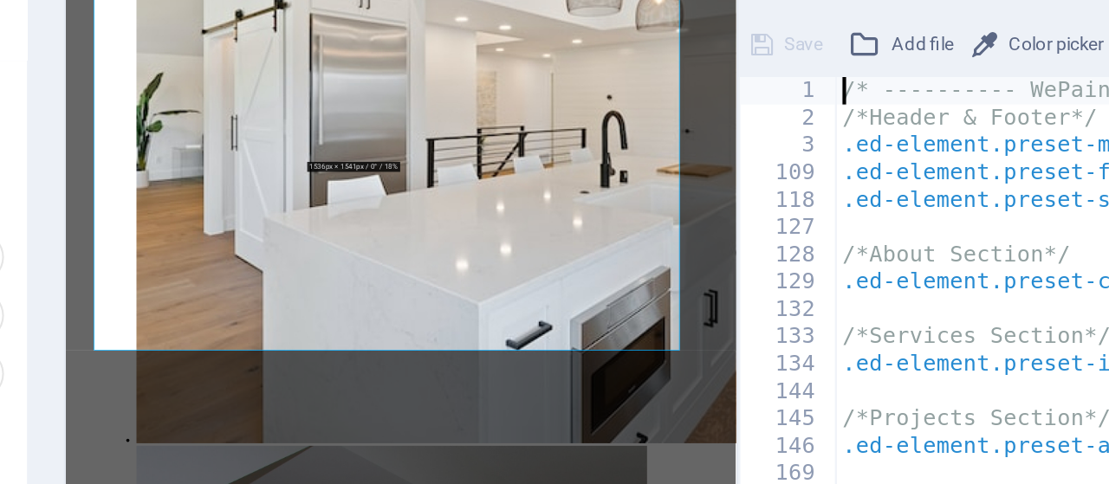
scroll to position [820, 0]
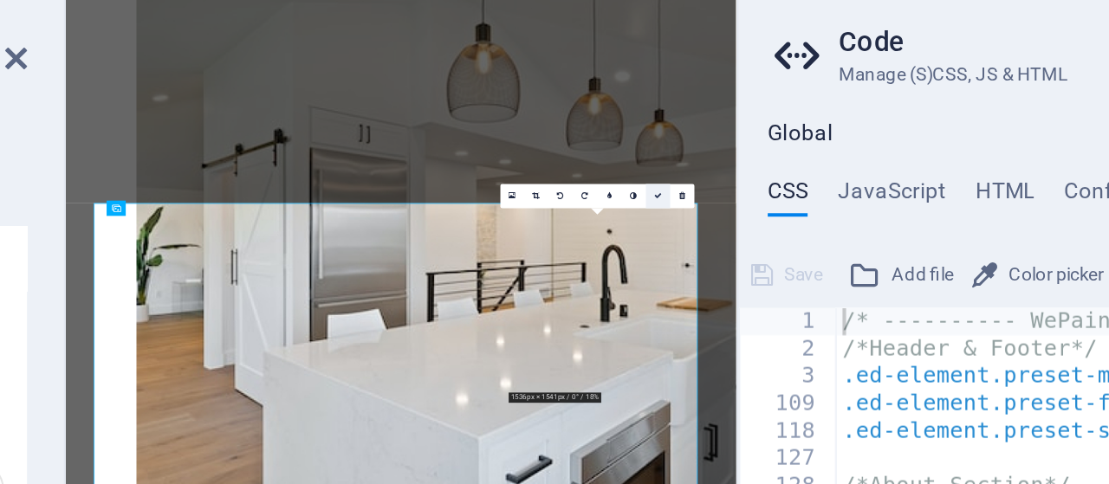
click at [654, 162] on icon at bounding box center [655, 163] width 3 height 3
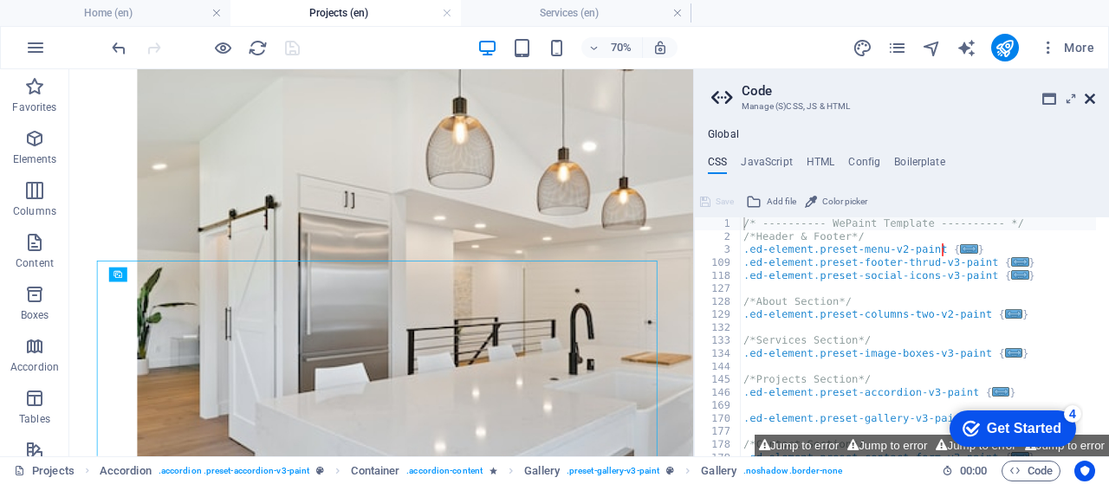
click at [1091, 98] on icon at bounding box center [1090, 99] width 10 height 14
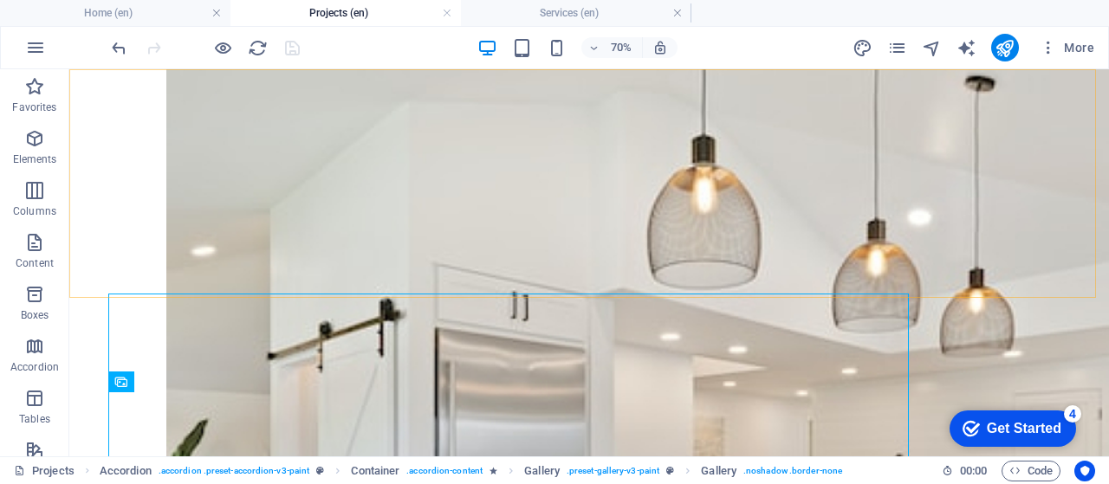
scroll to position [863, 0]
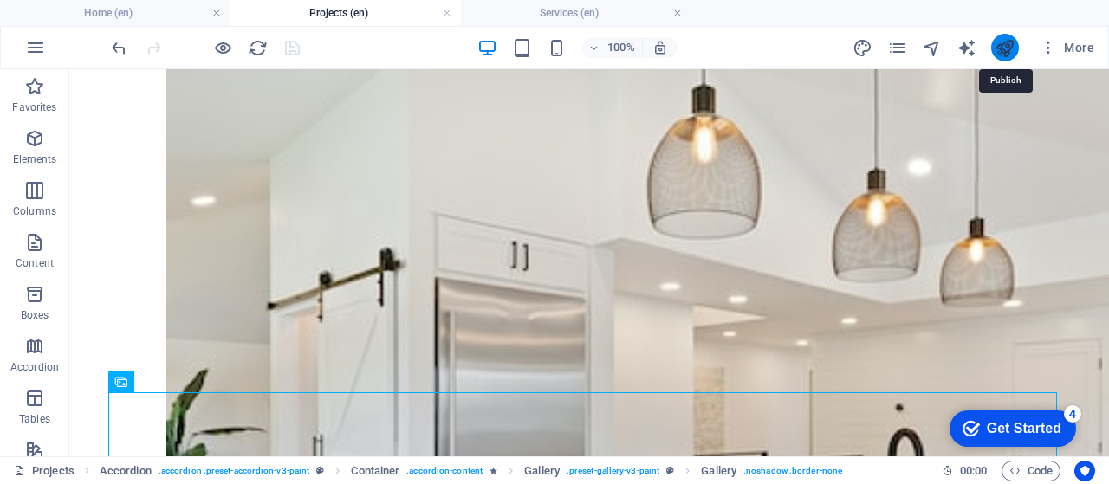
click at [1003, 42] on icon "publish" at bounding box center [1005, 48] width 20 height 20
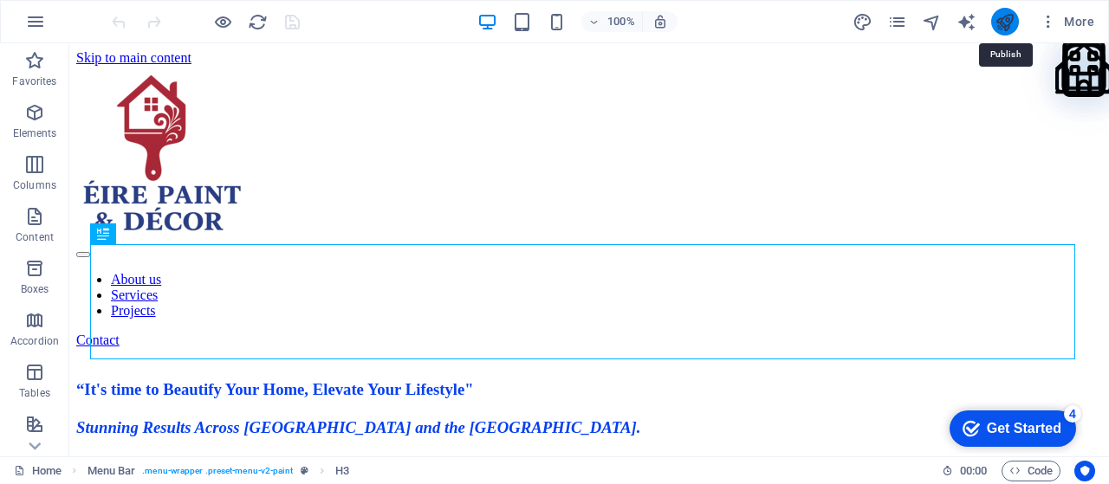
click at [1004, 21] on icon "publish" at bounding box center [1005, 22] width 20 height 20
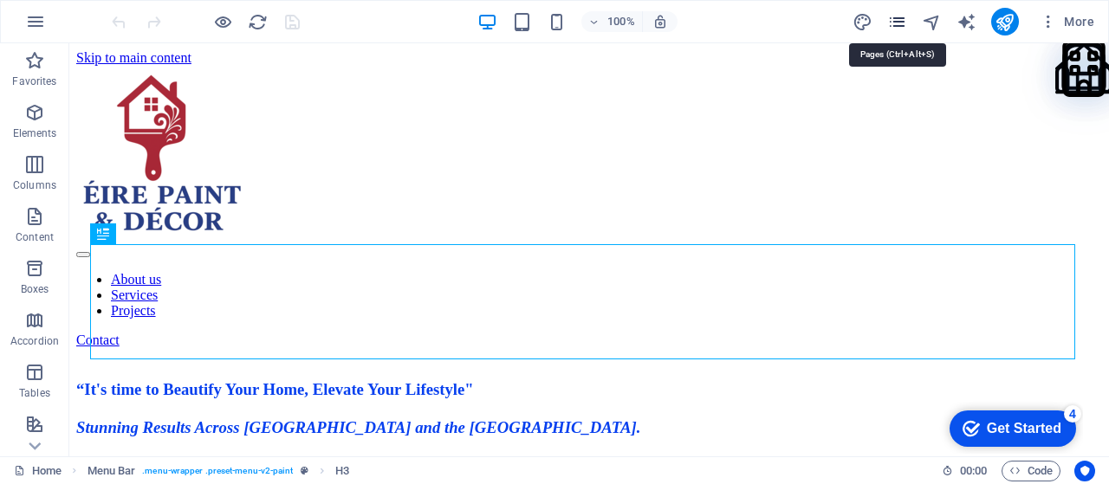
click at [906, 26] on icon "pages" at bounding box center [897, 22] width 20 height 20
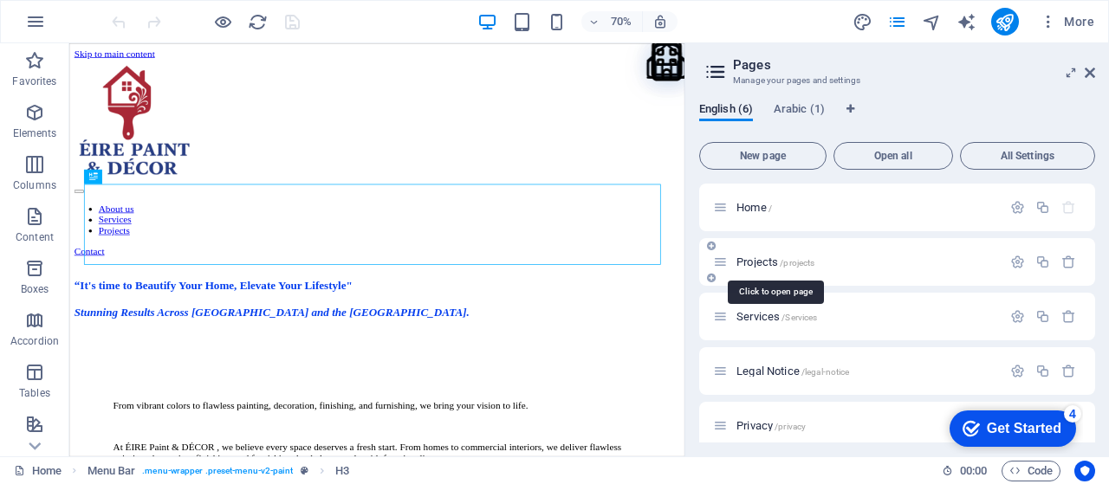
click at [768, 260] on span "Projects /projects" at bounding box center [776, 262] width 78 height 13
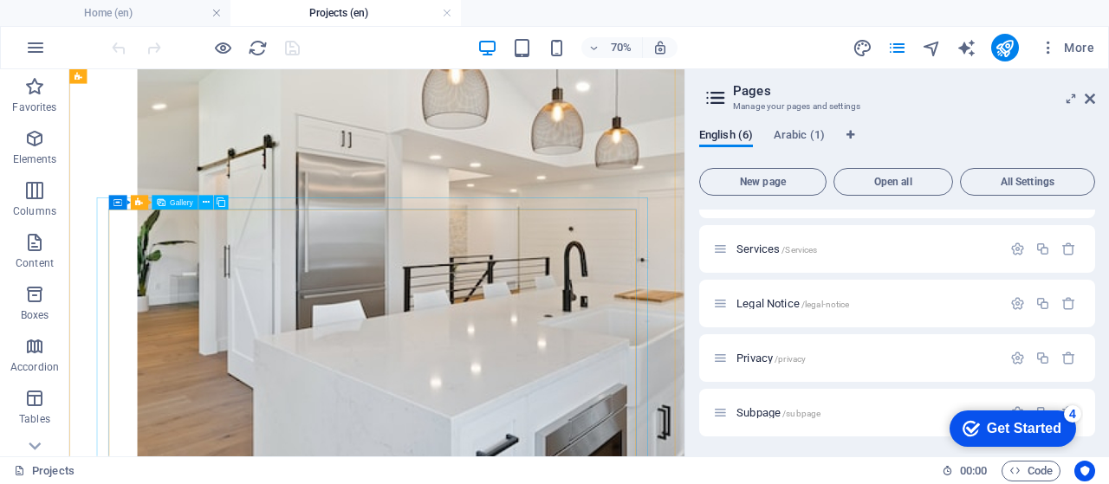
scroll to position [899, 0]
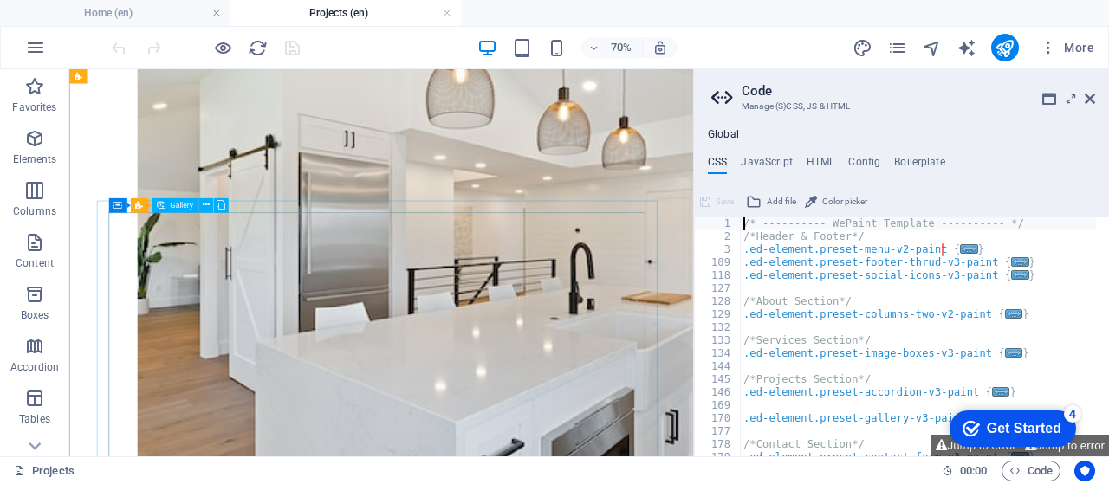
drag, startPoint x: 193, startPoint y: 335, endPoint x: 204, endPoint y: 335, distance: 11.3
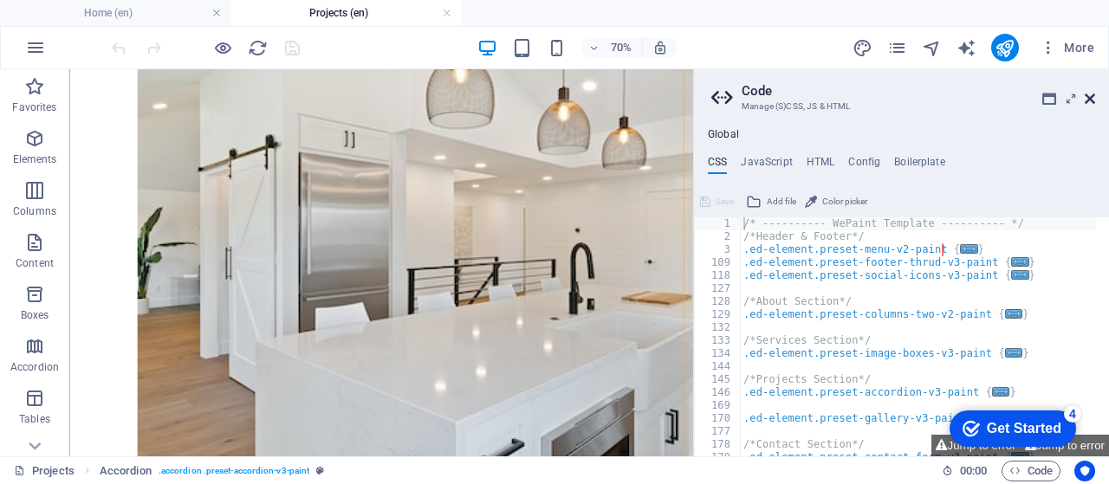
click at [1094, 101] on icon at bounding box center [1090, 99] width 10 height 14
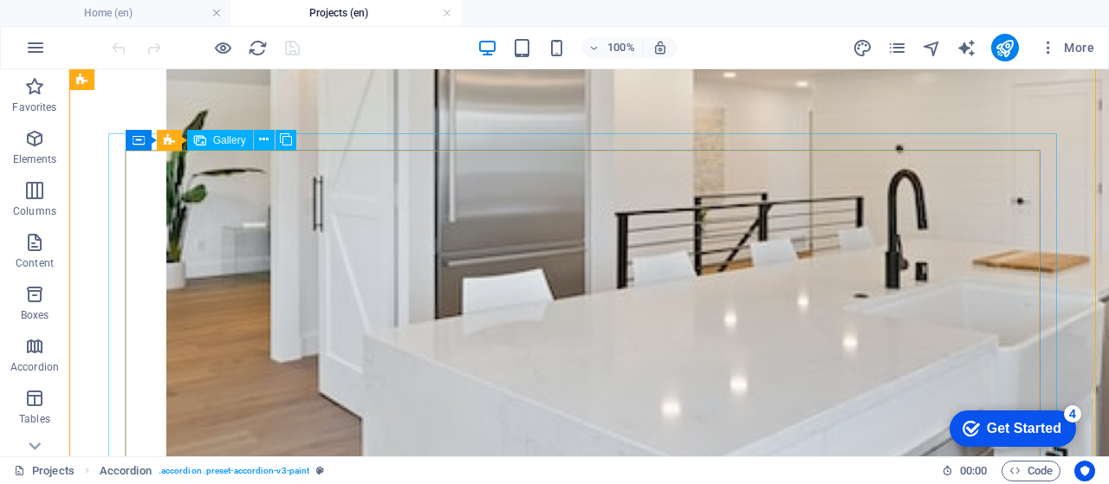
select select "4"
select select "px"
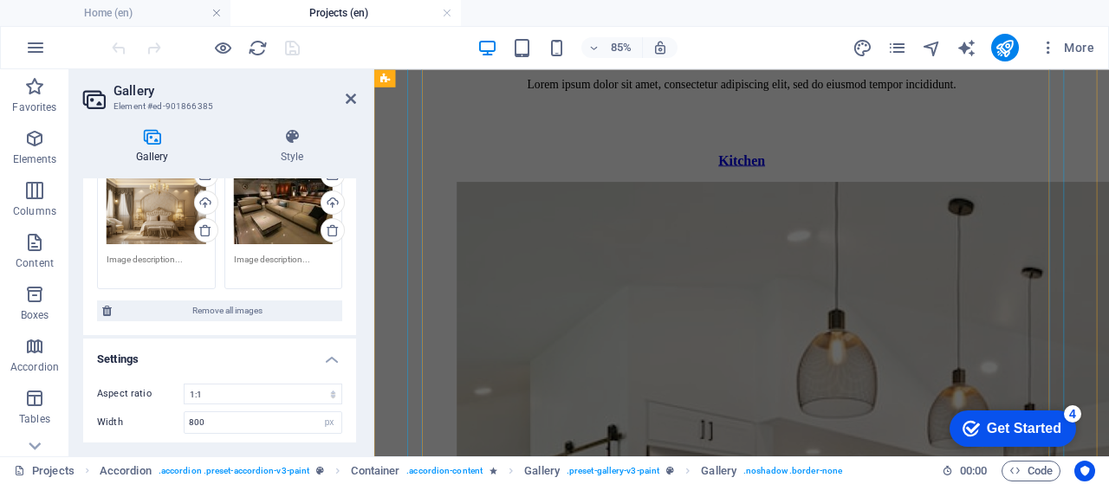
scroll to position [601, 0]
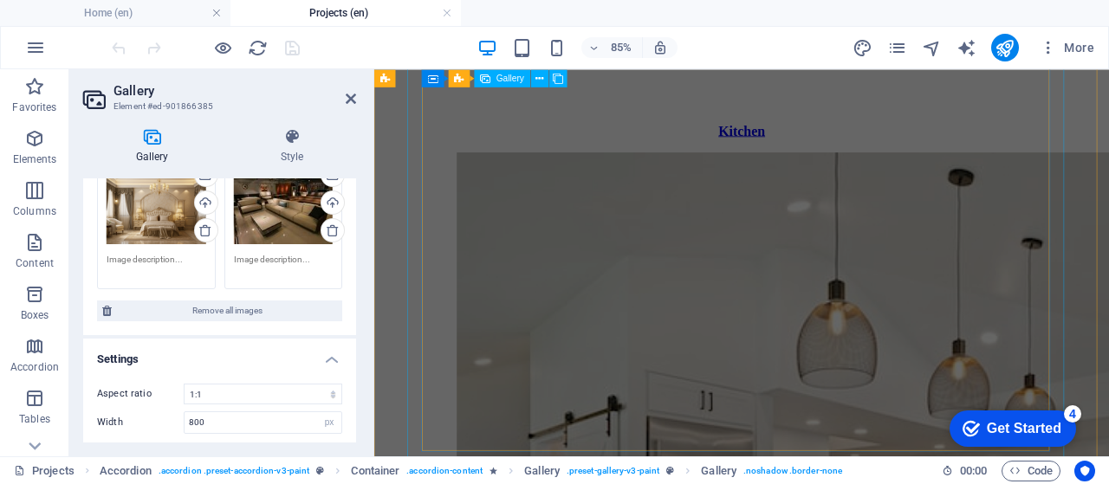
select select "4"
select select "px"
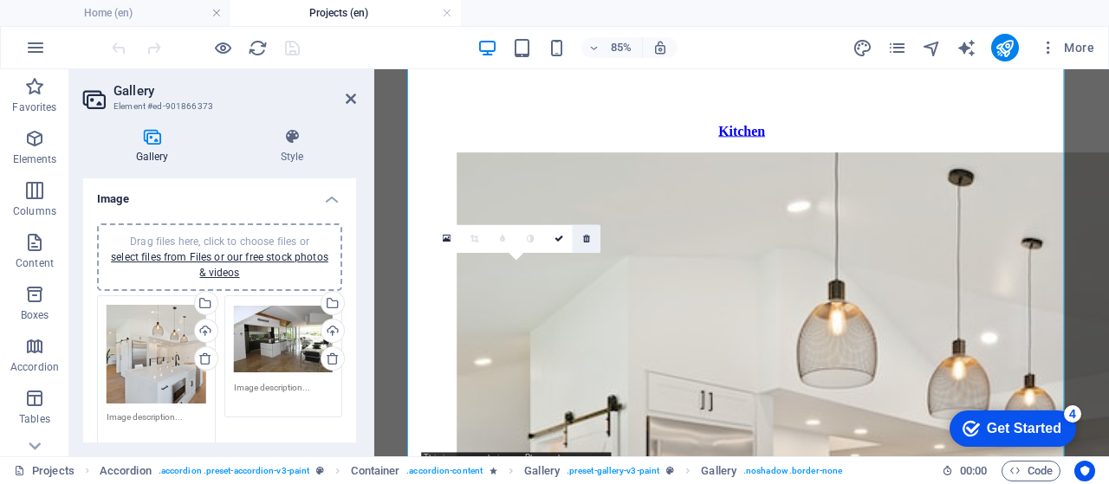
click at [591, 237] on link at bounding box center [587, 238] width 28 height 28
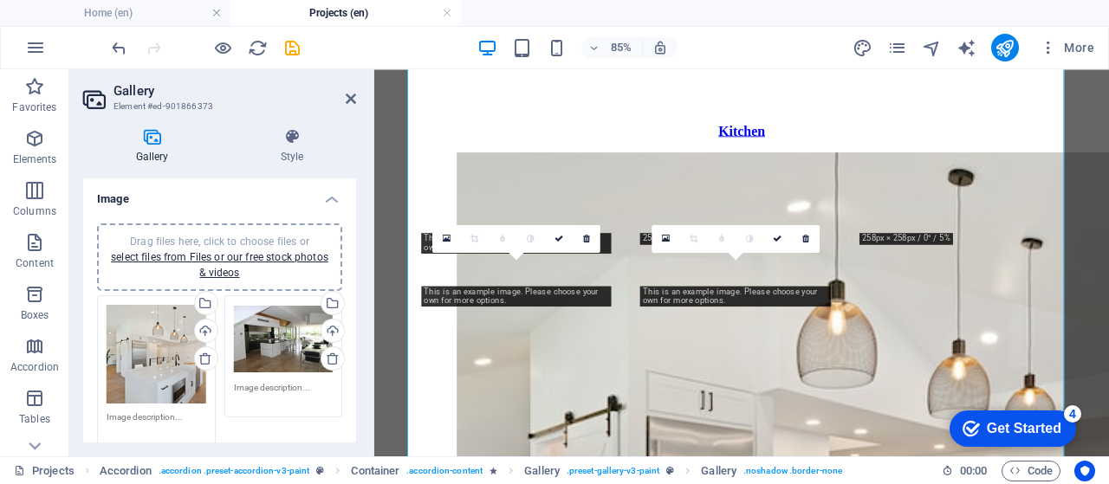
click at [591, 237] on link at bounding box center [587, 238] width 28 height 28
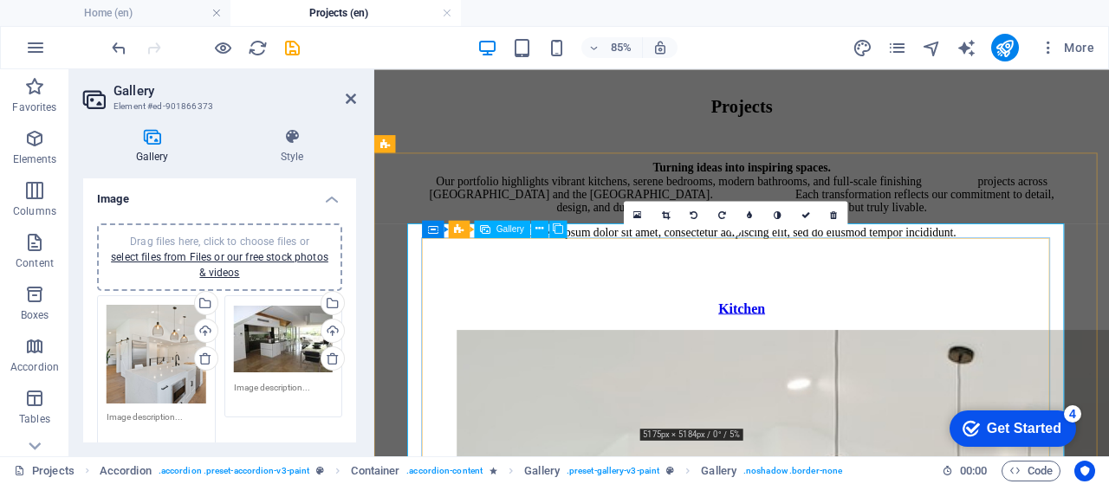
scroll to position [370, 0]
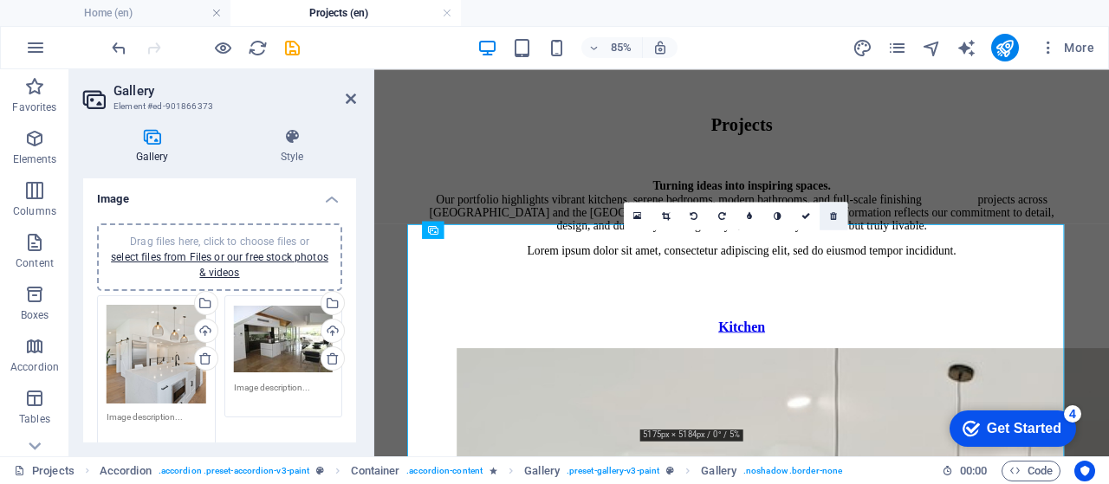
click at [832, 216] on icon at bounding box center [834, 215] width 7 height 9
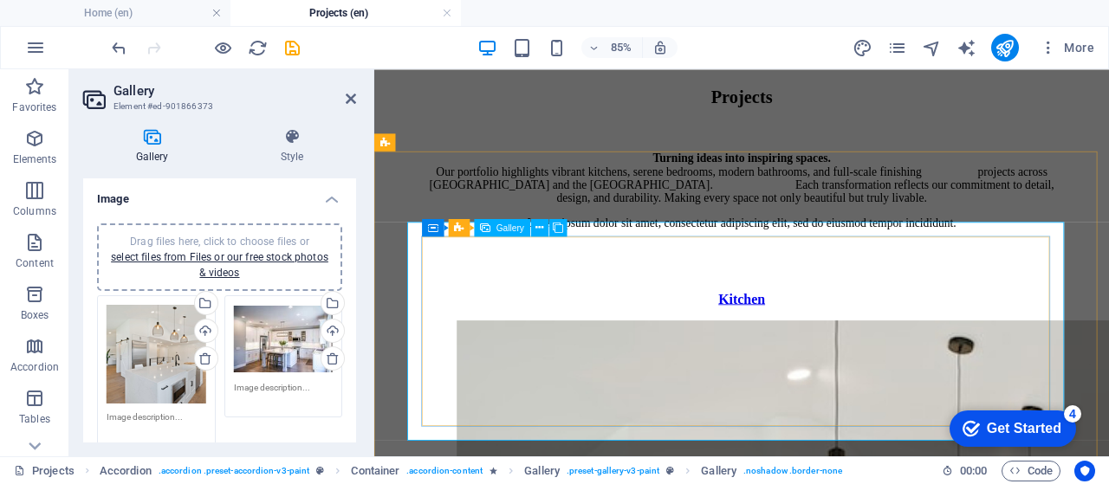
scroll to position [341, 0]
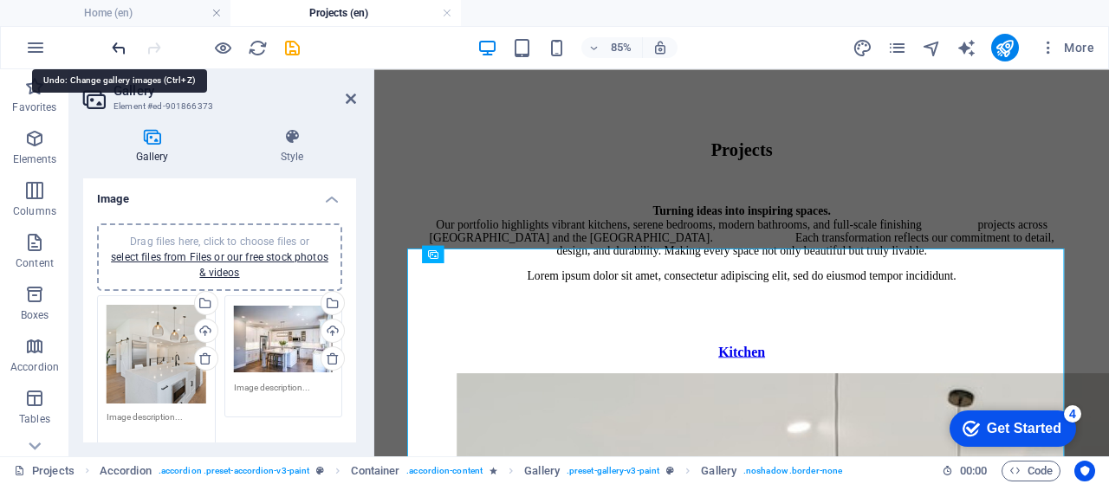
click at [120, 50] on icon "undo" at bounding box center [119, 48] width 20 height 20
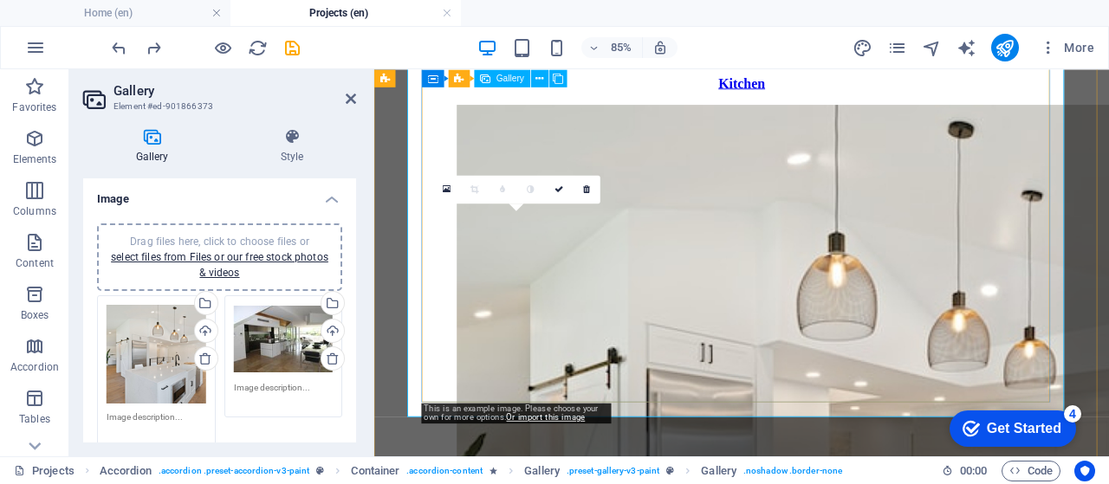
scroll to position [659, 0]
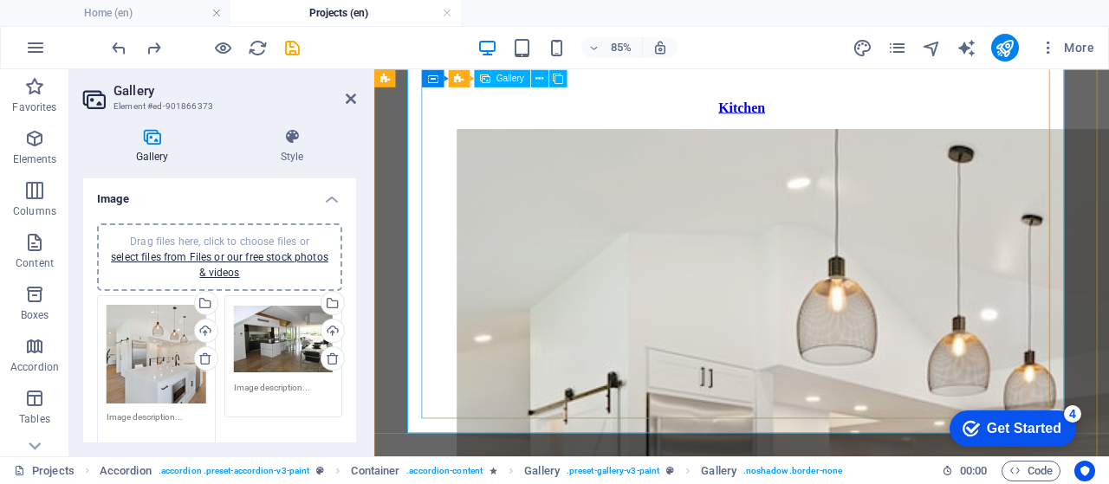
scroll to position [515, 0]
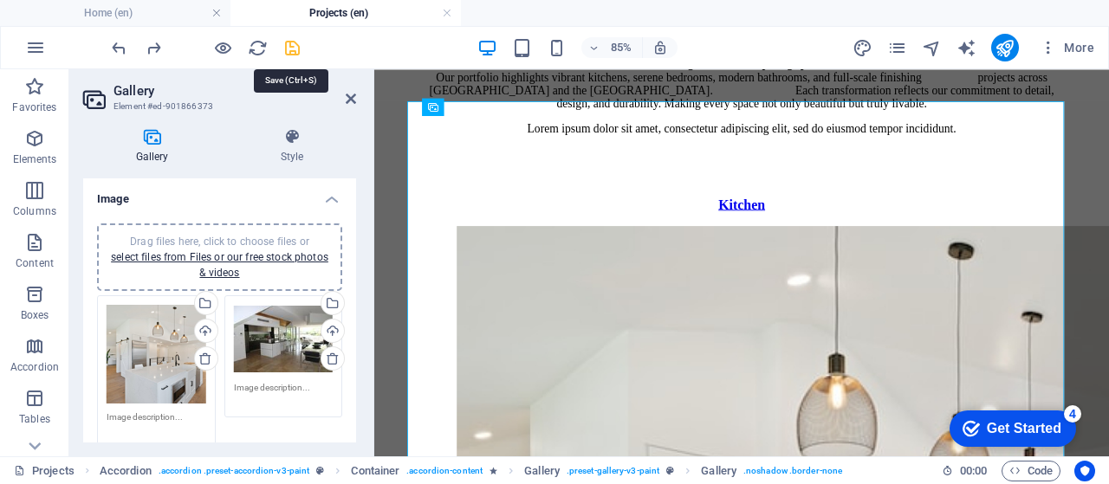
click at [289, 48] on icon "save" at bounding box center [292, 48] width 20 height 20
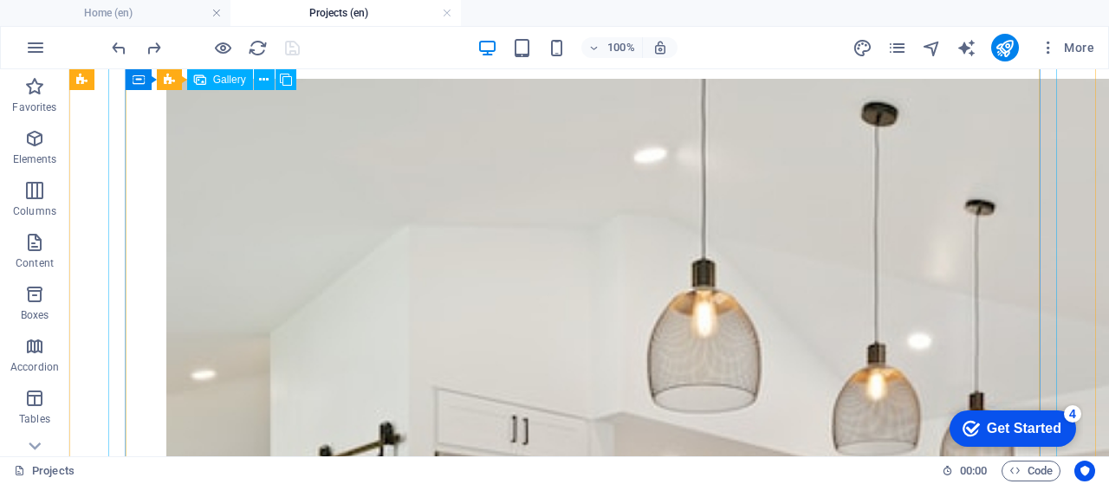
scroll to position [688, 0]
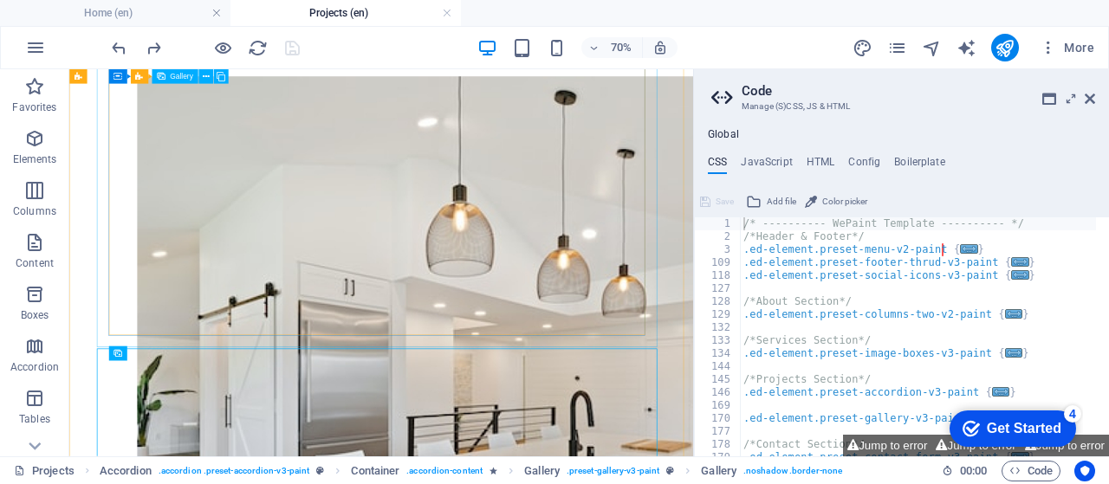
select select "4"
select select "px"
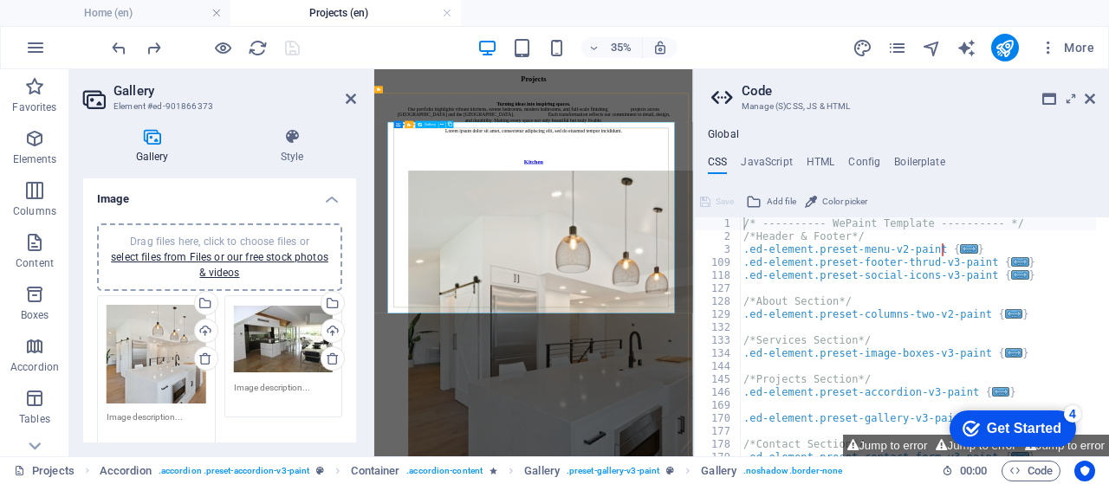
scroll to position [399, 0]
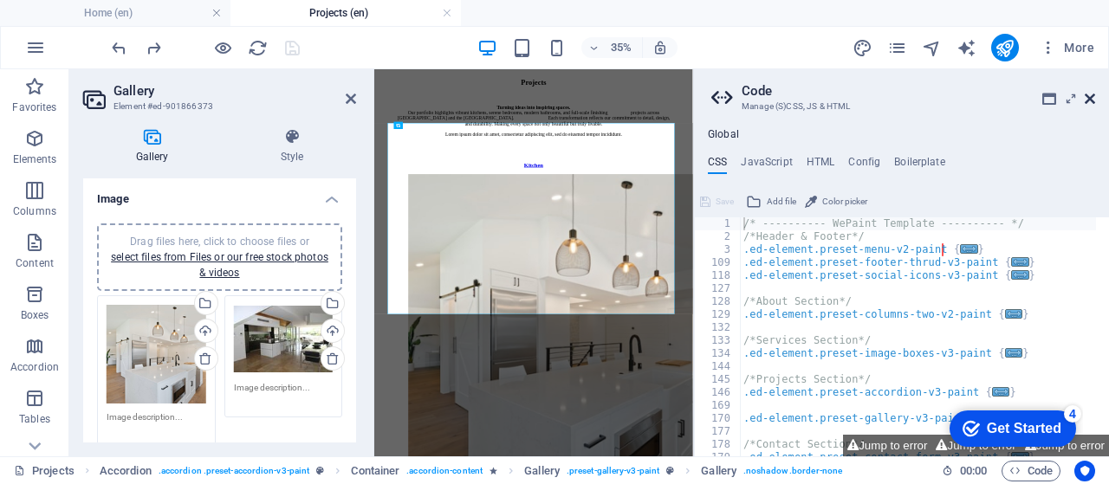
click at [1091, 98] on icon at bounding box center [1090, 99] width 10 height 14
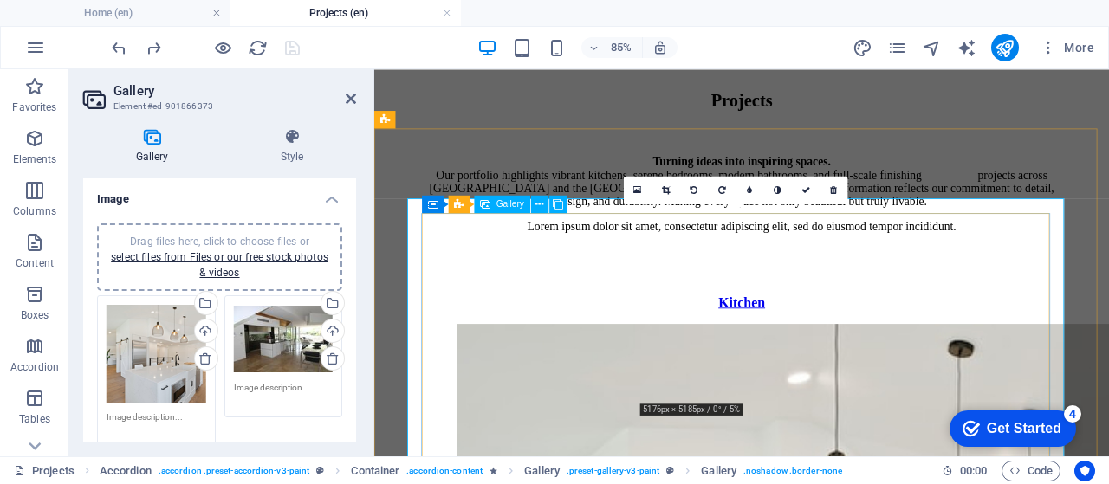
scroll to position [515, 0]
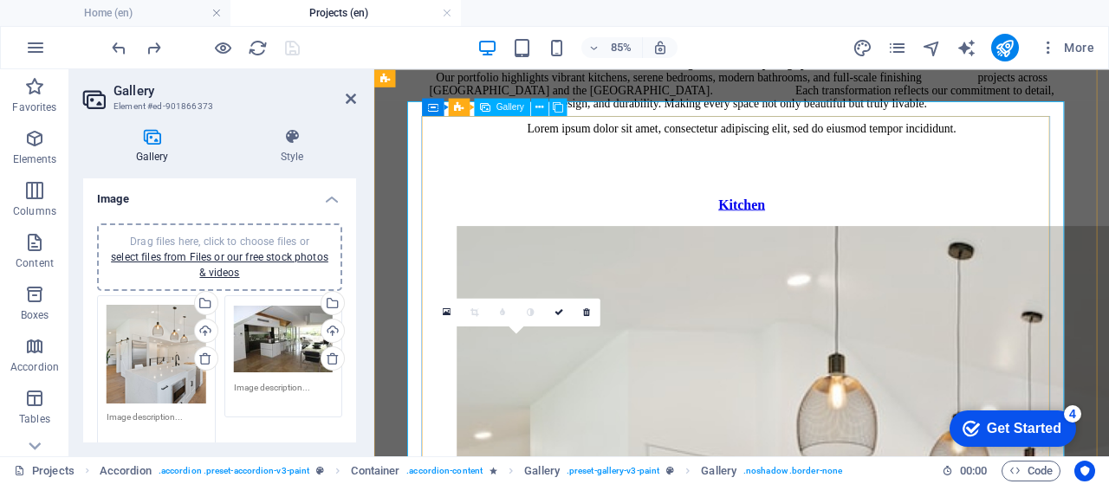
click at [588, 312] on icon at bounding box center [586, 312] width 7 height 9
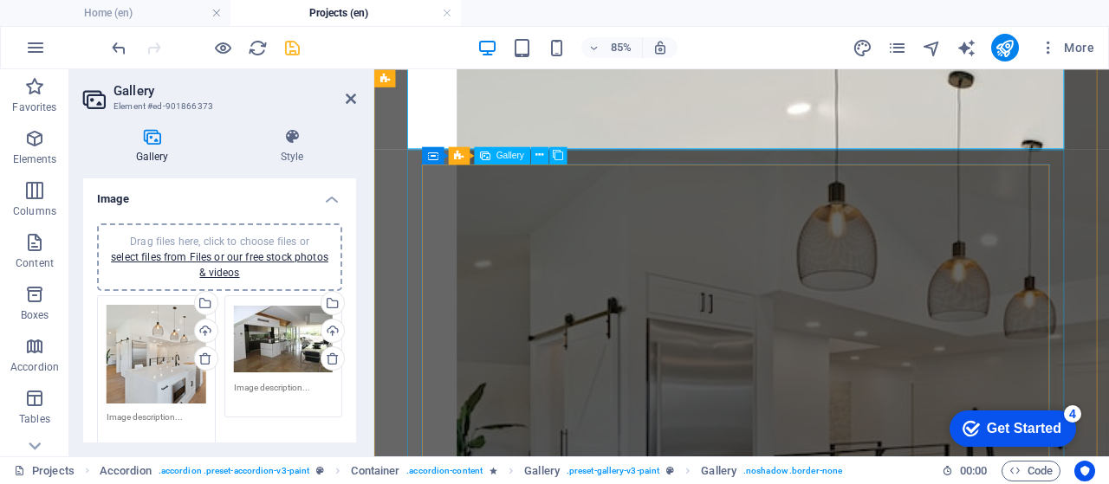
scroll to position [717, 0]
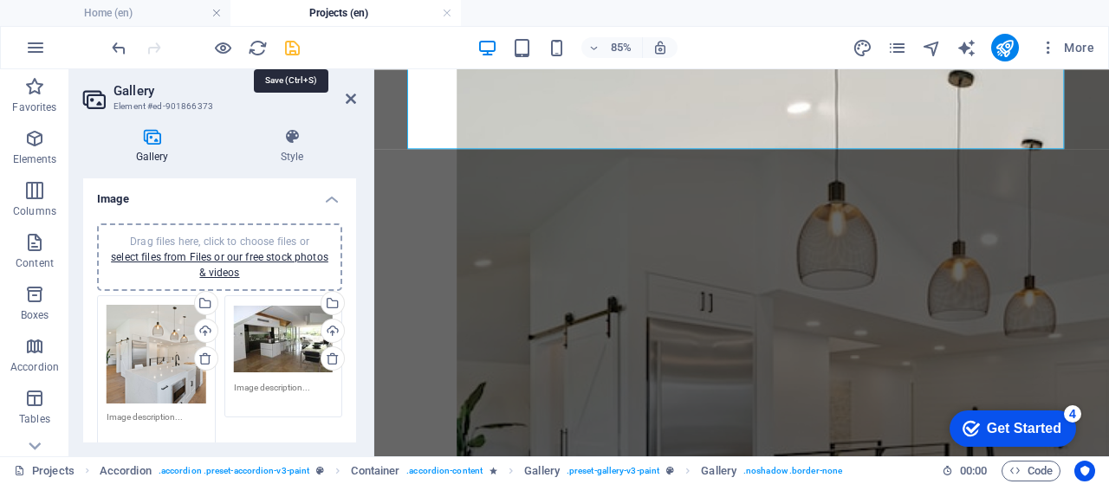
click at [295, 48] on icon "save" at bounding box center [292, 48] width 20 height 20
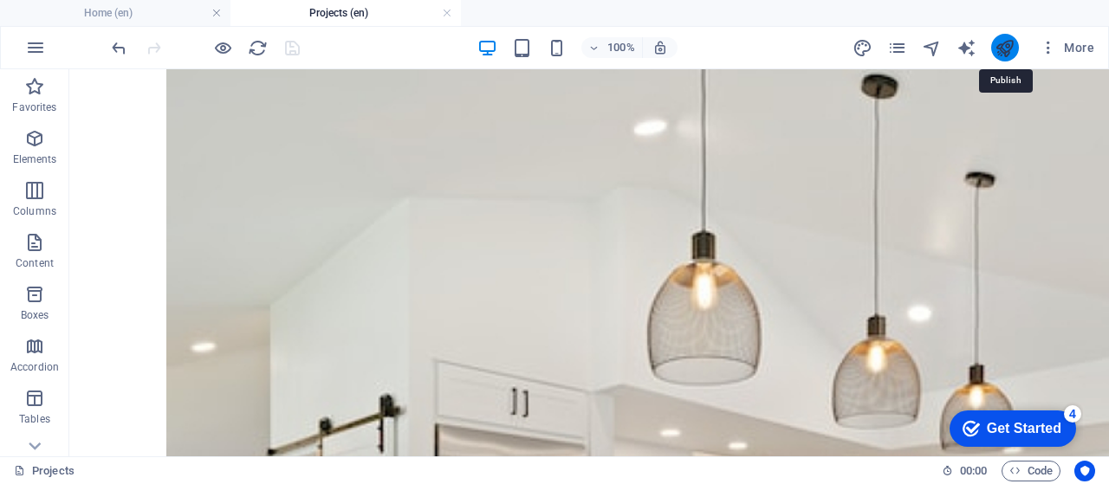
click at [1010, 52] on icon "publish" at bounding box center [1005, 48] width 20 height 20
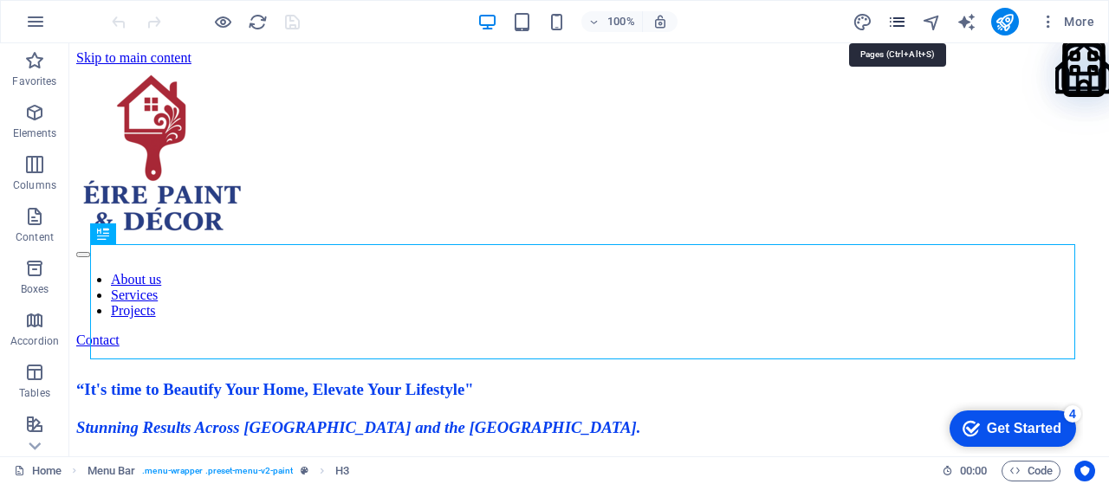
click at [972, 23] on icon "pages" at bounding box center [1014, 25] width 85 height 85
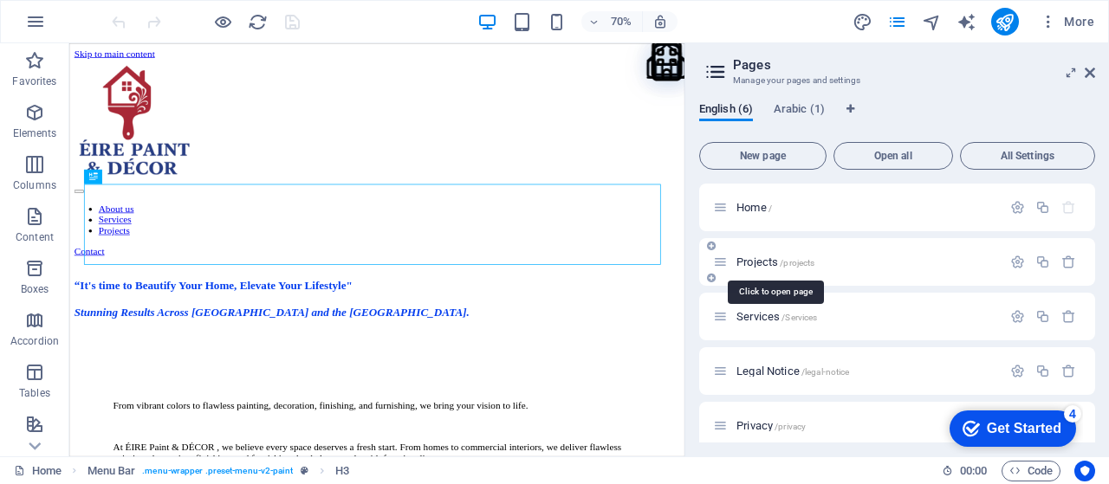
click at [0, 0] on span "Projects /projects" at bounding box center [0, 0] width 0 height 0
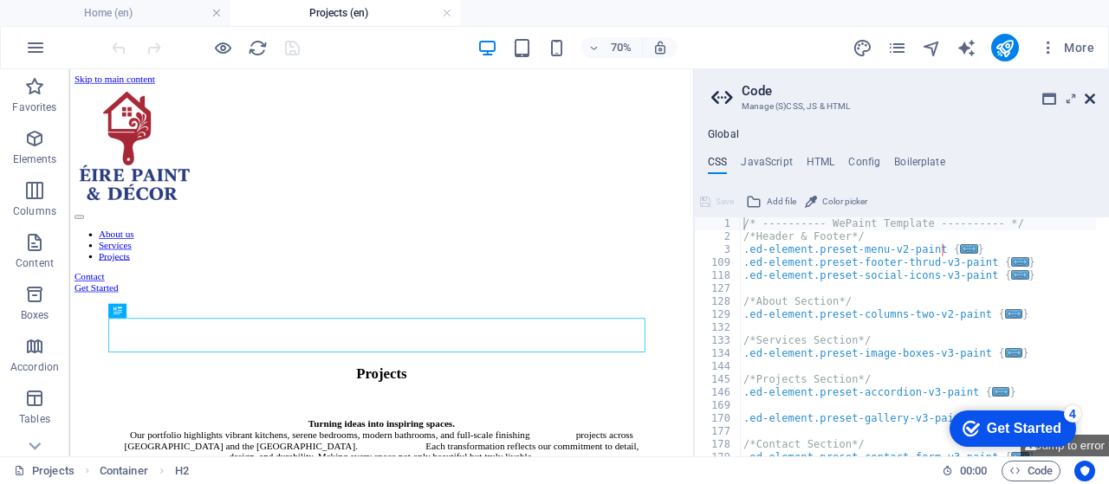
click at [1088, 103] on icon at bounding box center [1090, 99] width 10 height 14
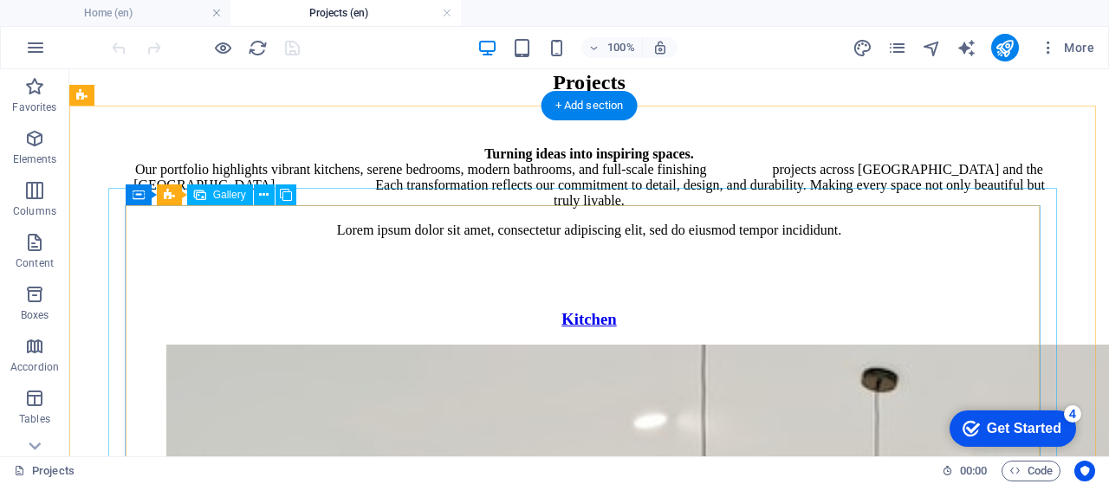
scroll to position [433, 0]
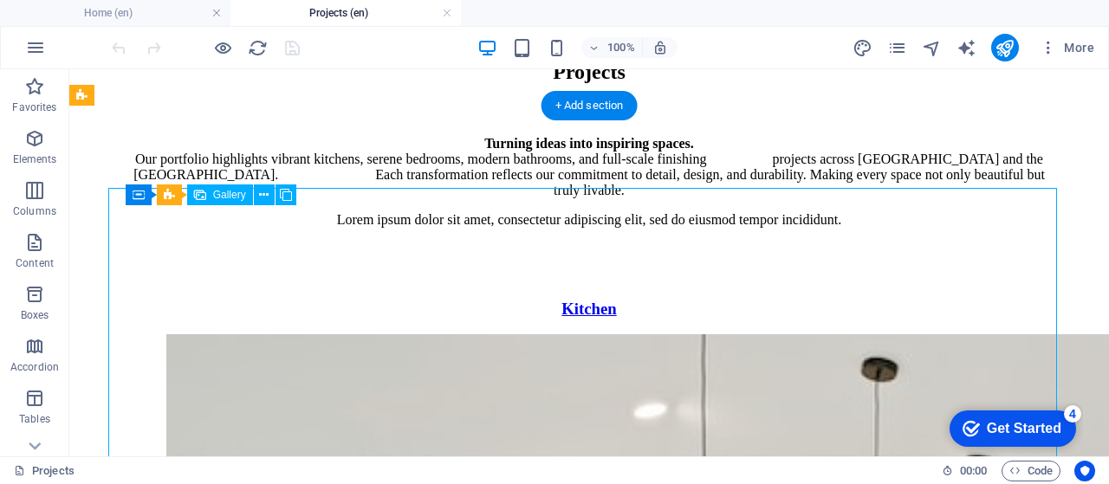
select select "4"
select select "px"
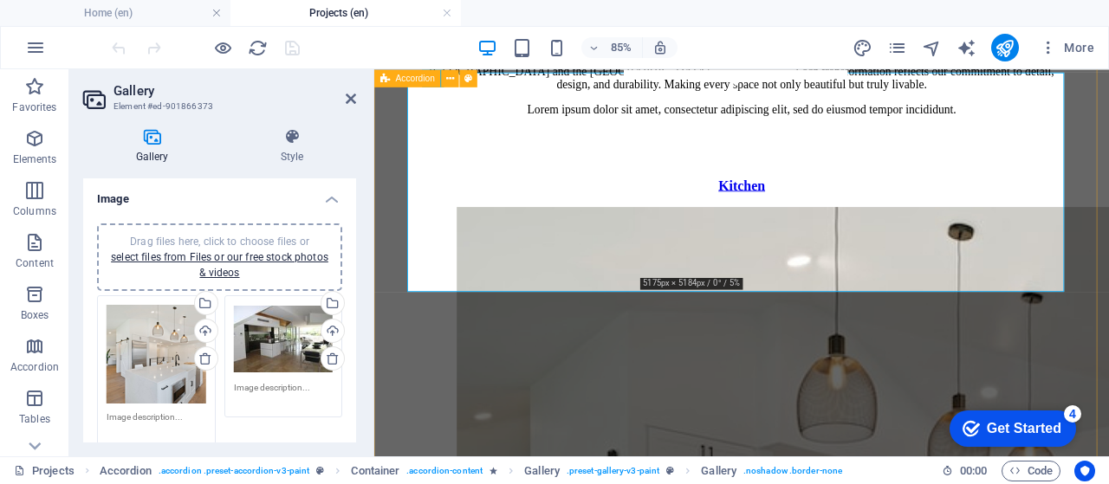
scroll to position [549, 0]
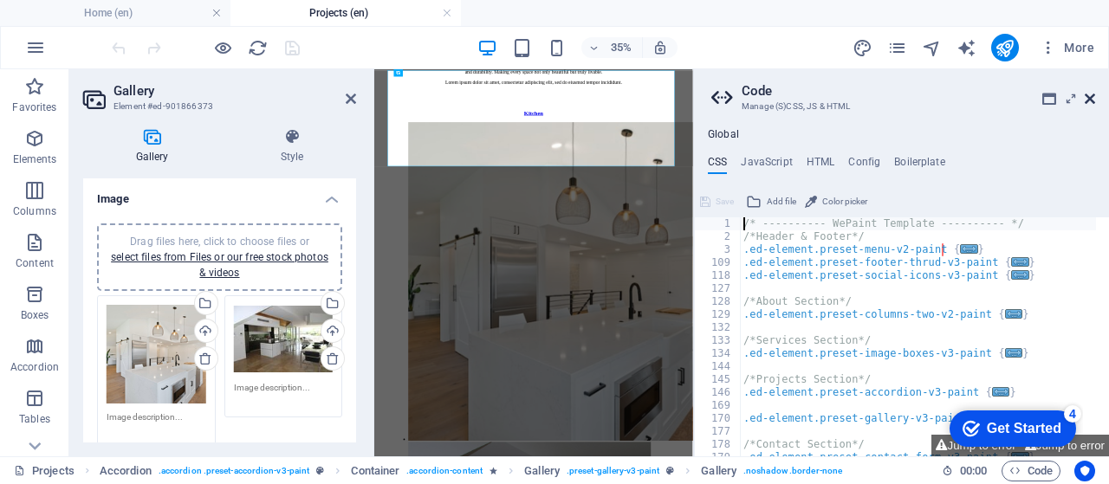
click at [1089, 98] on icon at bounding box center [1090, 99] width 10 height 14
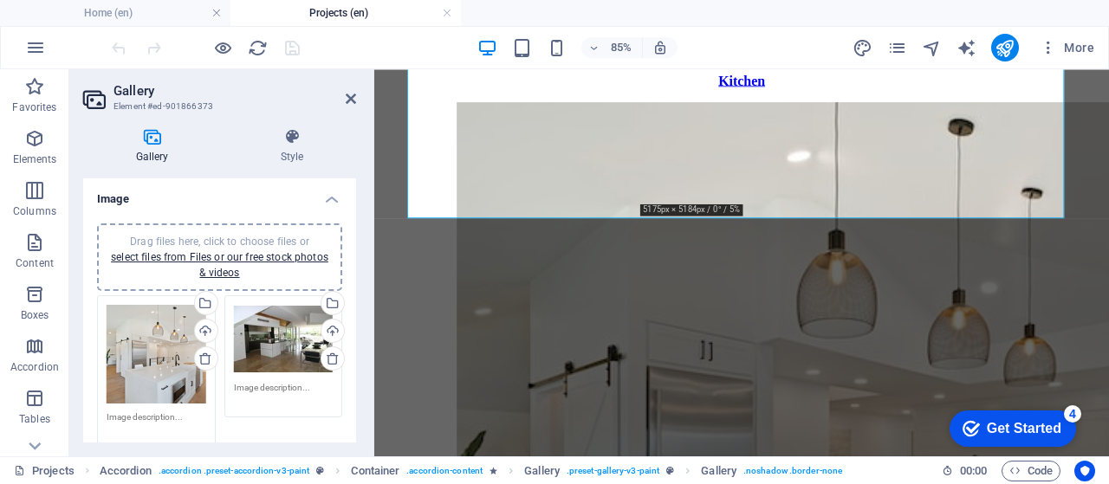
scroll to position [722, 0]
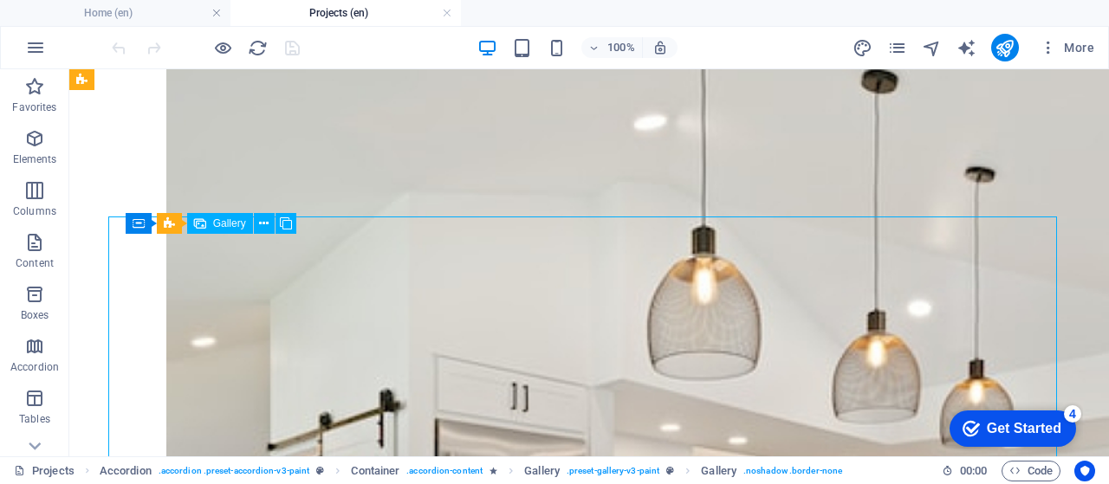
select select "4"
select select "px"
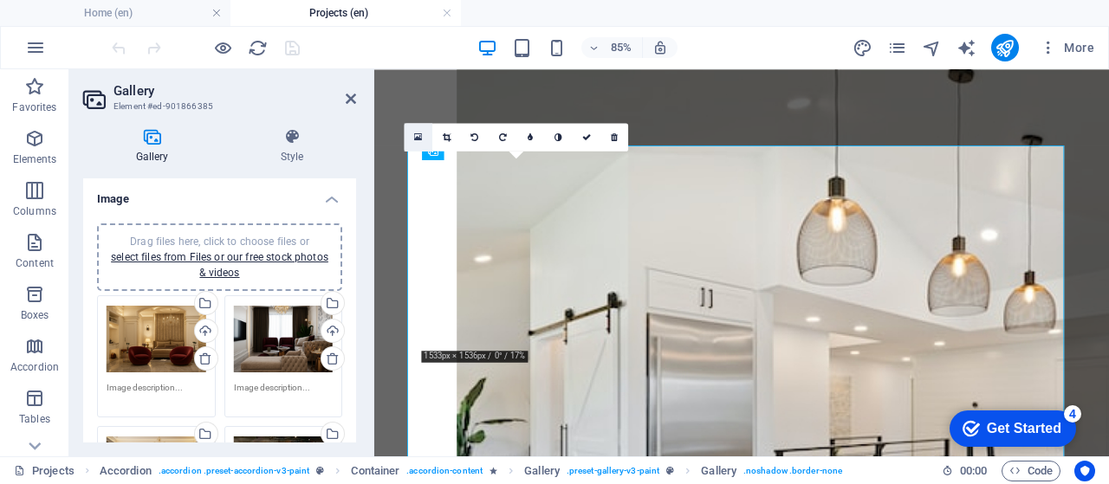
click at [425, 138] on link at bounding box center [419, 137] width 28 height 28
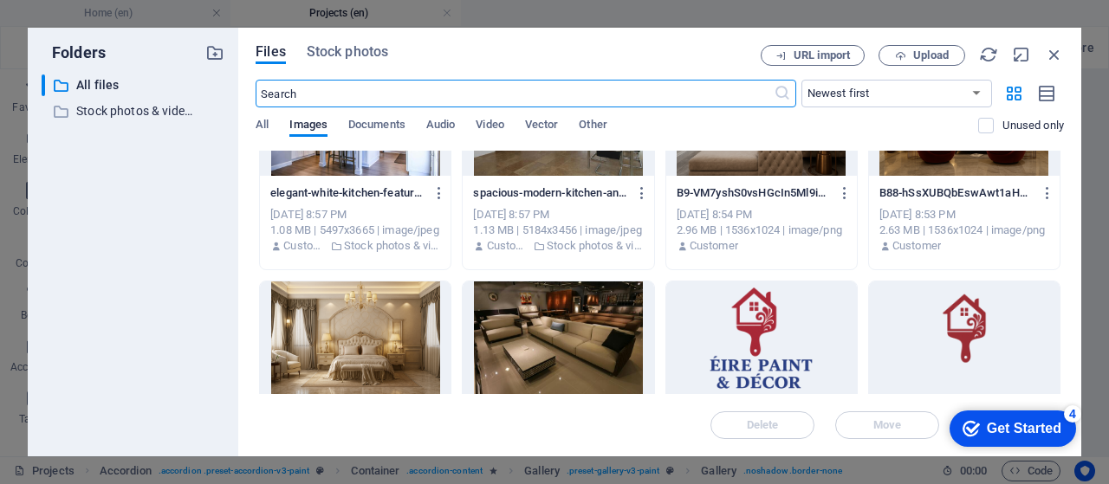
scroll to position [87, 0]
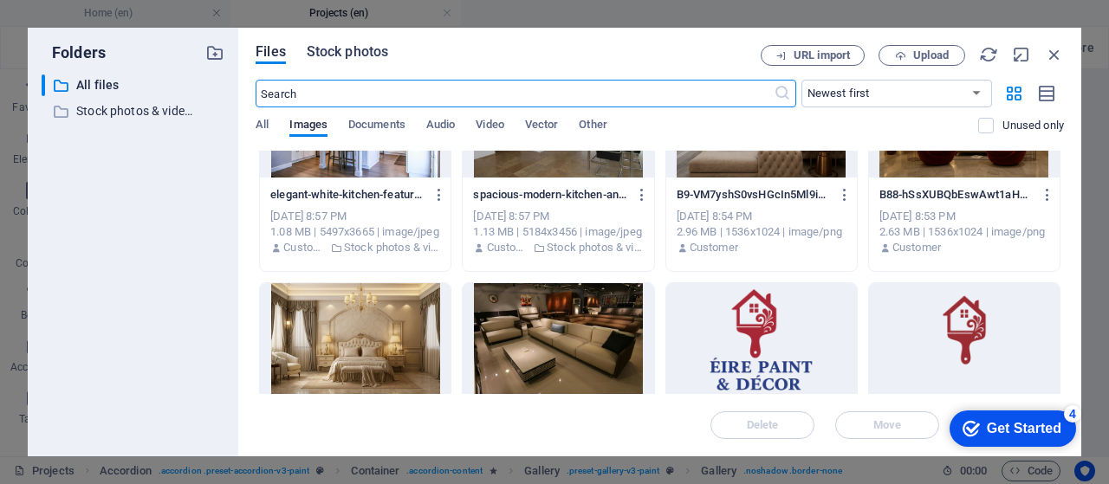
click at [352, 49] on span "Stock photos" at bounding box center [347, 52] width 81 height 21
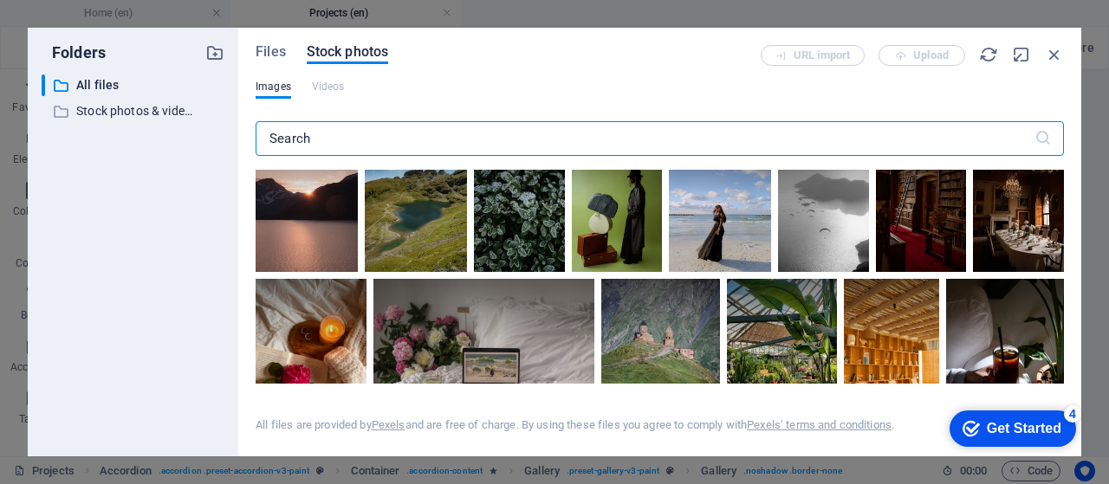
scroll to position [230, 0]
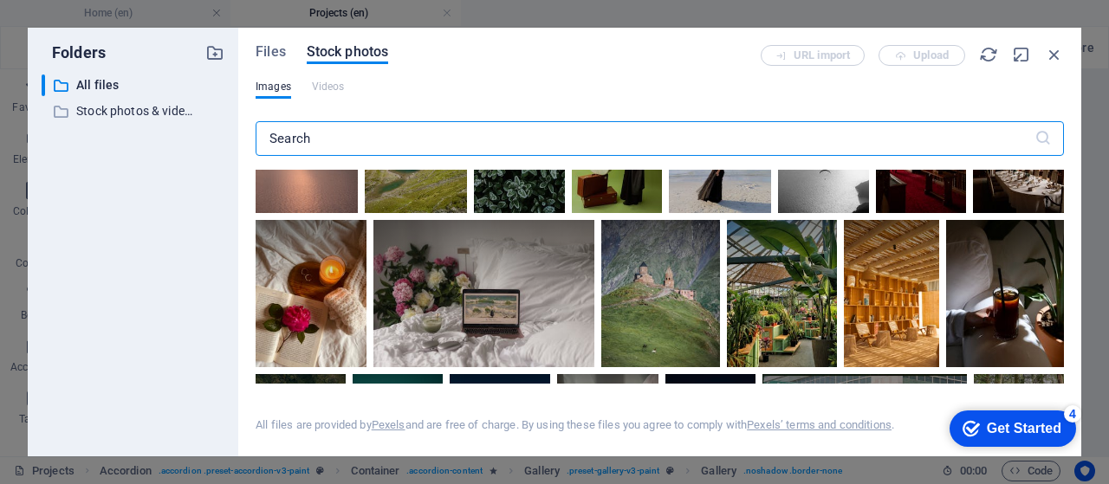
click at [421, 135] on input "text" at bounding box center [645, 138] width 779 height 35
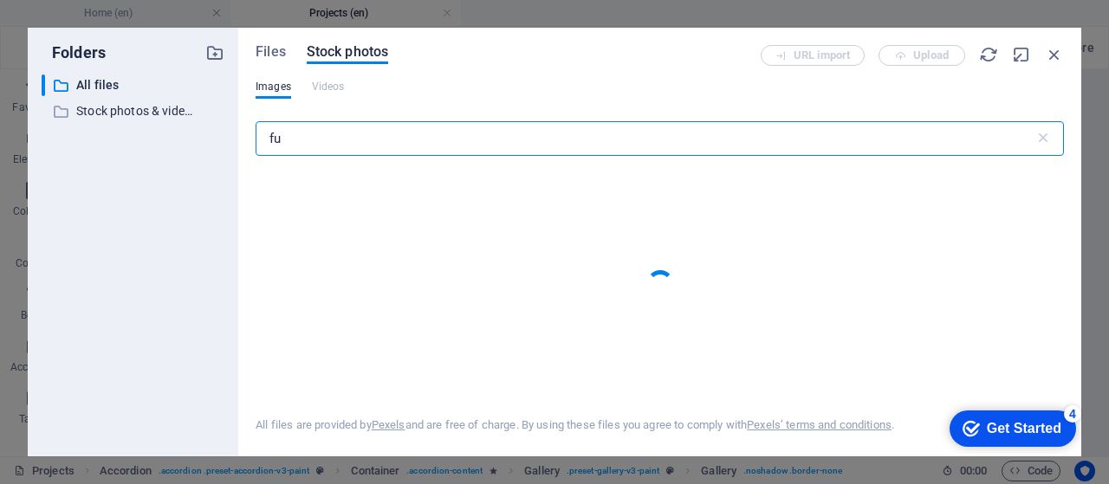
type input "f"
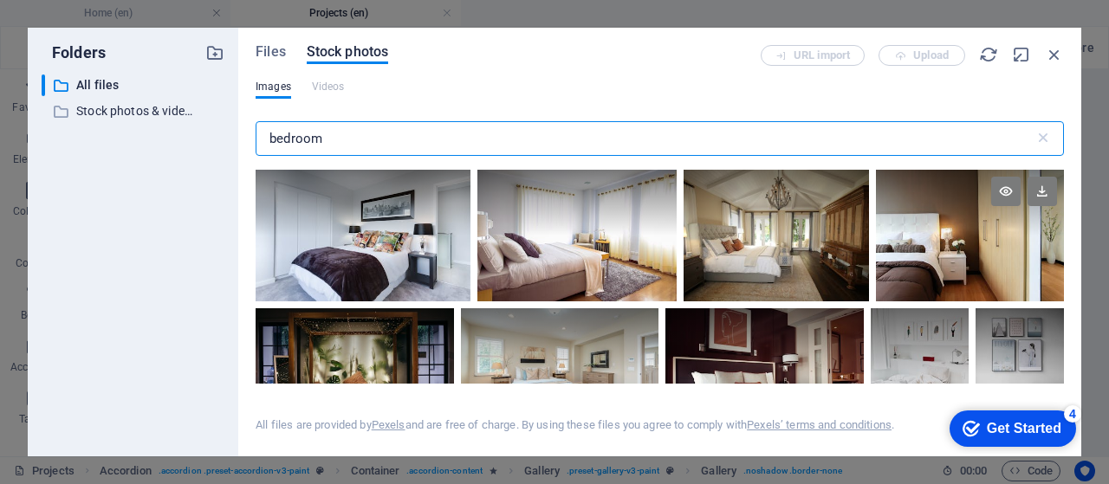
type input "bedroom"
click at [920, 247] on div at bounding box center [970, 236] width 188 height 132
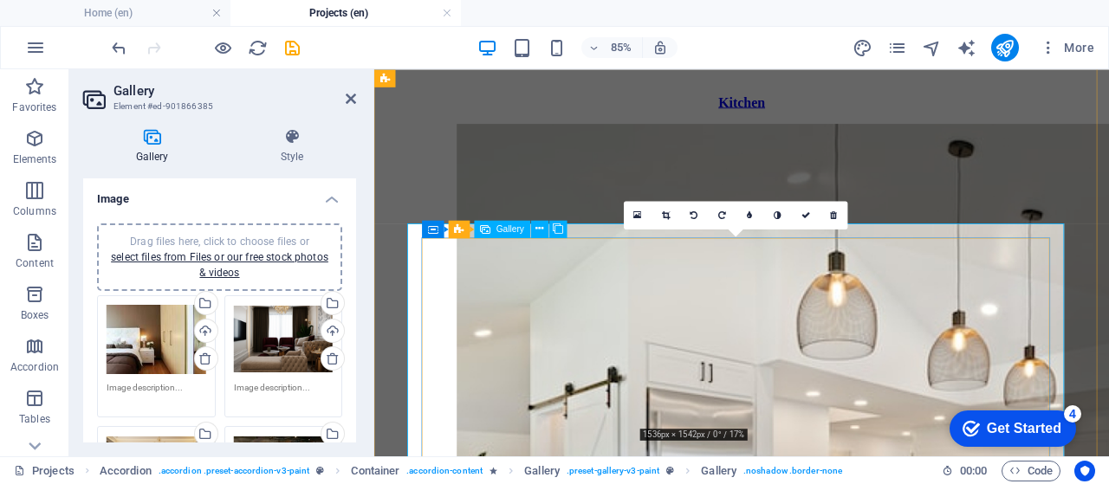
scroll to position [635, 0]
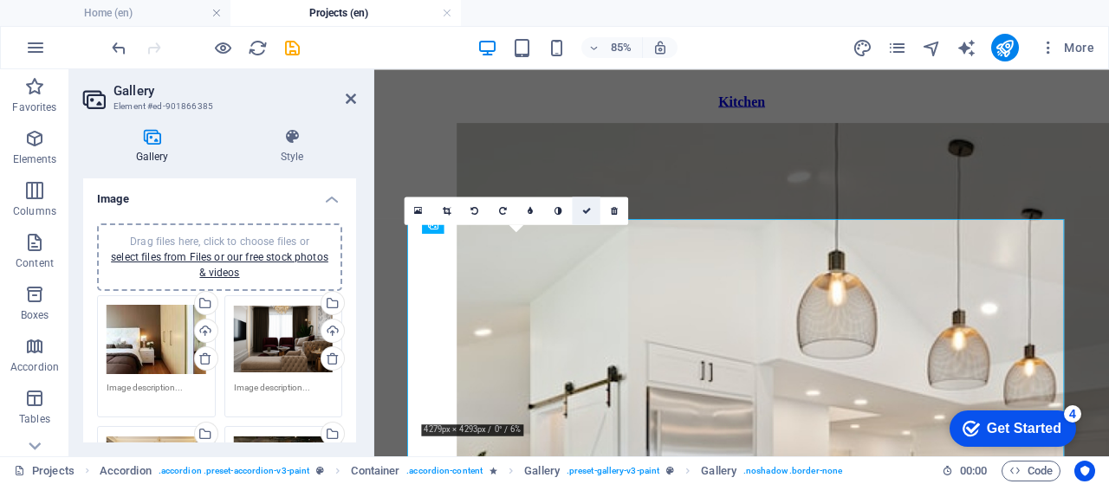
click at [588, 208] on icon at bounding box center [586, 210] width 9 height 9
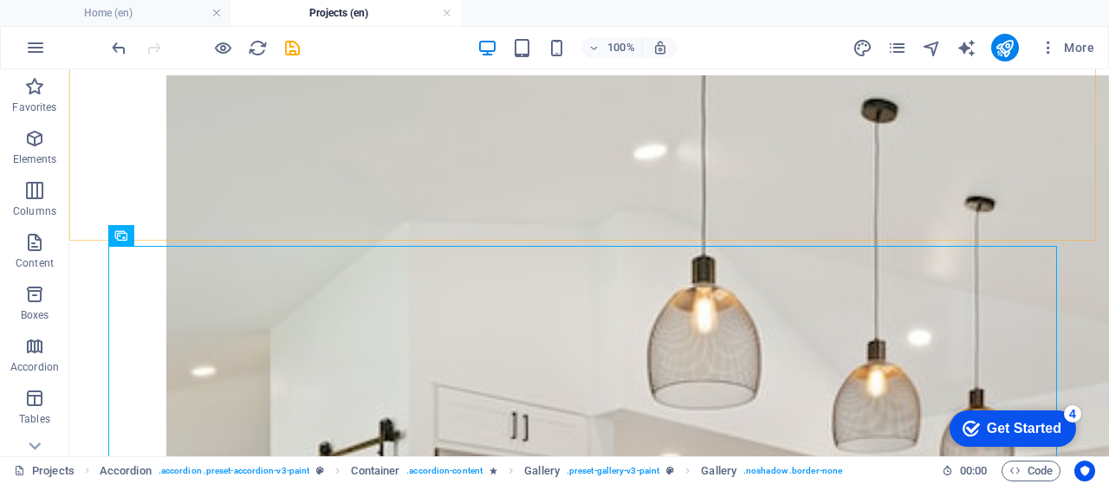
scroll to position [693, 0]
click at [1003, 44] on icon "publish" at bounding box center [1005, 48] width 20 height 20
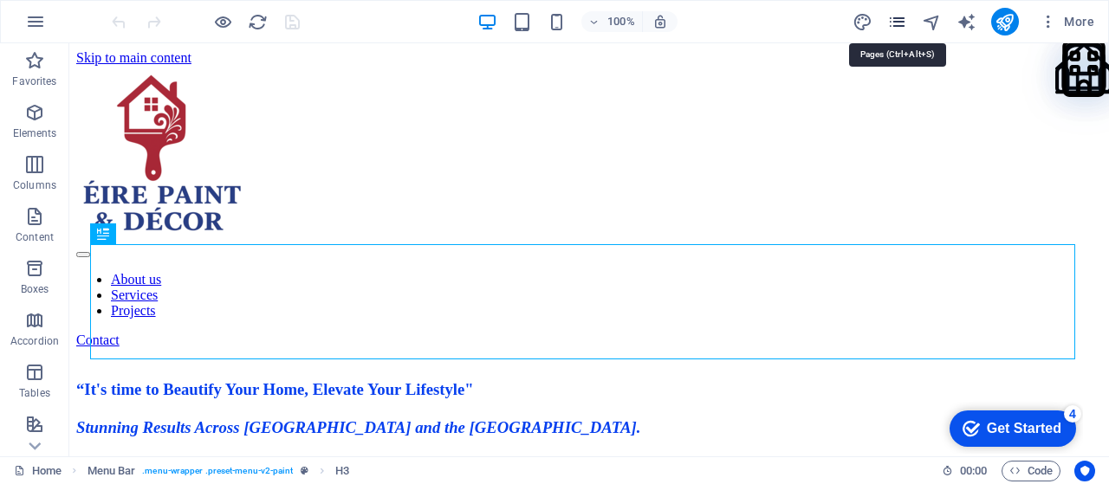
click at [902, 25] on icon "pages" at bounding box center [897, 22] width 20 height 20
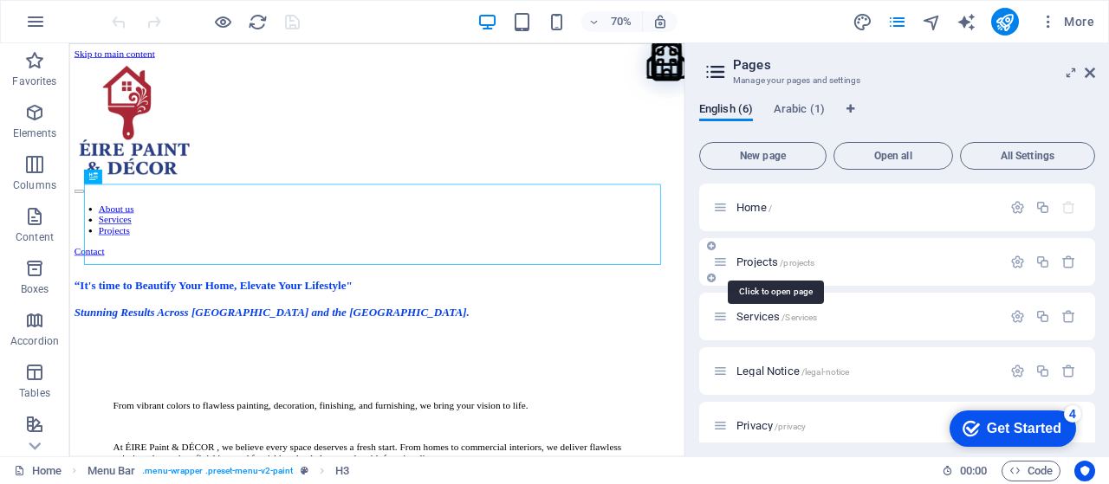
click at [748, 264] on span "Projects /projects" at bounding box center [776, 262] width 78 height 13
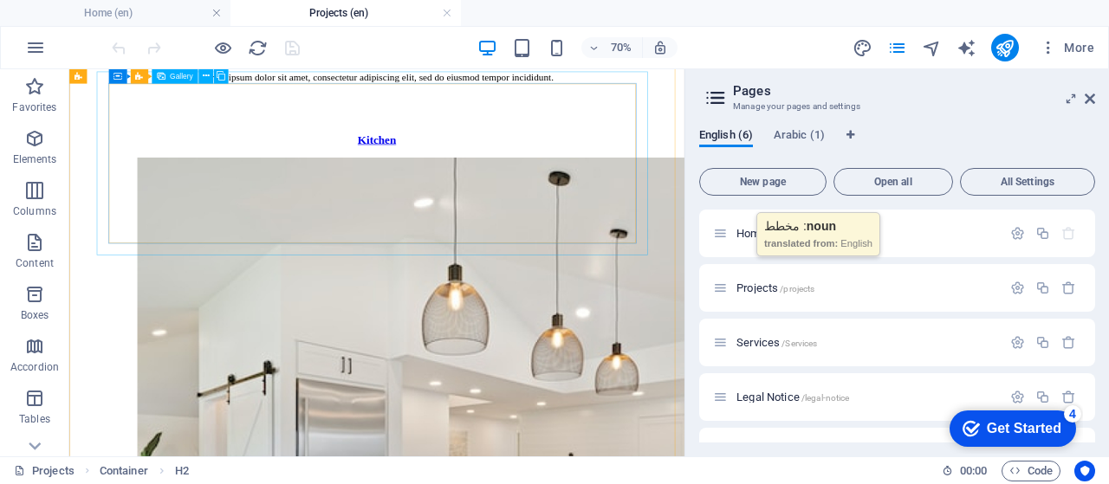
scroll to position [607, 0]
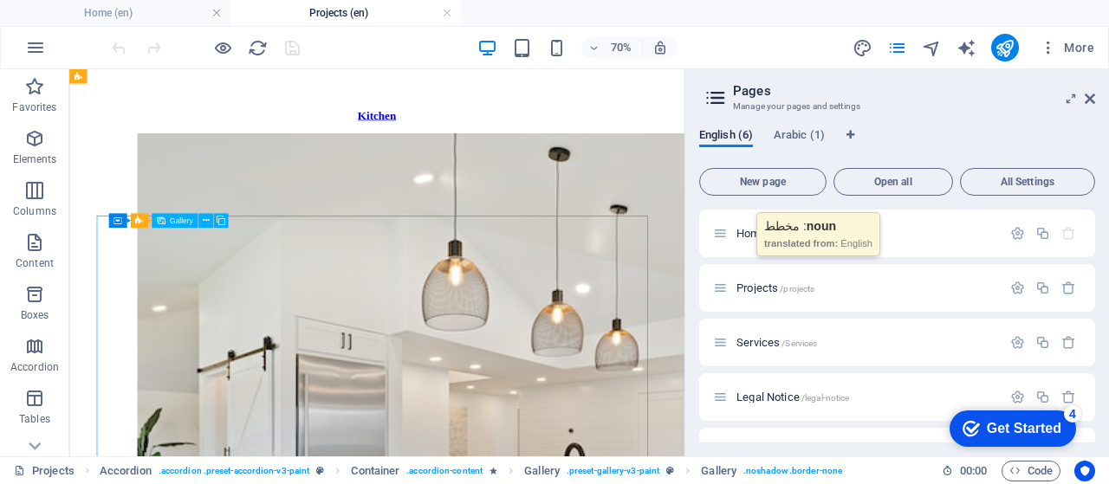
select select "4"
select select "px"
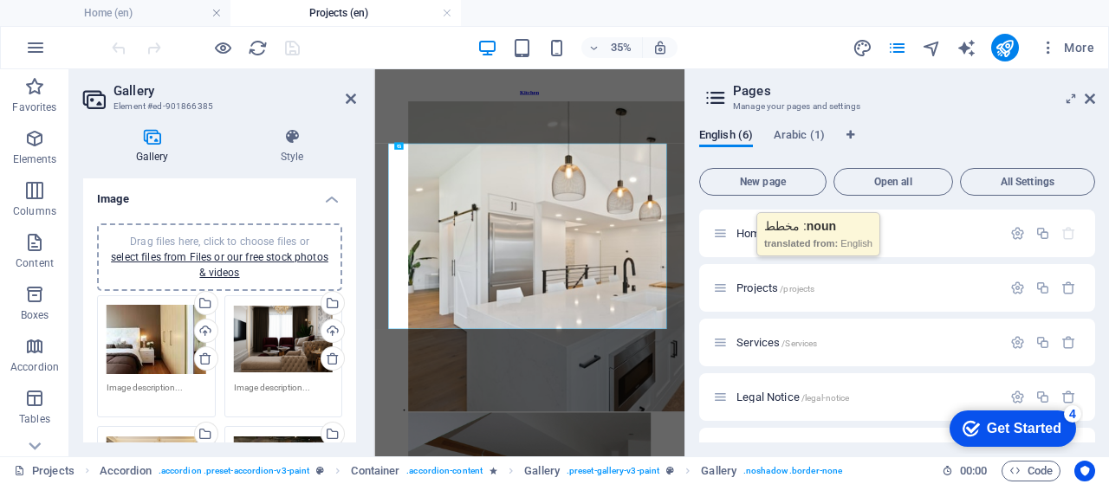
scroll to position [546, 0]
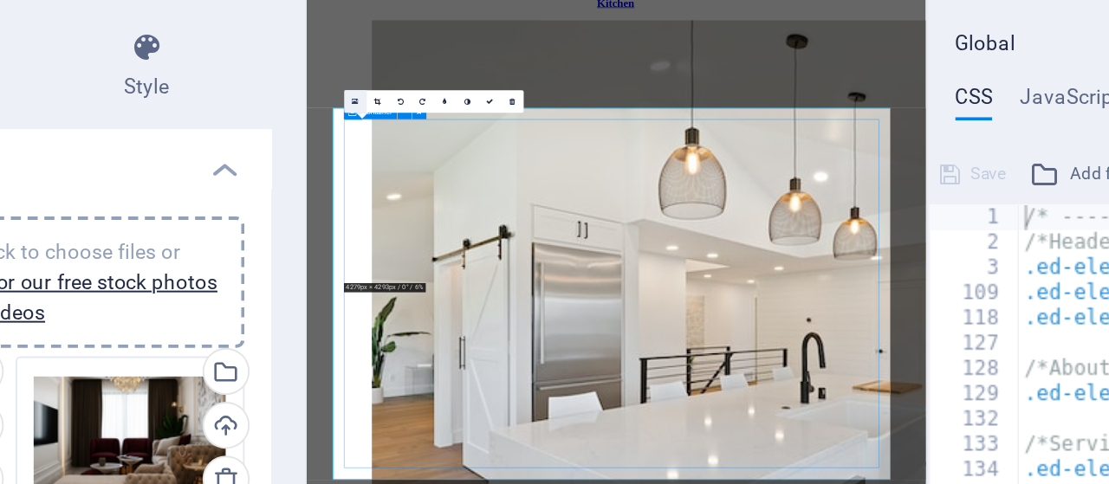
click at [400, 163] on link at bounding box center [399, 164] width 11 height 11
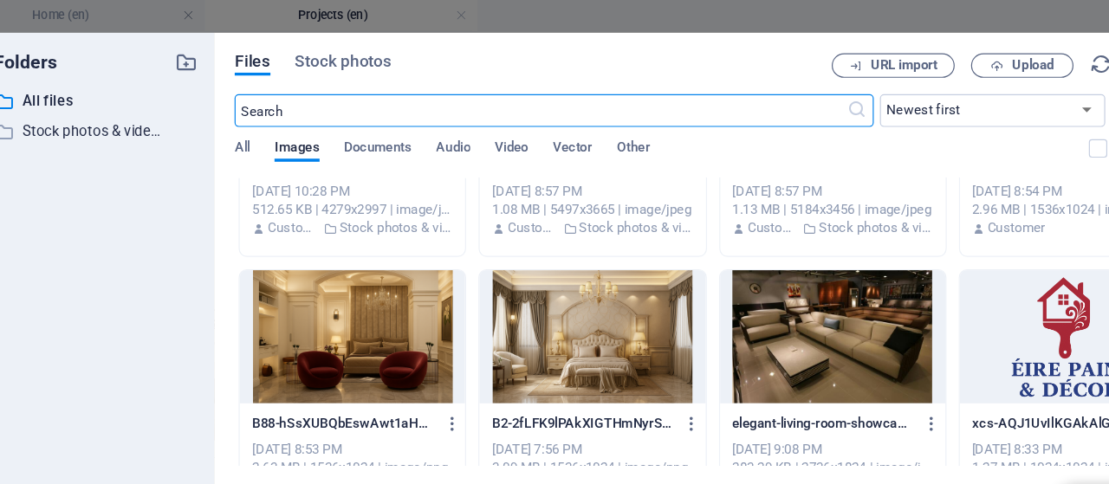
scroll to position [147, 0]
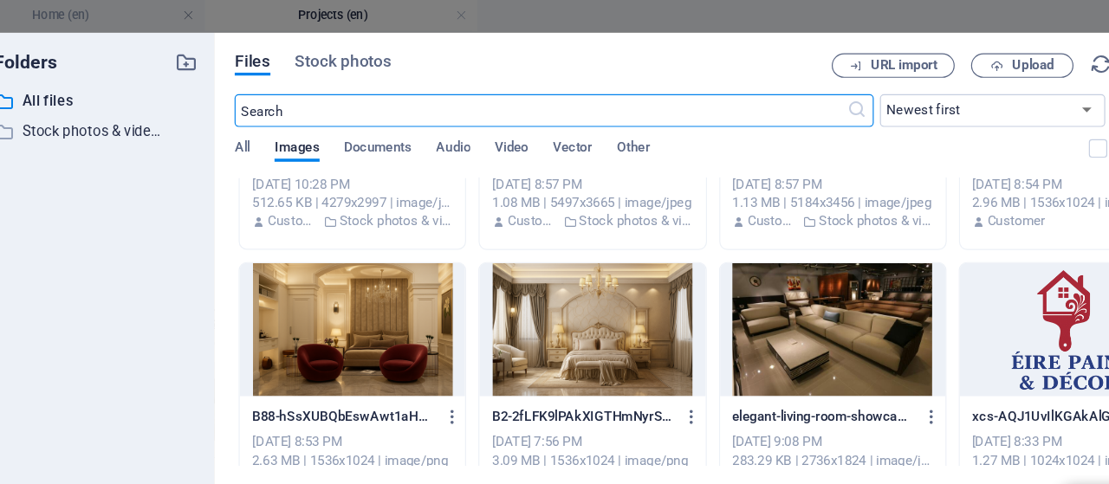
click at [378, 283] on div at bounding box center [355, 279] width 191 height 113
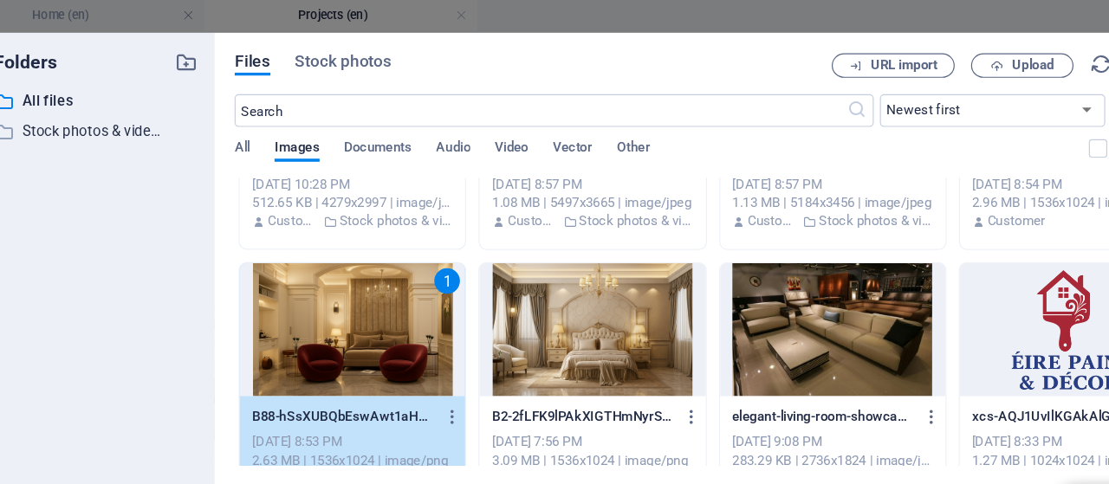
click at [395, 302] on div "1" at bounding box center [355, 279] width 191 height 113
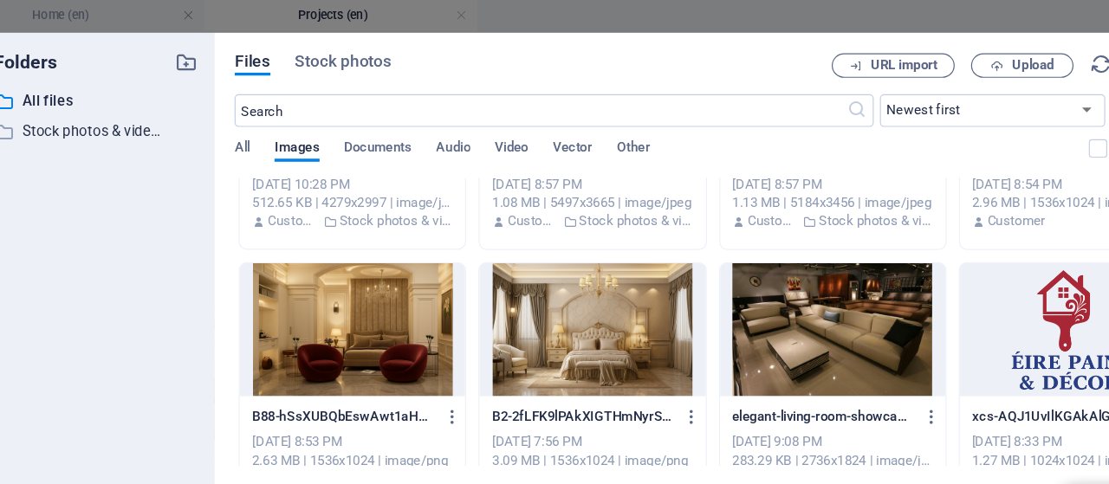
click at [395, 302] on div at bounding box center [355, 279] width 191 height 113
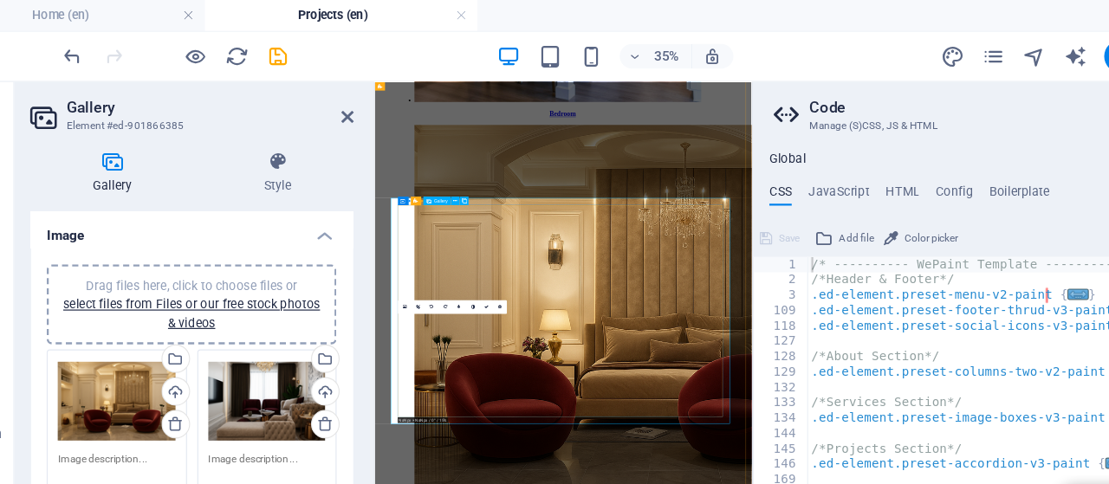
scroll to position [546, 0]
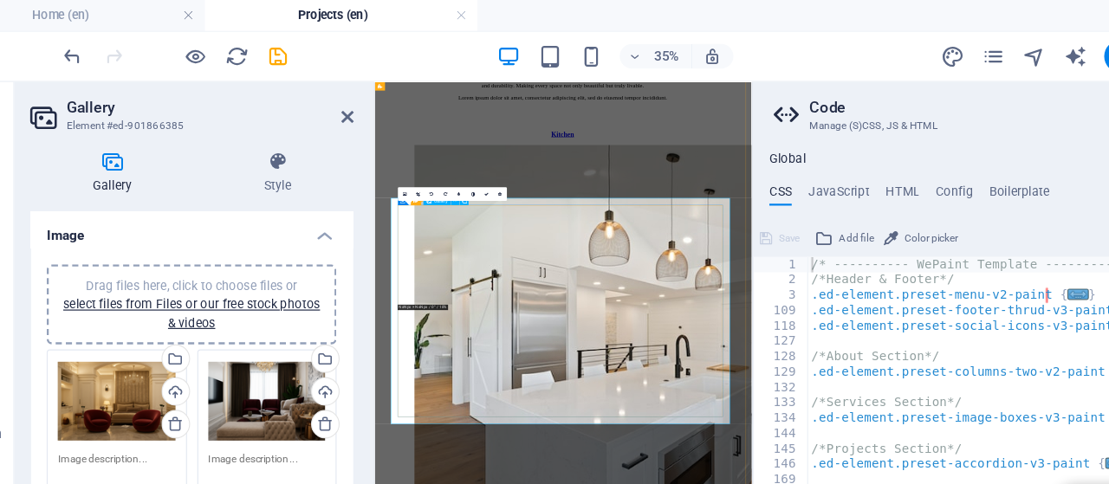
click at [469, 162] on icon at bounding box center [468, 163] width 3 height 3
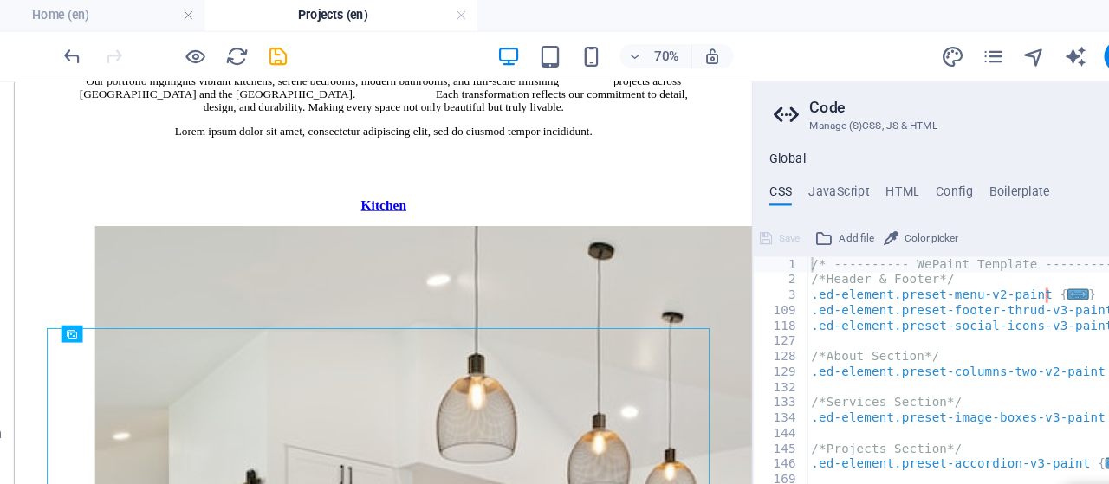
scroll to position [522, 0]
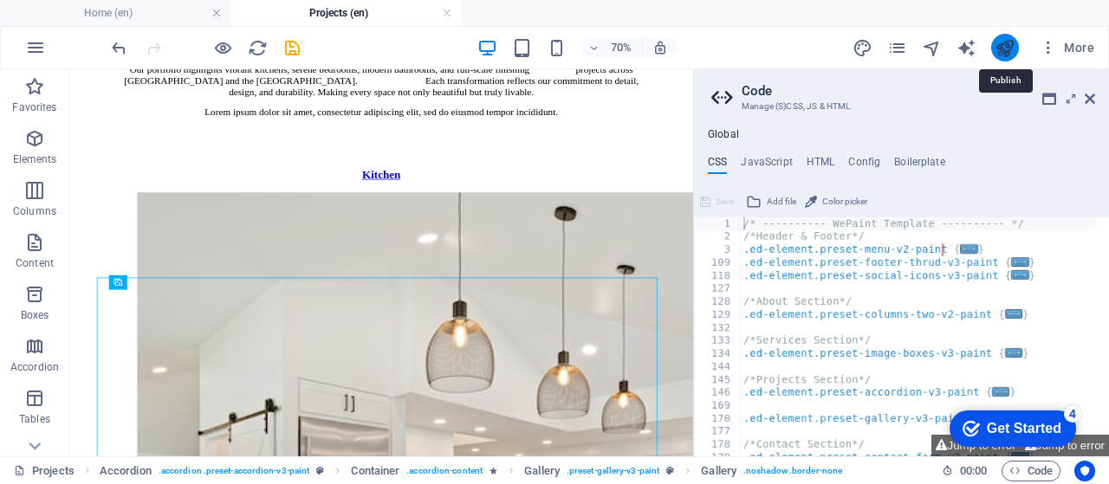
click at [1009, 55] on icon "publish" at bounding box center [1005, 48] width 20 height 20
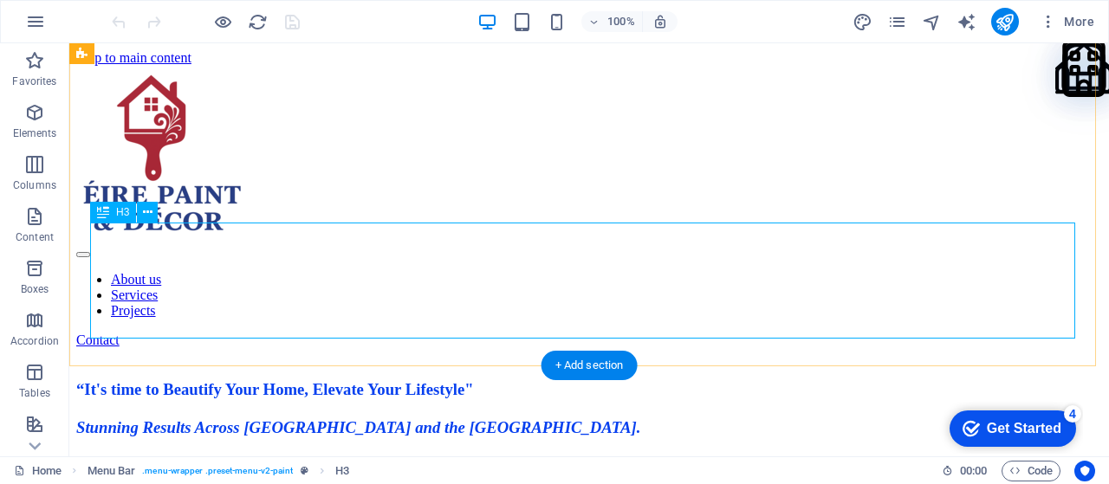
scroll to position [57, 0]
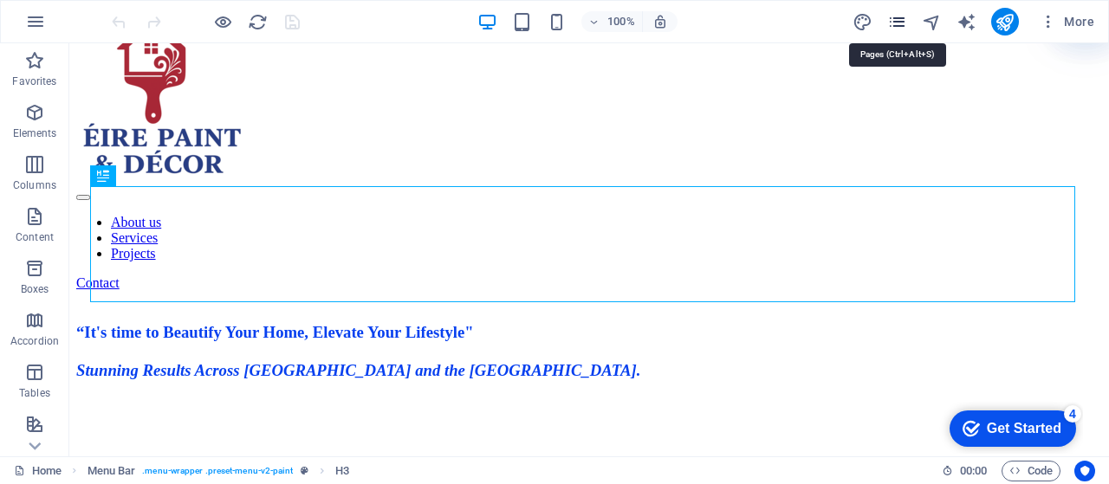
click at [893, 22] on icon "pages" at bounding box center [897, 22] width 20 height 20
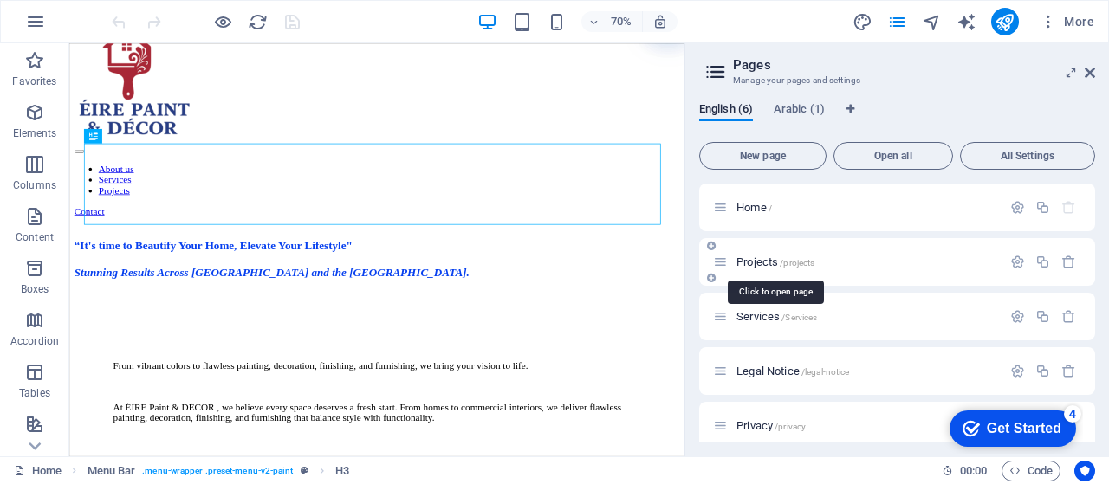
click at [737, 263] on span "Projects /projects" at bounding box center [776, 262] width 78 height 13
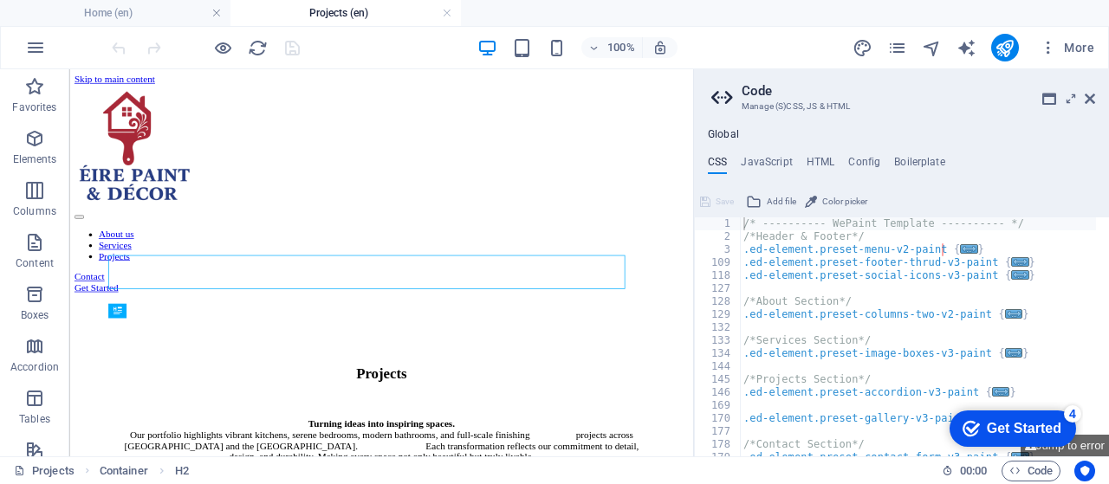
scroll to position [0, 0]
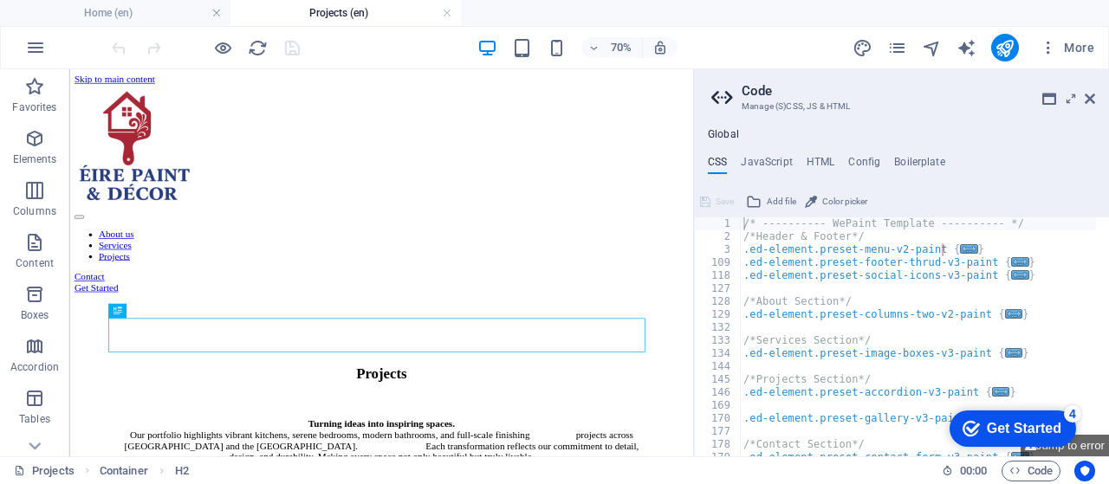
click at [0, 0] on aside "Code Manage (S)CSS, JS & HTML Global CSS JavaScript HTML Config Boilerplate /* …" at bounding box center [0, 0] width 0 height 0
click at [0, 0] on icon at bounding box center [0, 0] width 0 height 0
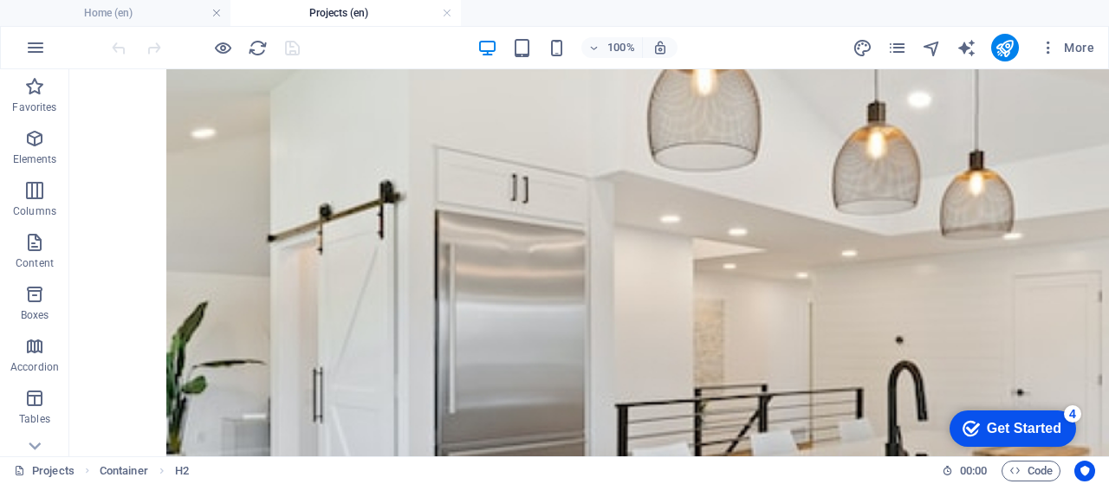
scroll to position [983, 0]
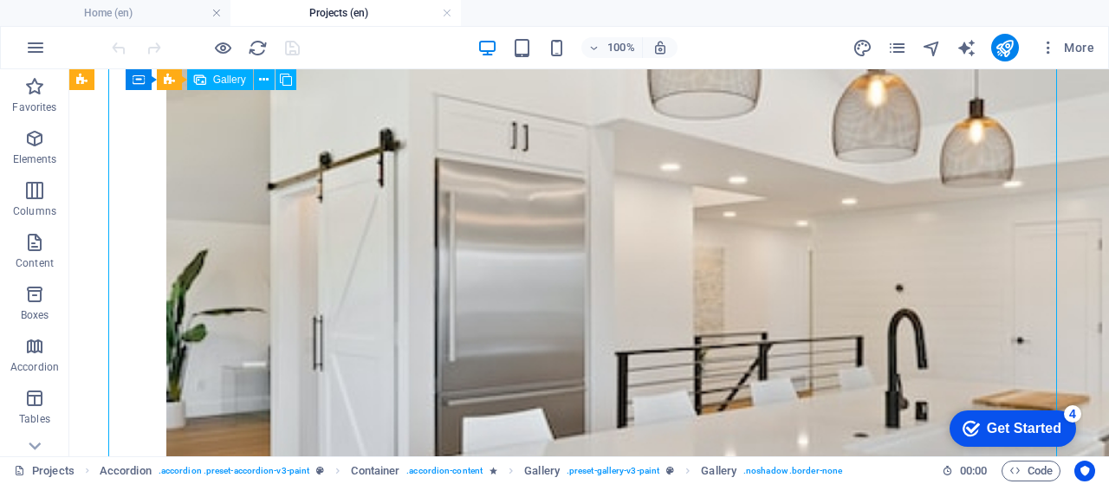
select select "4"
select select "px"
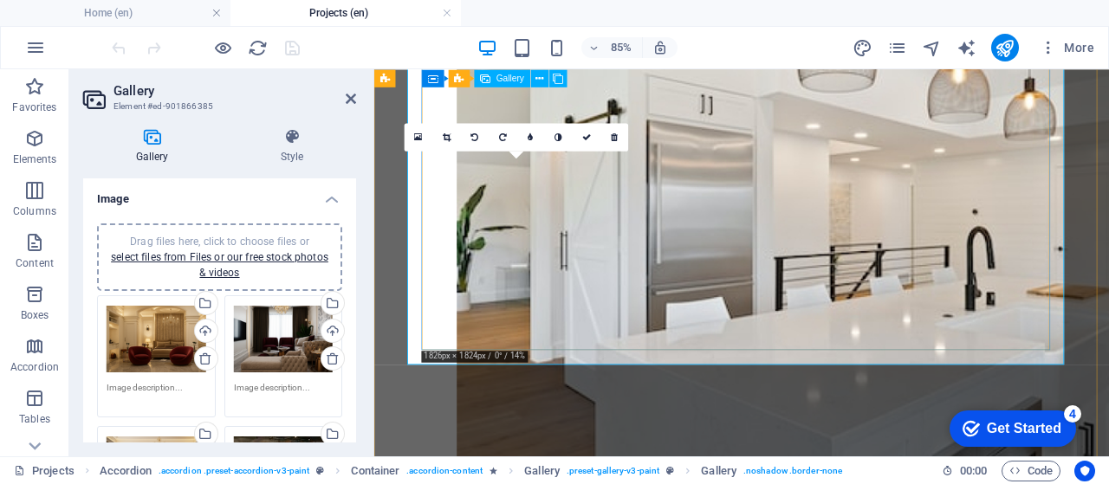
scroll to position [490, 0]
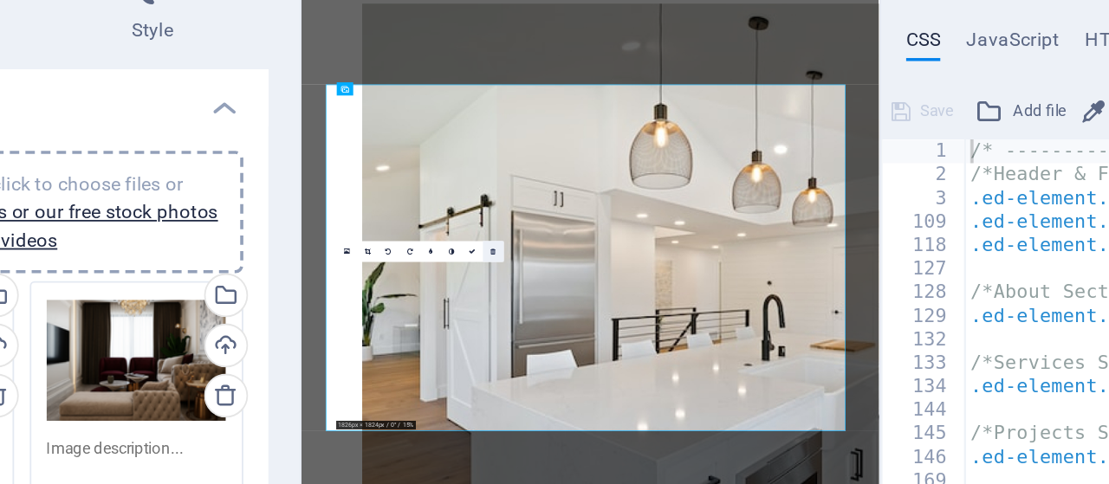
click at [479, 280] on icon at bounding box center [480, 278] width 3 height 3
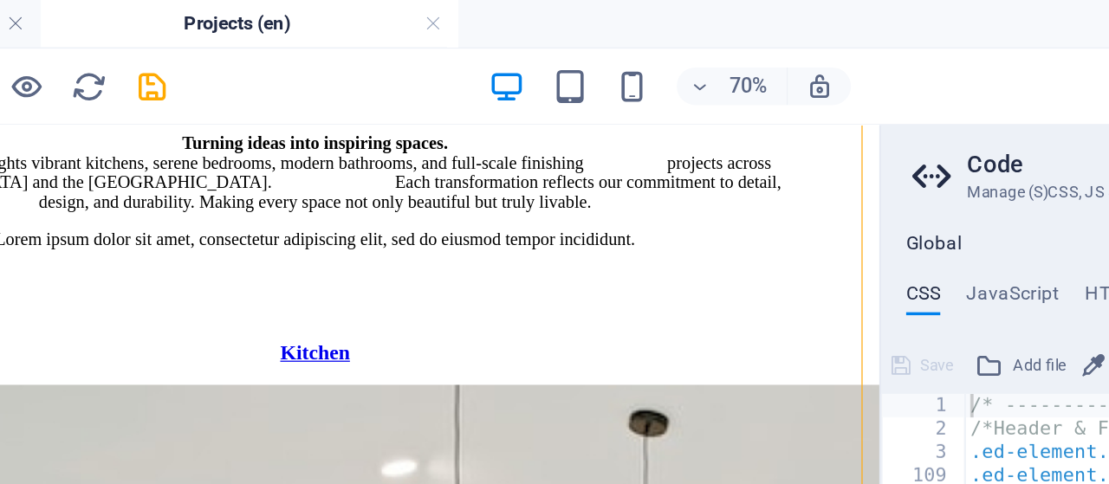
scroll to position [493, 0]
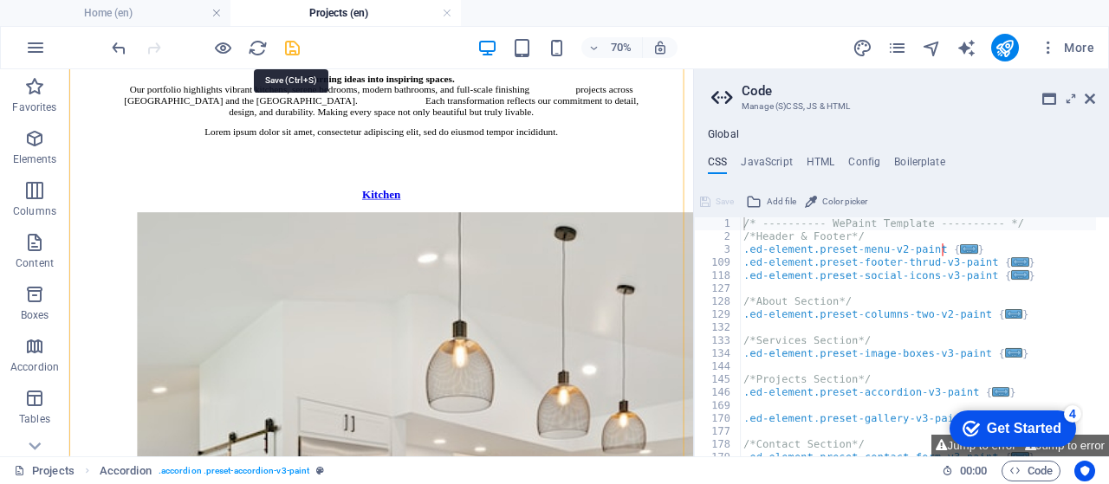
click at [291, 48] on icon "save" at bounding box center [292, 48] width 20 height 20
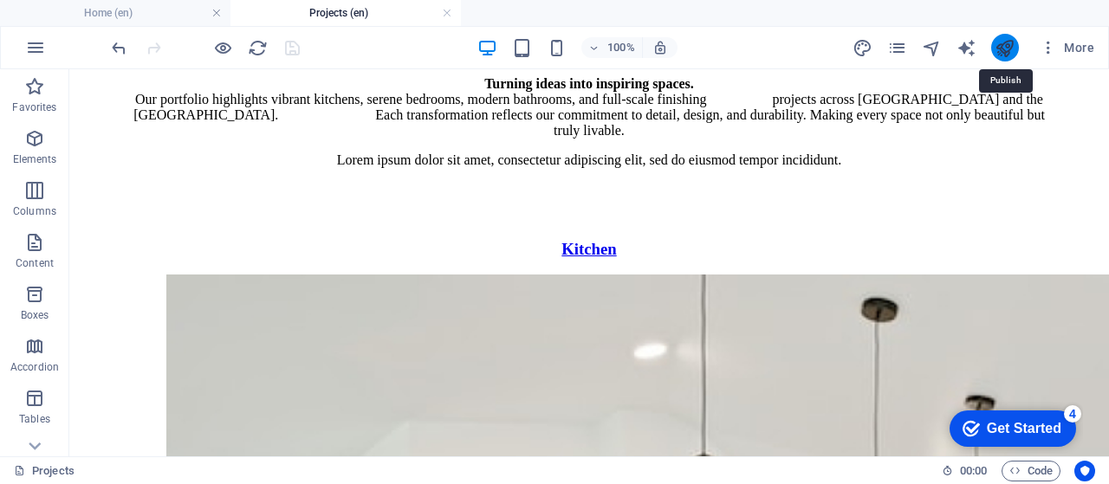
click at [1002, 54] on icon "publish" at bounding box center [1005, 48] width 20 height 20
